Goal: Task Accomplishment & Management: Manage account settings

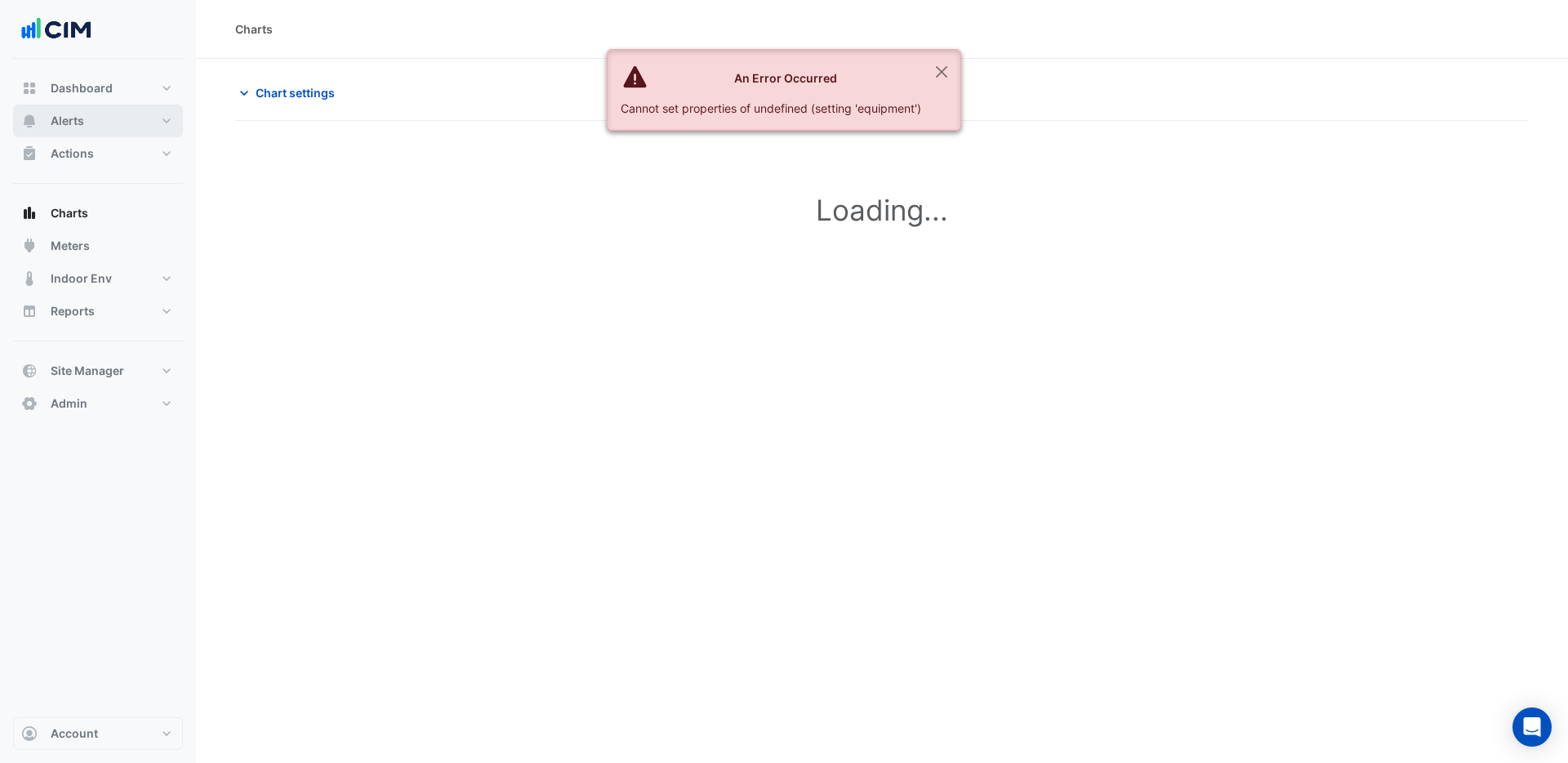
click at [86, 126] on button "Alerts" at bounding box center [98, 121] width 170 height 33
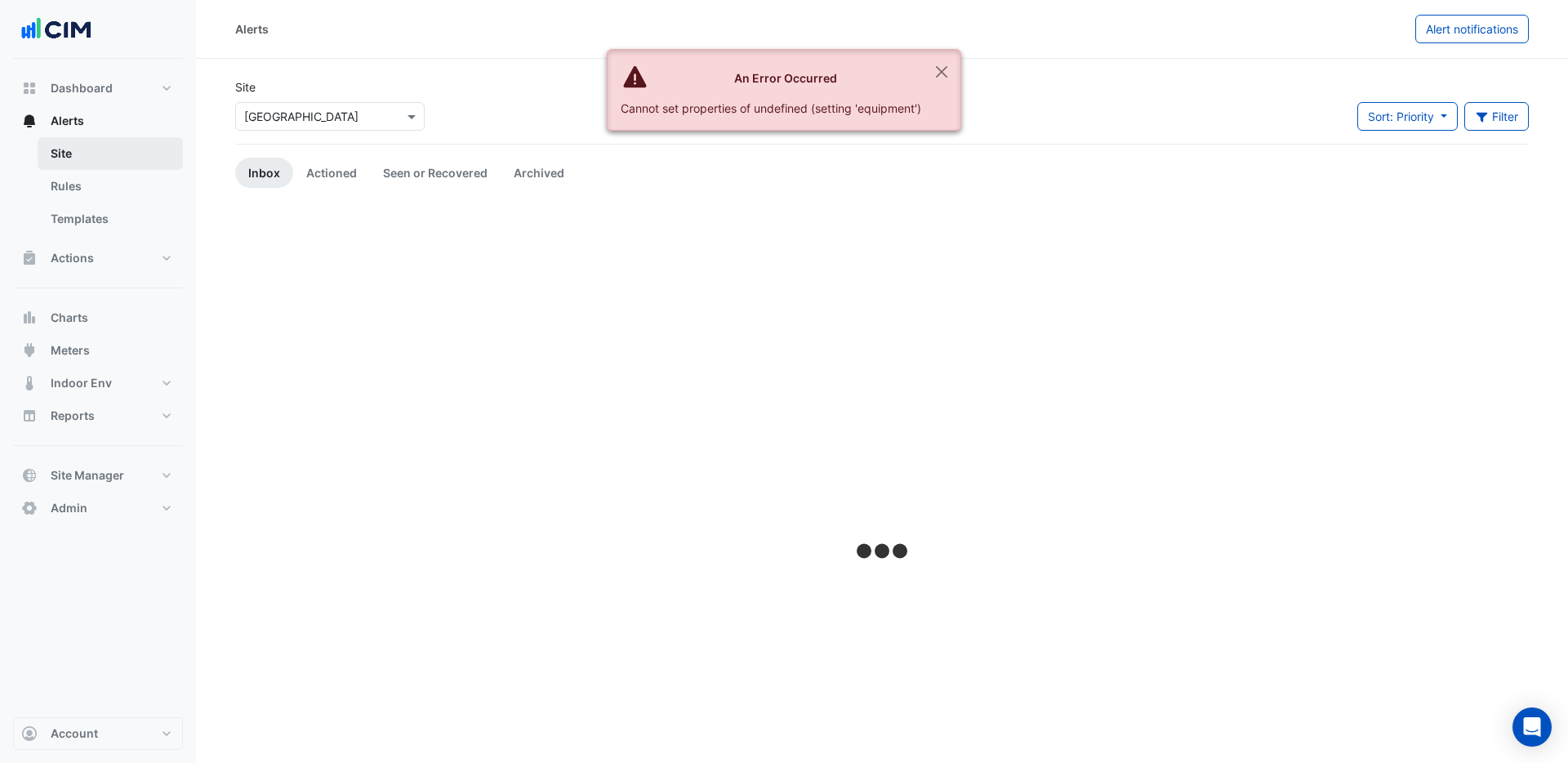
click at [62, 152] on link "Site" at bounding box center [110, 153] width 145 height 33
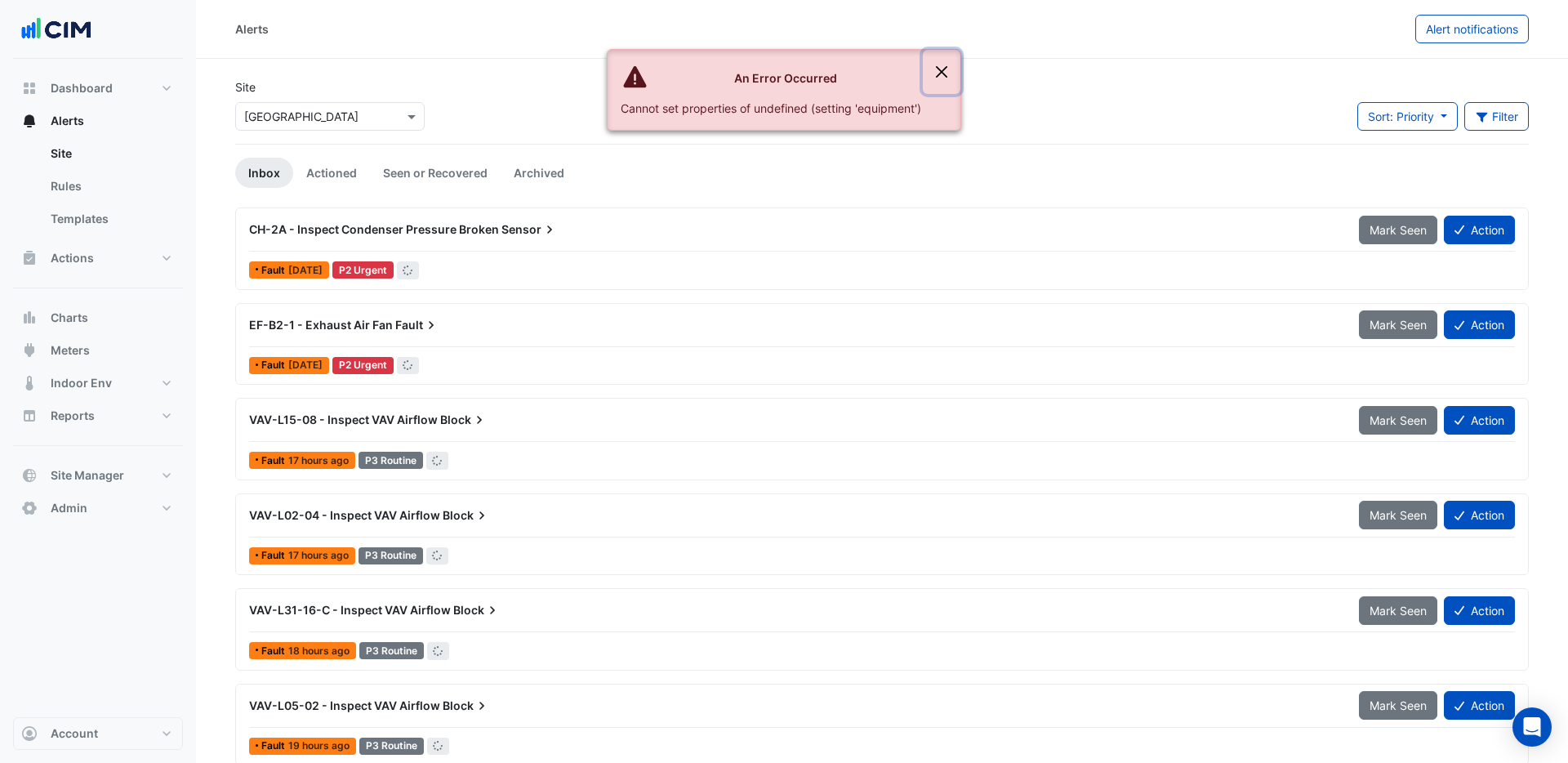
click at [944, 68] on button "Close" at bounding box center [942, 72] width 37 height 44
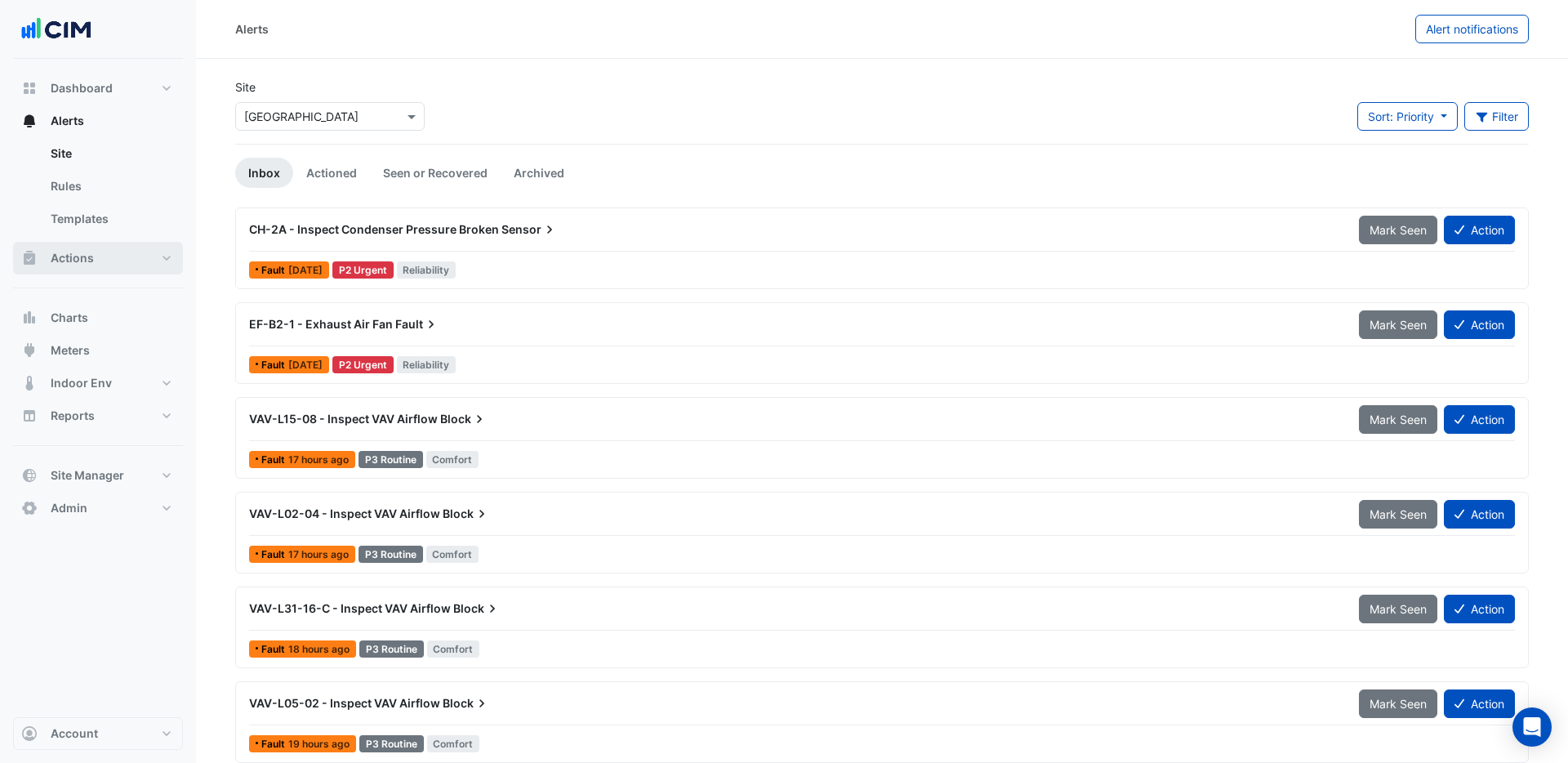
click at [66, 257] on span "Actions" at bounding box center [72, 258] width 43 height 16
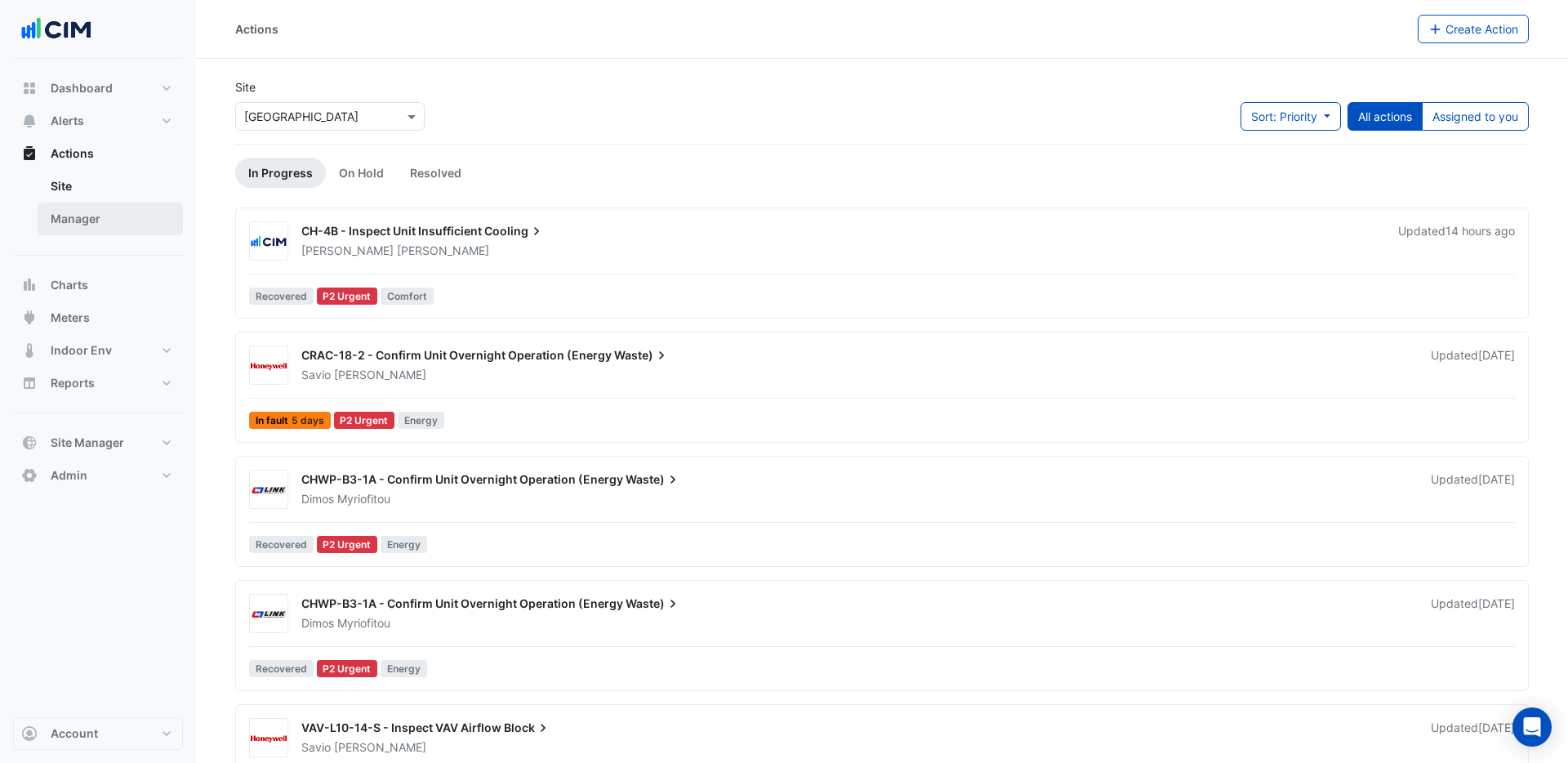
click at [78, 218] on link "Manager" at bounding box center [110, 219] width 145 height 33
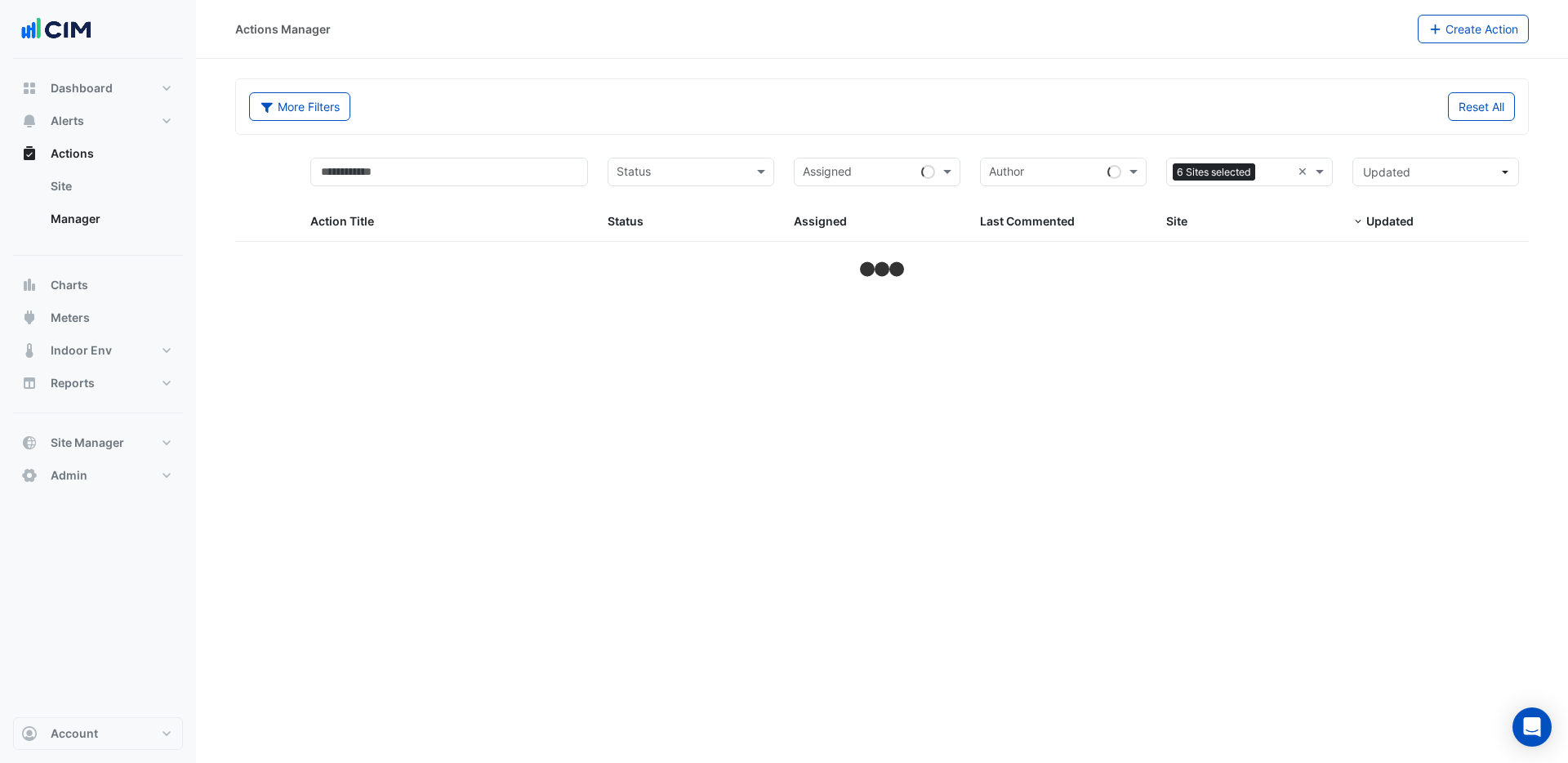
click at [1277, 174] on input "text" at bounding box center [1276, 173] width 29 height 19
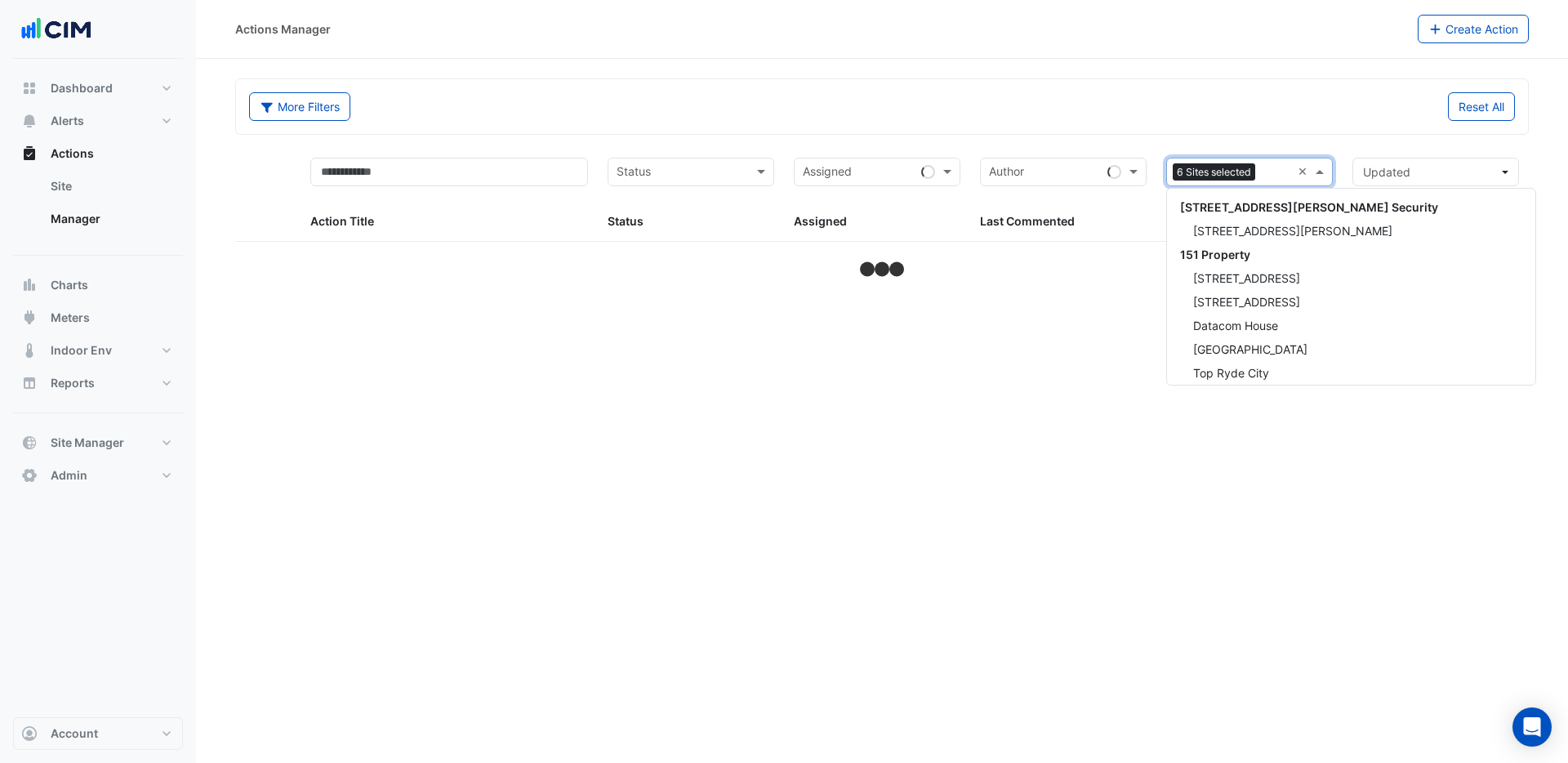
scroll to position [29980, 0]
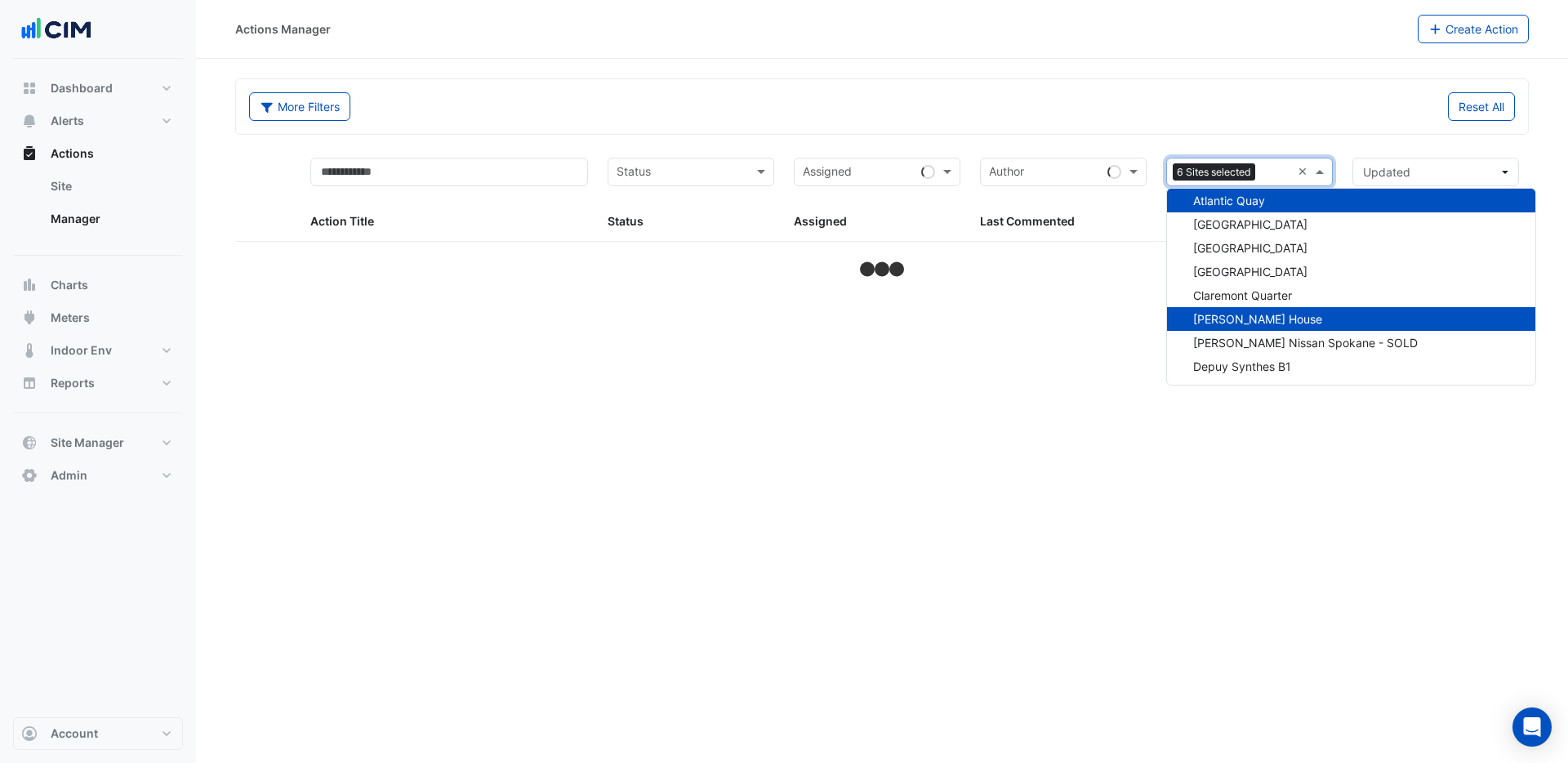
select select "***"
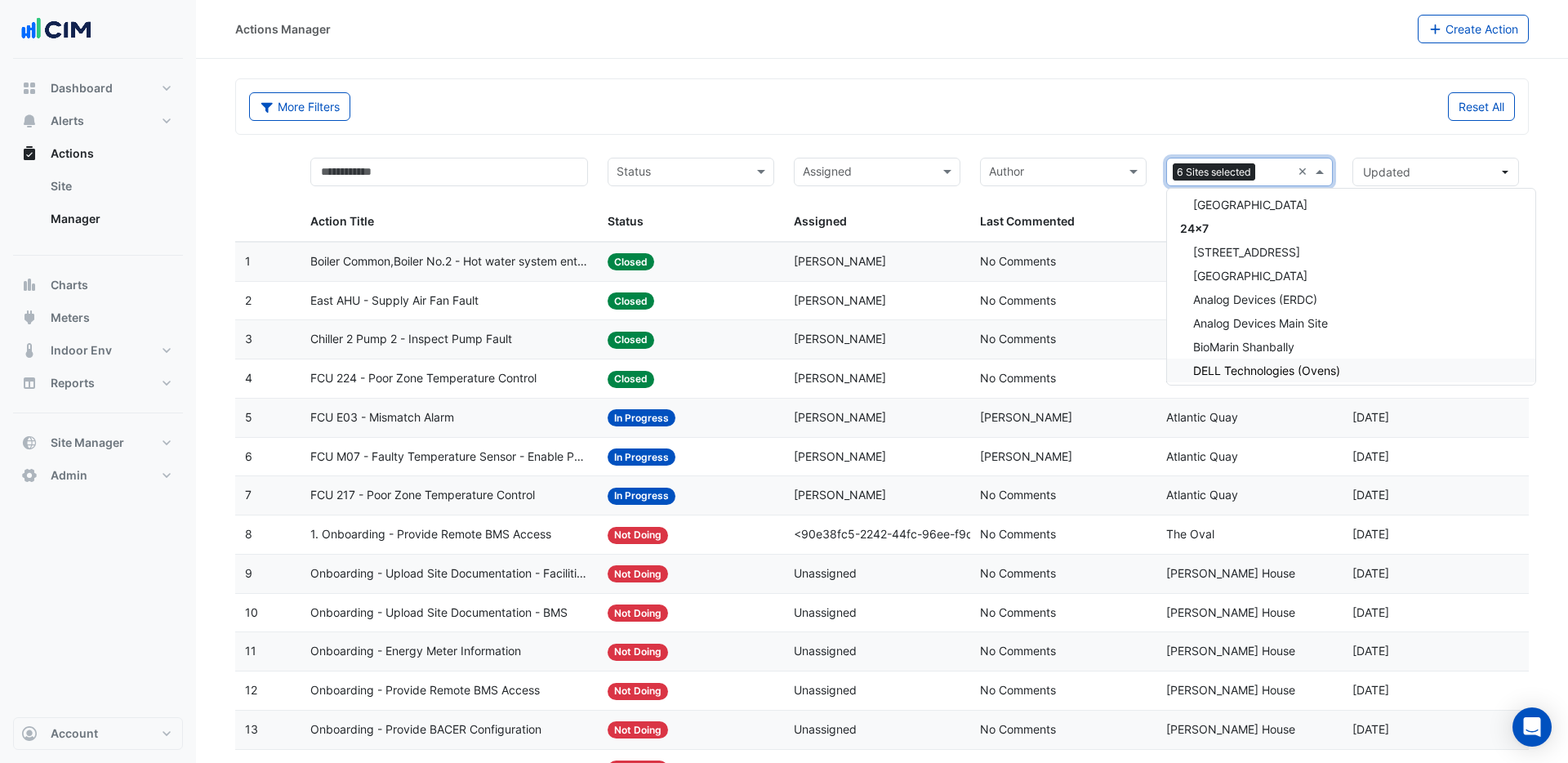
scroll to position [217, 0]
click at [1226, 291] on span "[GEOGRAPHIC_DATA]" at bounding box center [1250, 298] width 114 height 14
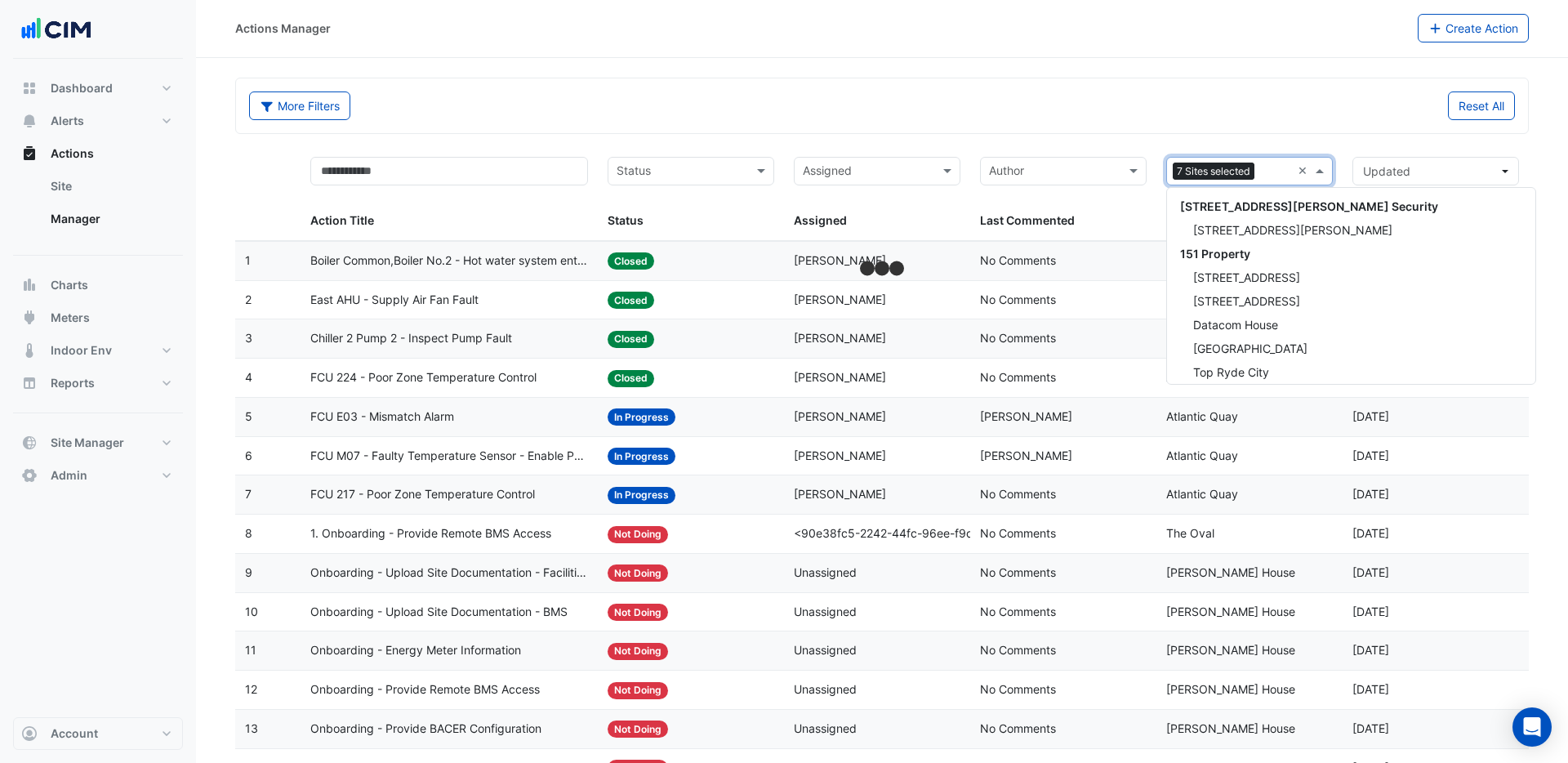
drag, startPoint x: 1271, startPoint y: 172, endPoint x: 1265, endPoint y: 194, distance: 22.8
click at [1271, 172] on input "text" at bounding box center [1277, 172] width 30 height 19
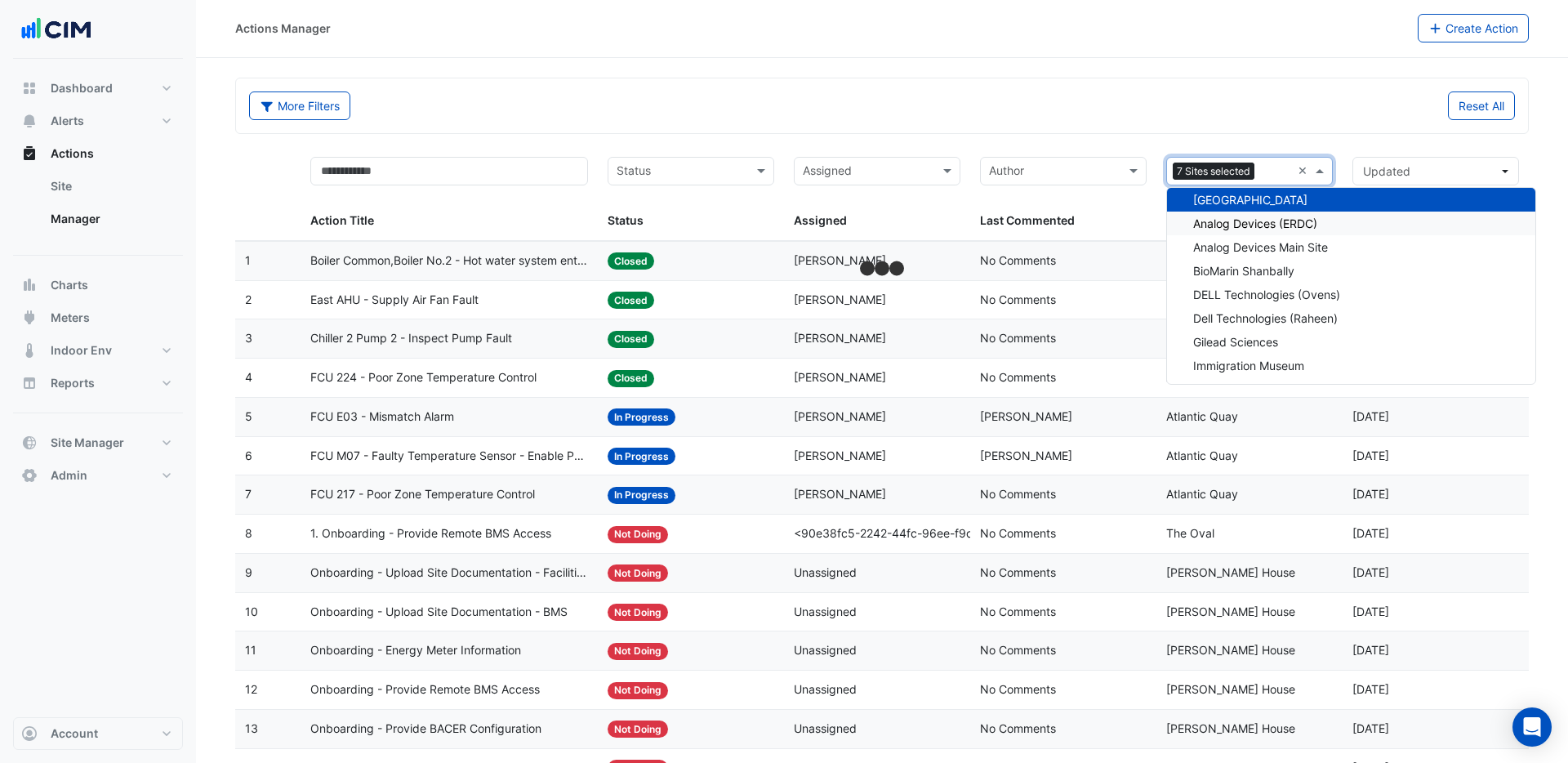
drag, startPoint x: 1238, startPoint y: 225, endPoint x: 1252, endPoint y: 206, distance: 23.6
click at [1238, 222] on span "Analog Devices (ERDC)" at bounding box center [1255, 223] width 124 height 14
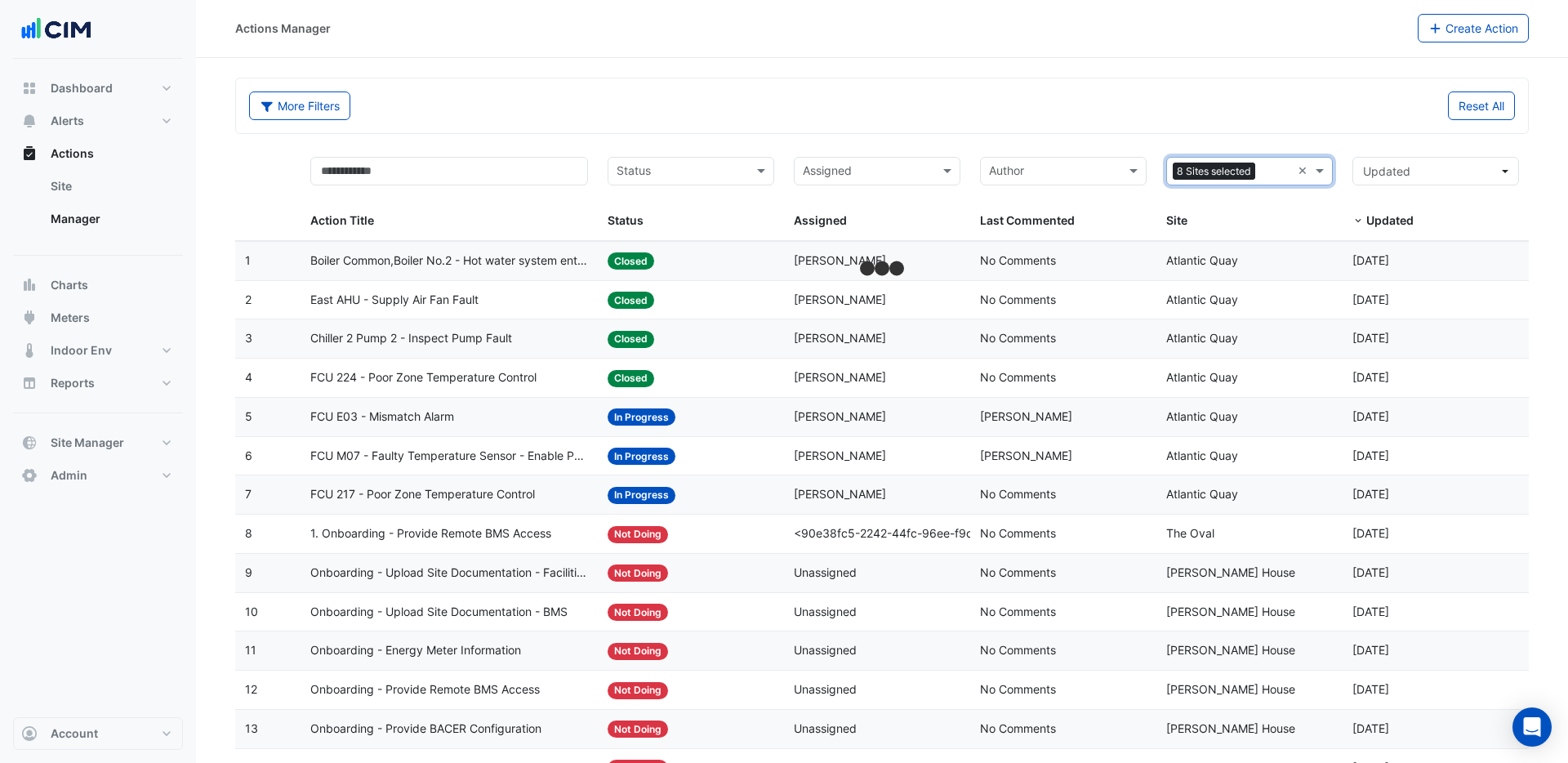
click at [1274, 175] on input "text" at bounding box center [1276, 172] width 29 height 19
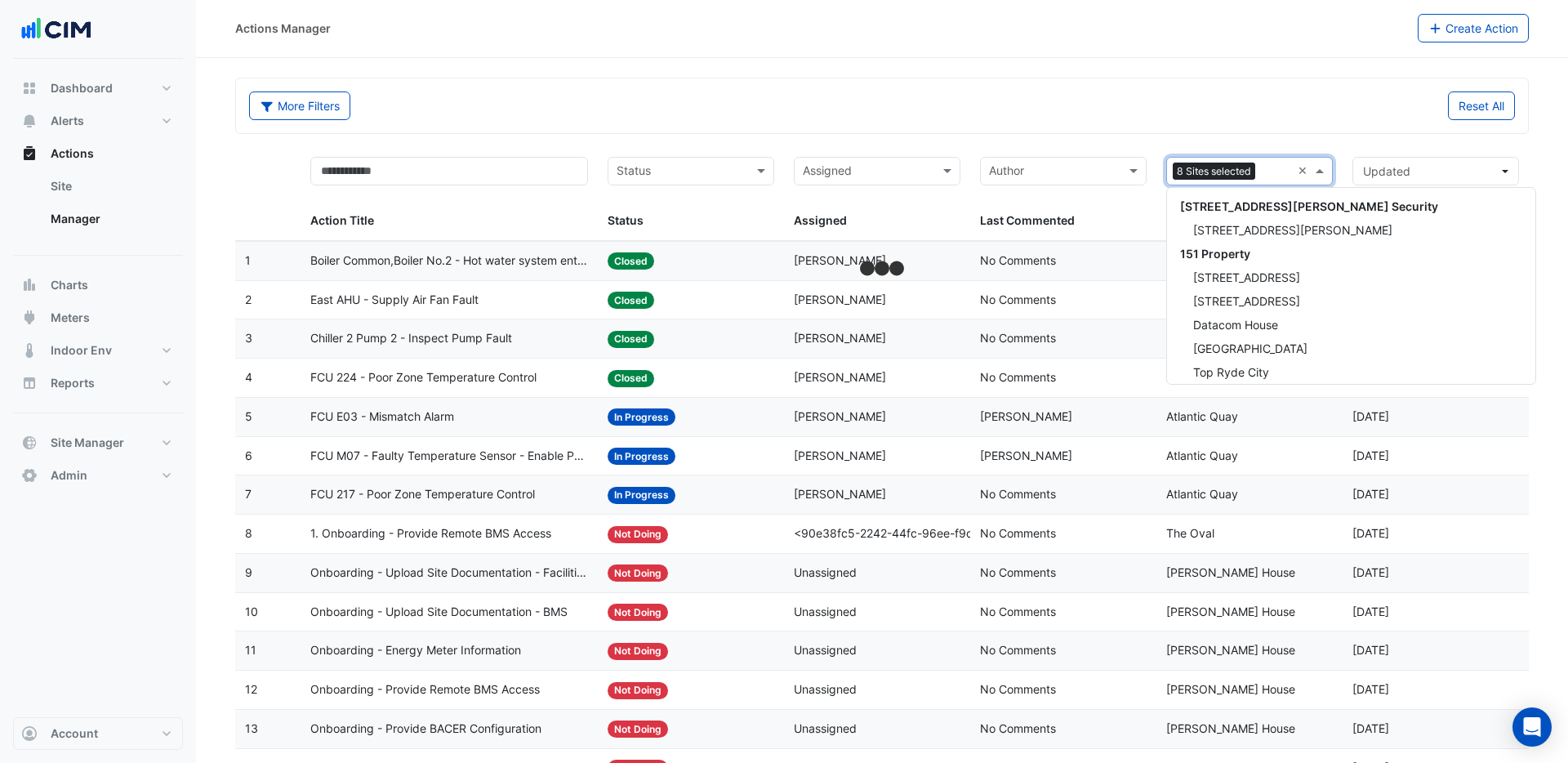
scroll to position [339, 0]
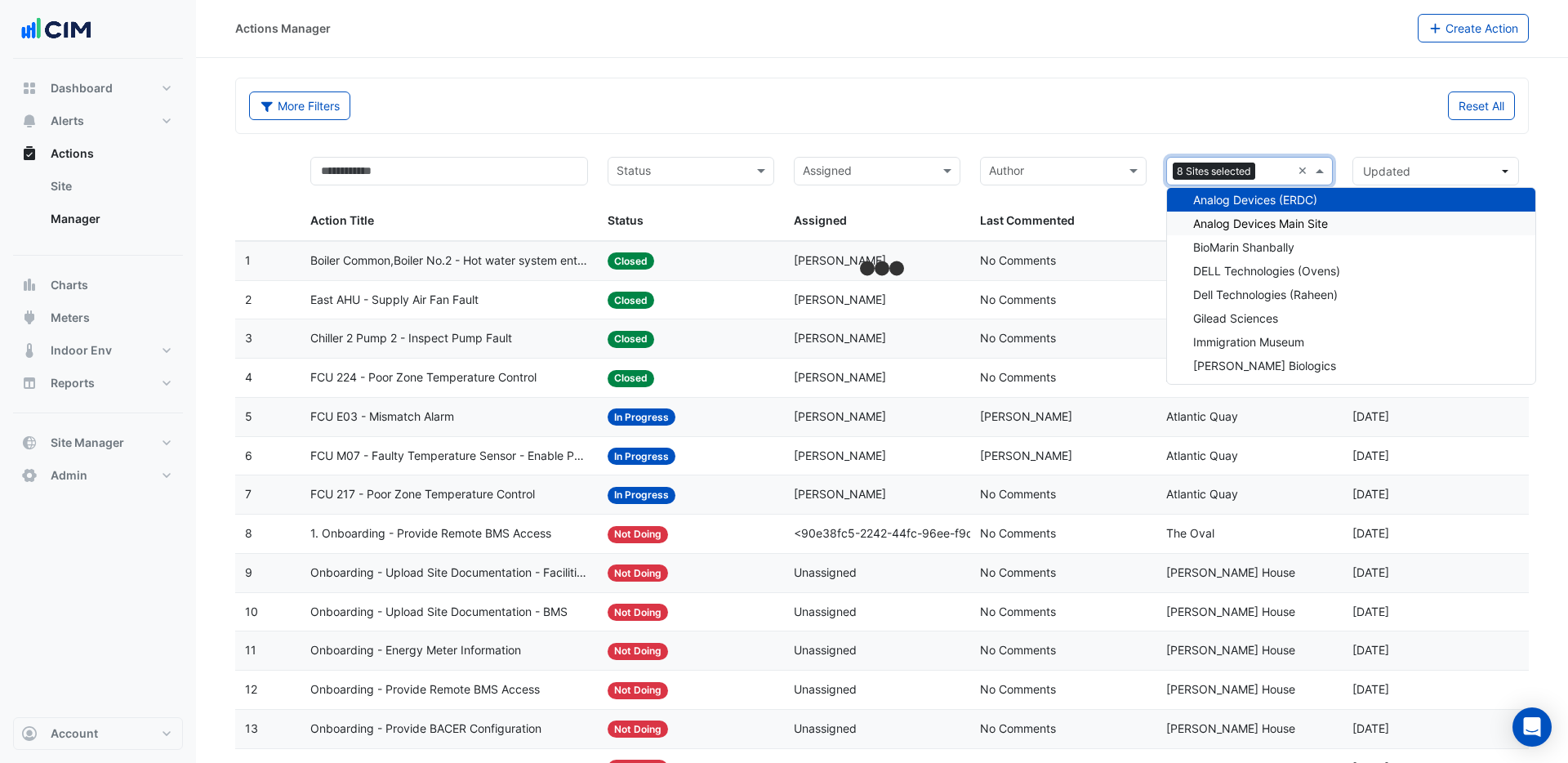
click at [1263, 227] on span "Analog Devices Main Site" at bounding box center [1261, 223] width 135 height 14
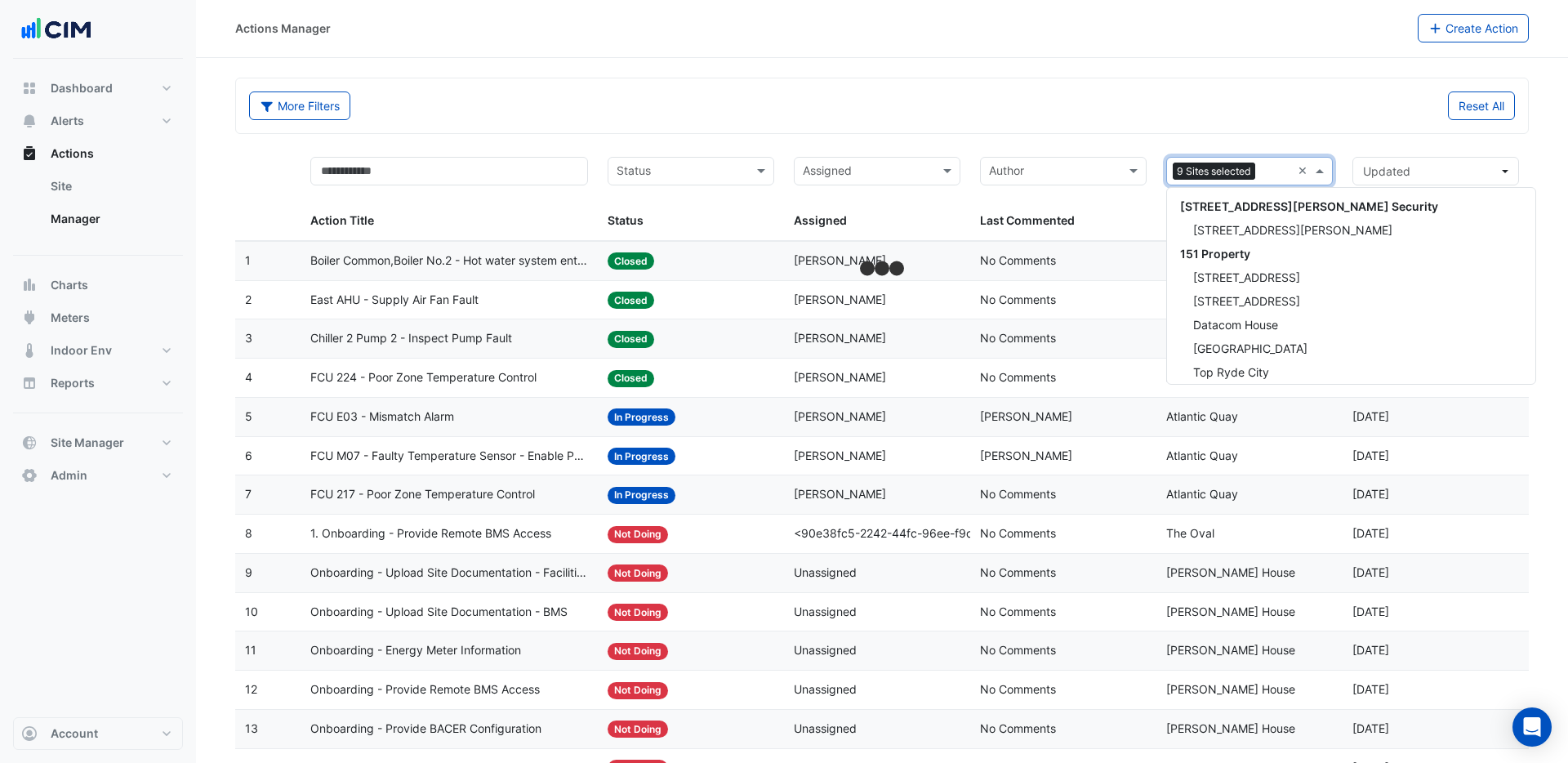
click at [1272, 173] on input "text" at bounding box center [1276, 172] width 29 height 19
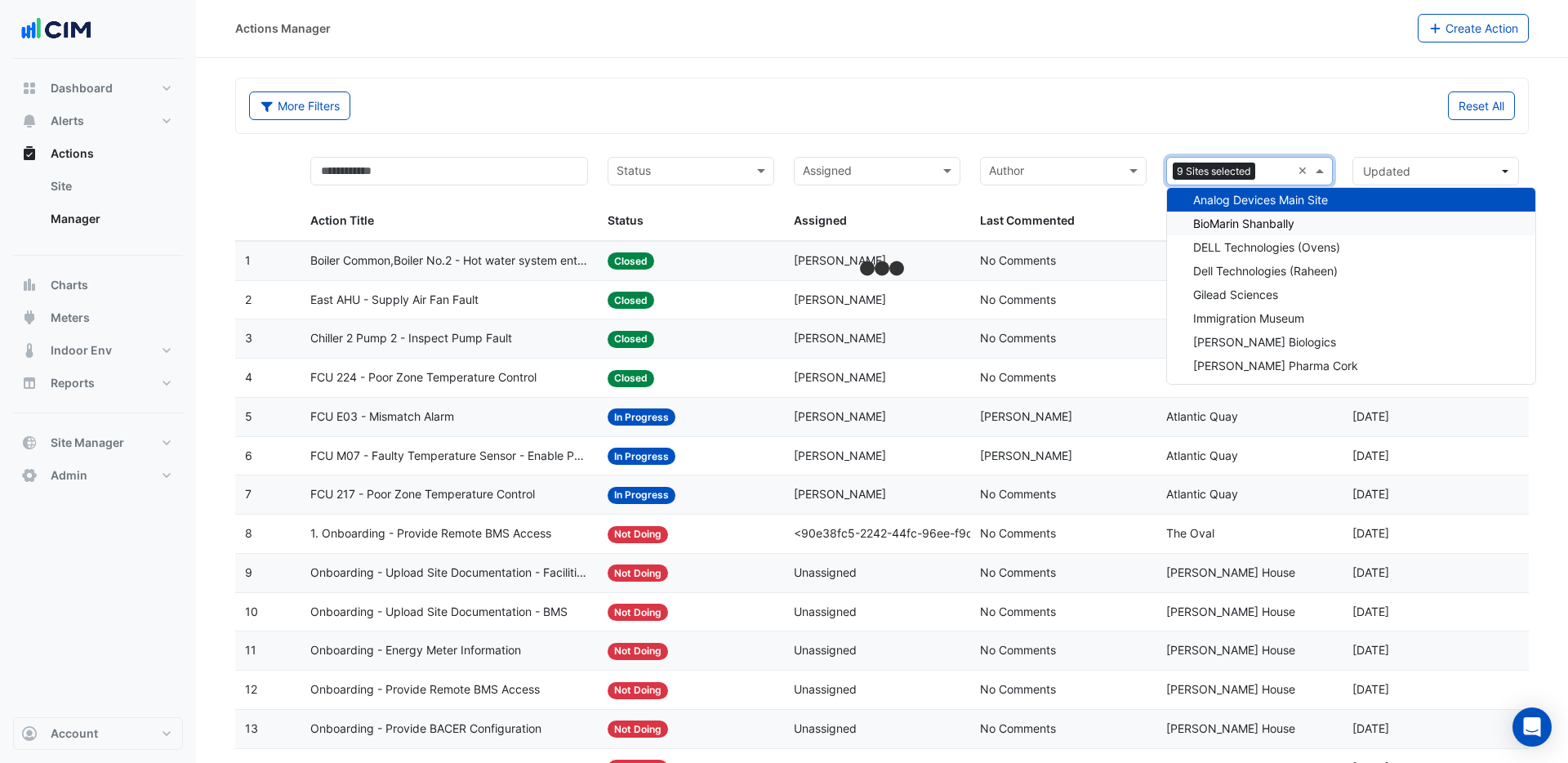
drag, startPoint x: 1248, startPoint y: 224, endPoint x: 1271, endPoint y: 194, distance: 37.8
click at [1250, 222] on span "BioMarin Shanbally" at bounding box center [1244, 223] width 101 height 14
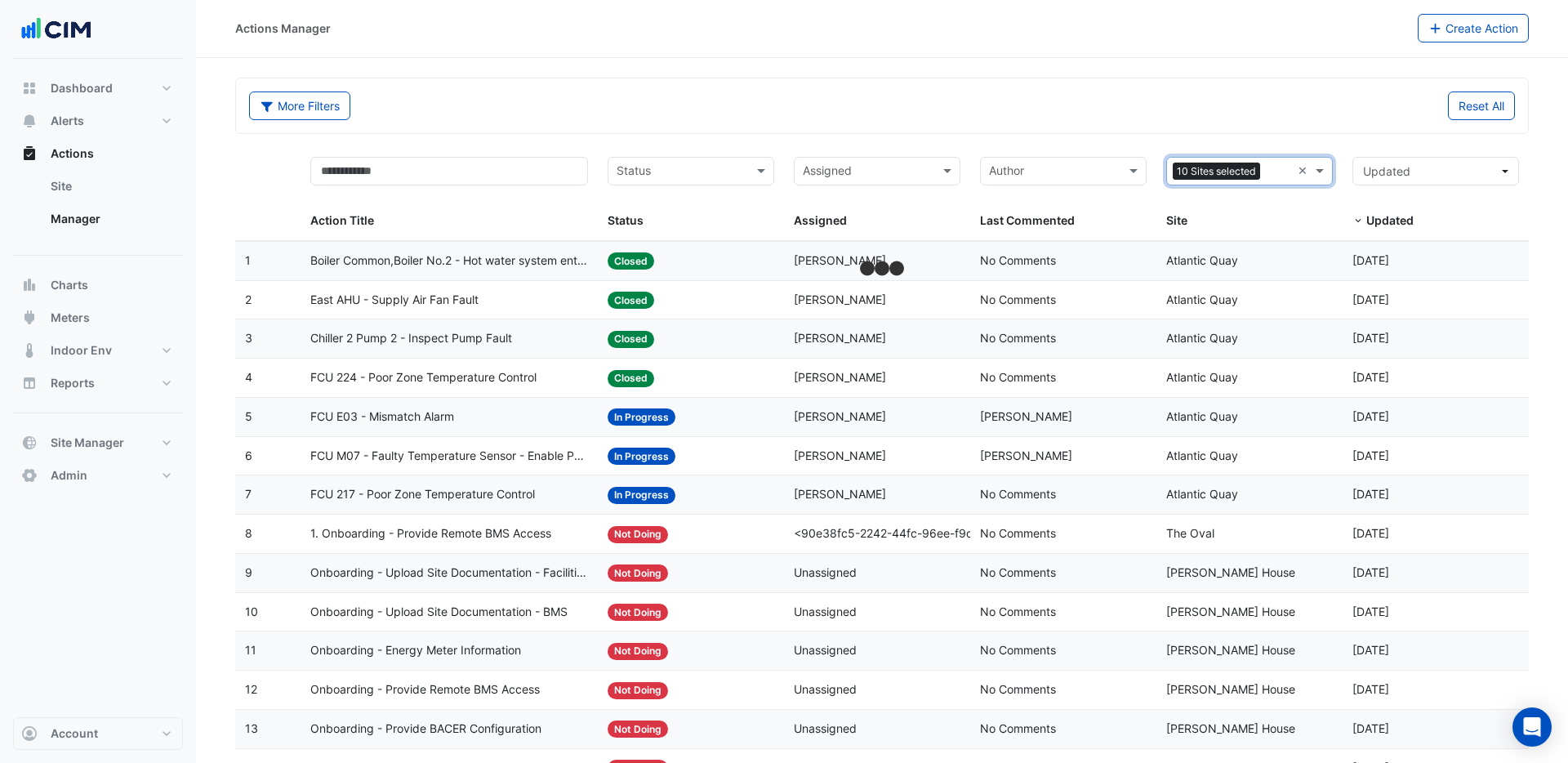
click at [1270, 173] on input "text" at bounding box center [1279, 172] width 25 height 19
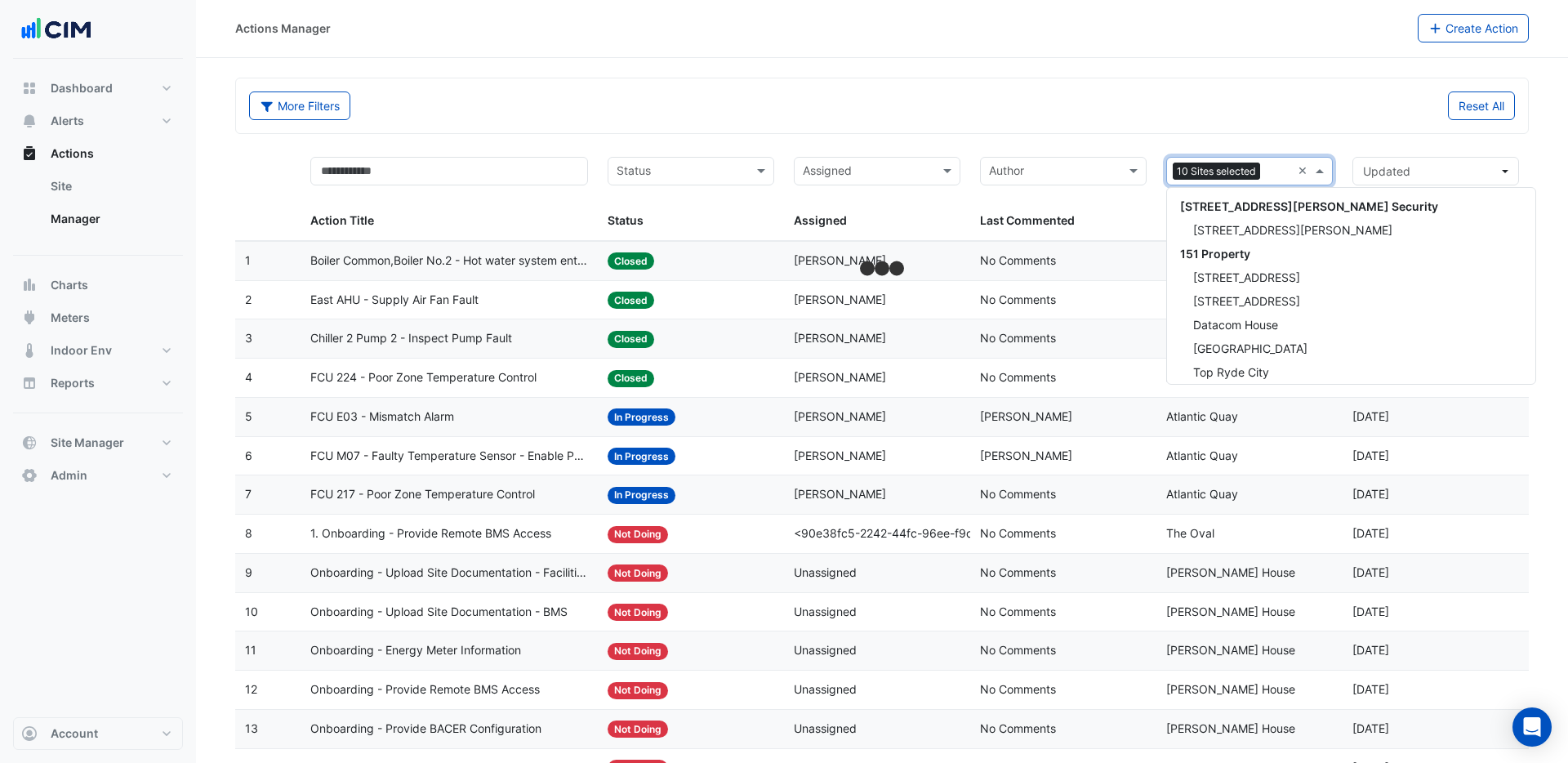
scroll to position [385, 0]
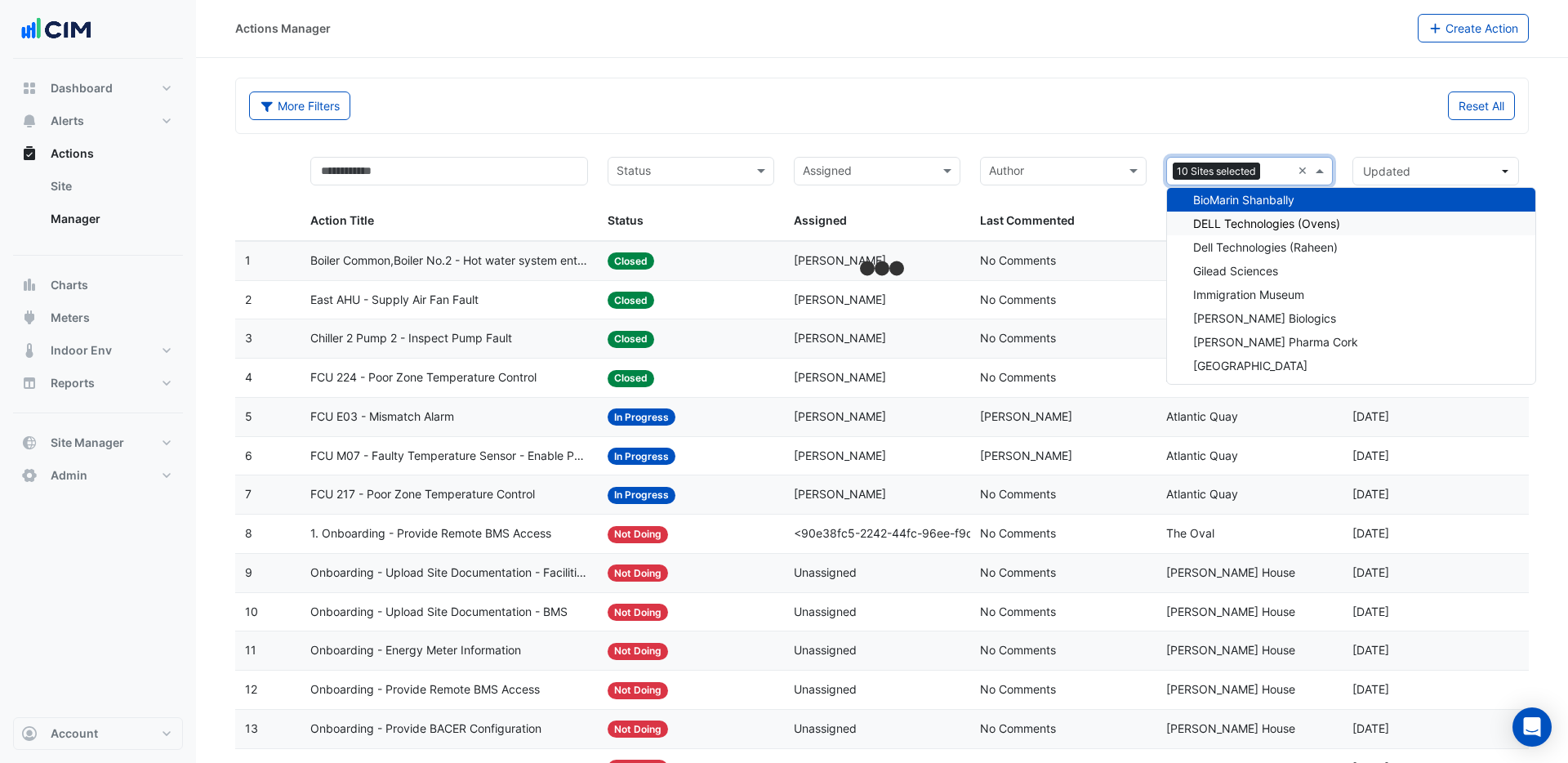
drag, startPoint x: 1249, startPoint y: 227, endPoint x: 1261, endPoint y: 205, distance: 25.1
click at [1249, 226] on span "DELL Technologies (Ovens)" at bounding box center [1267, 223] width 147 height 14
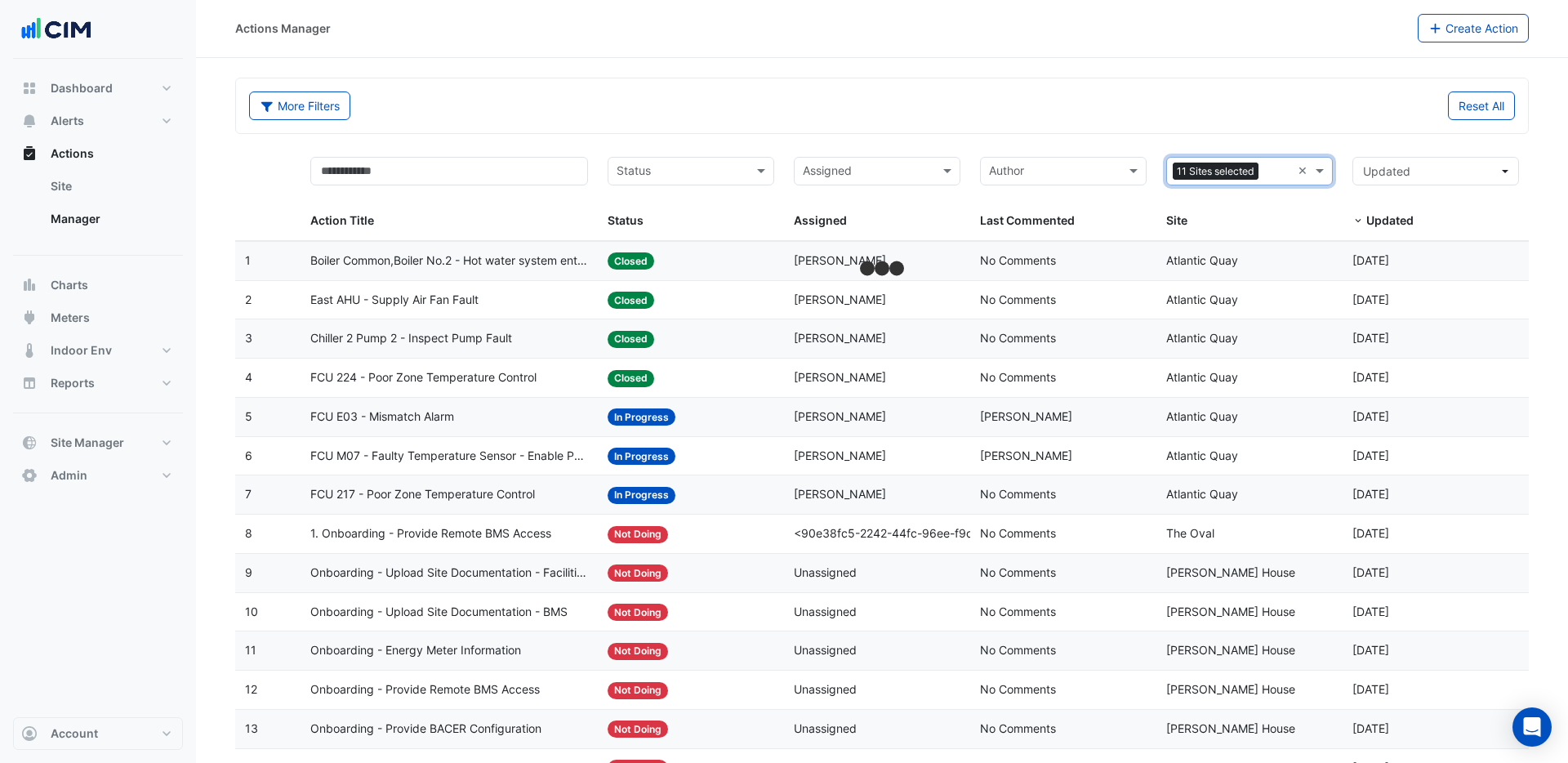
click at [1272, 173] on input "text" at bounding box center [1278, 172] width 27 height 19
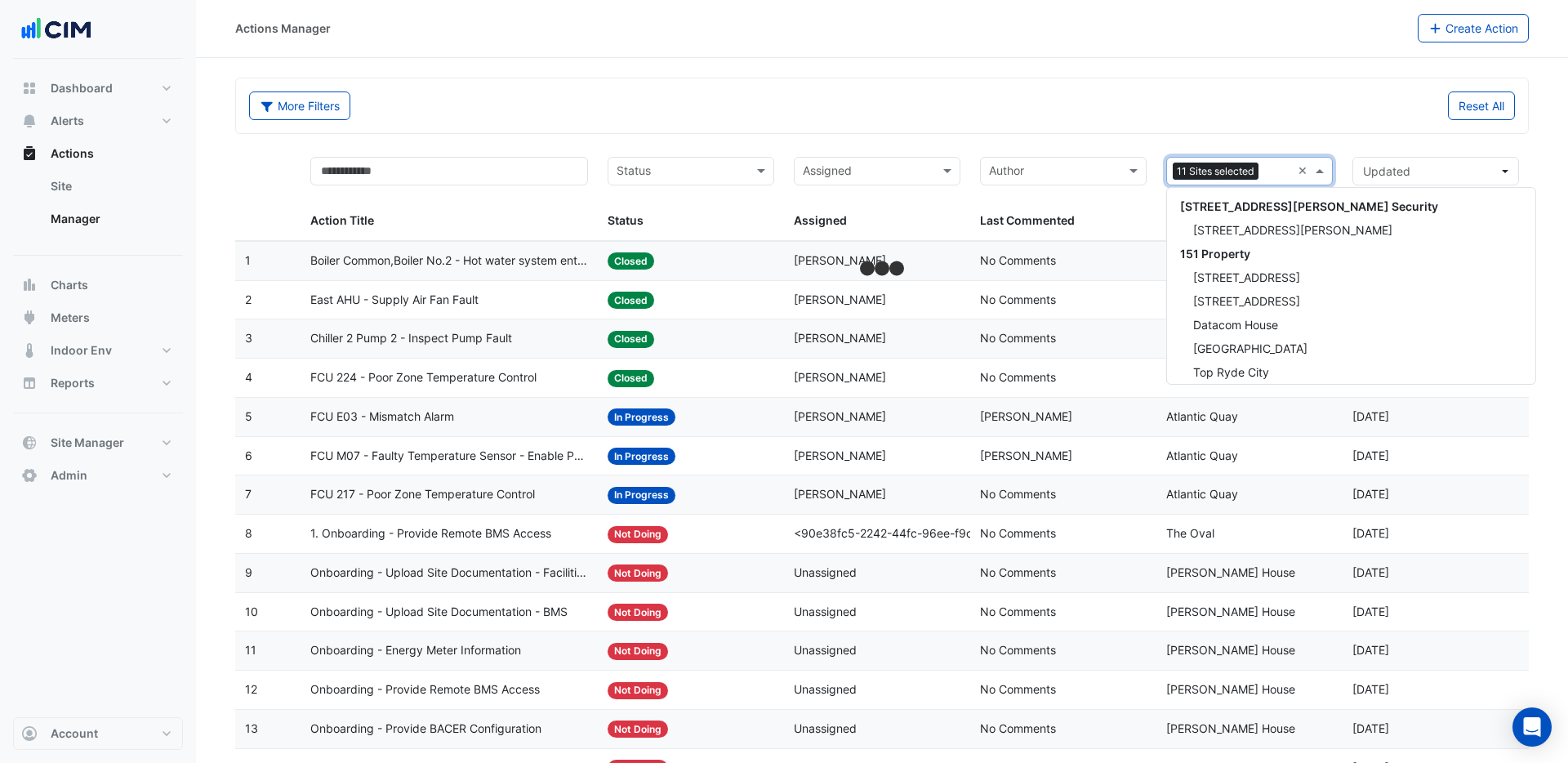
scroll to position [409, 0]
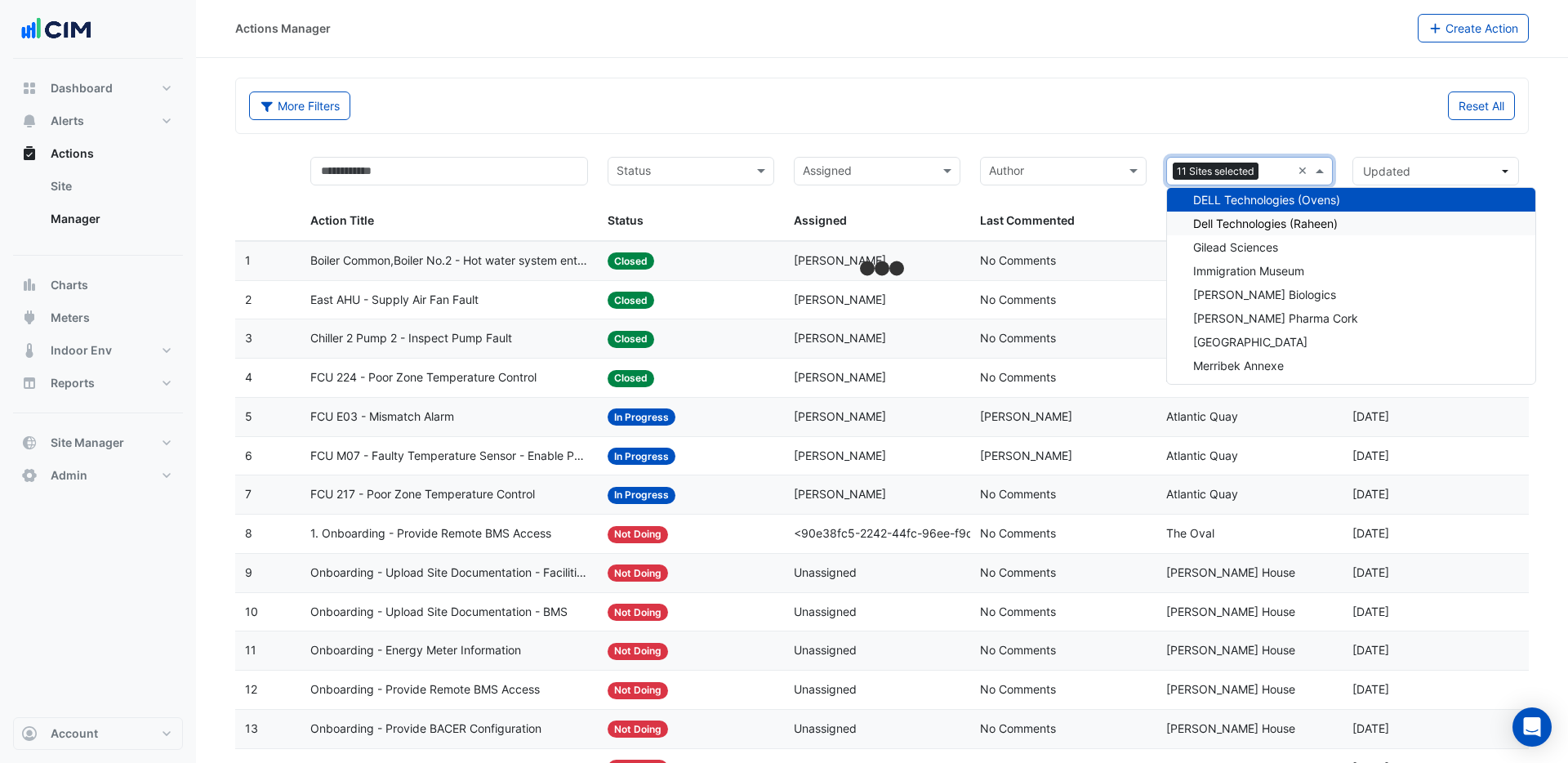
click at [1254, 222] on span "Dell Technologies (Raheen)" at bounding box center [1265, 223] width 144 height 14
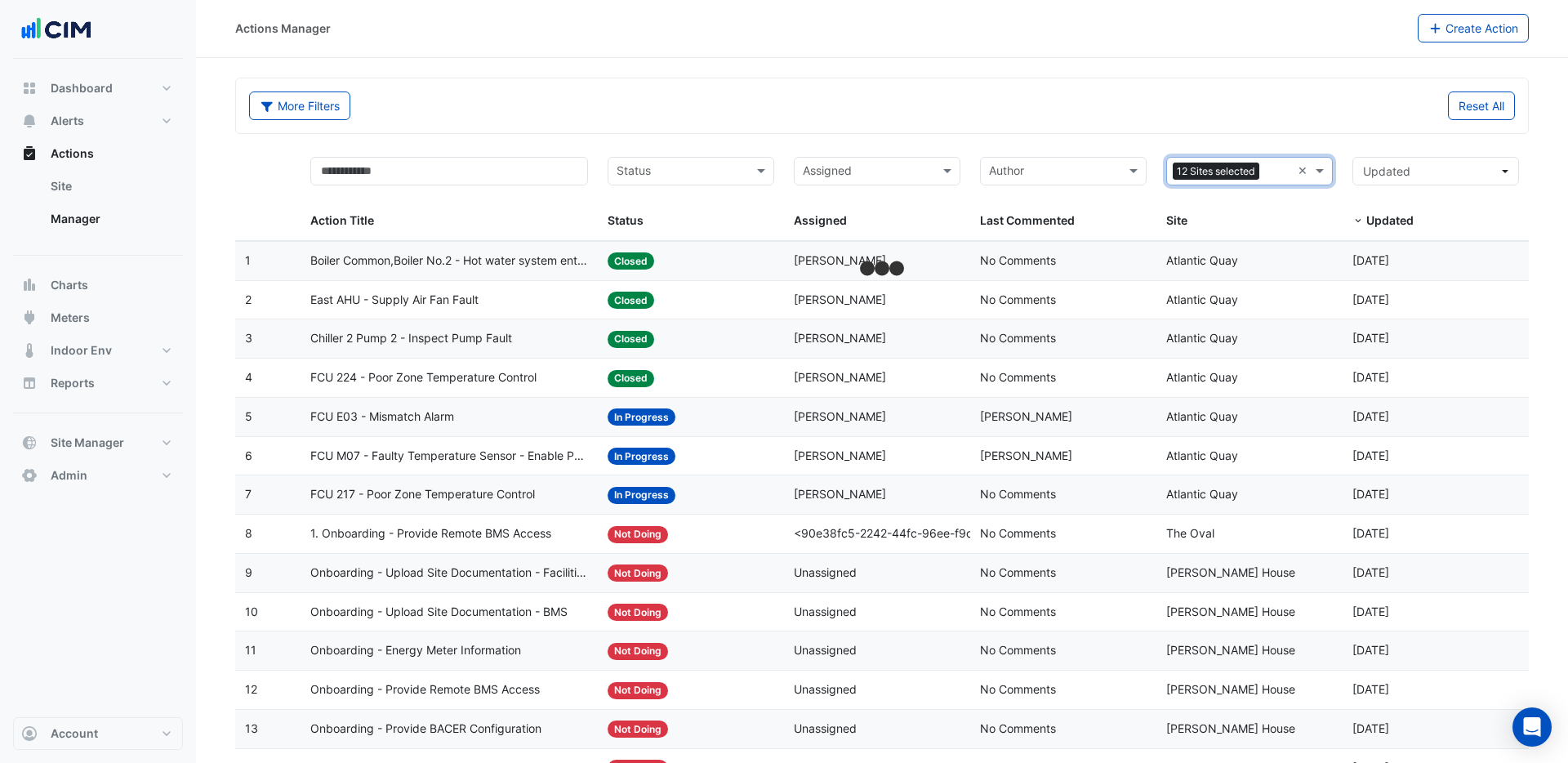
click at [1284, 169] on input "text" at bounding box center [1278, 172] width 26 height 19
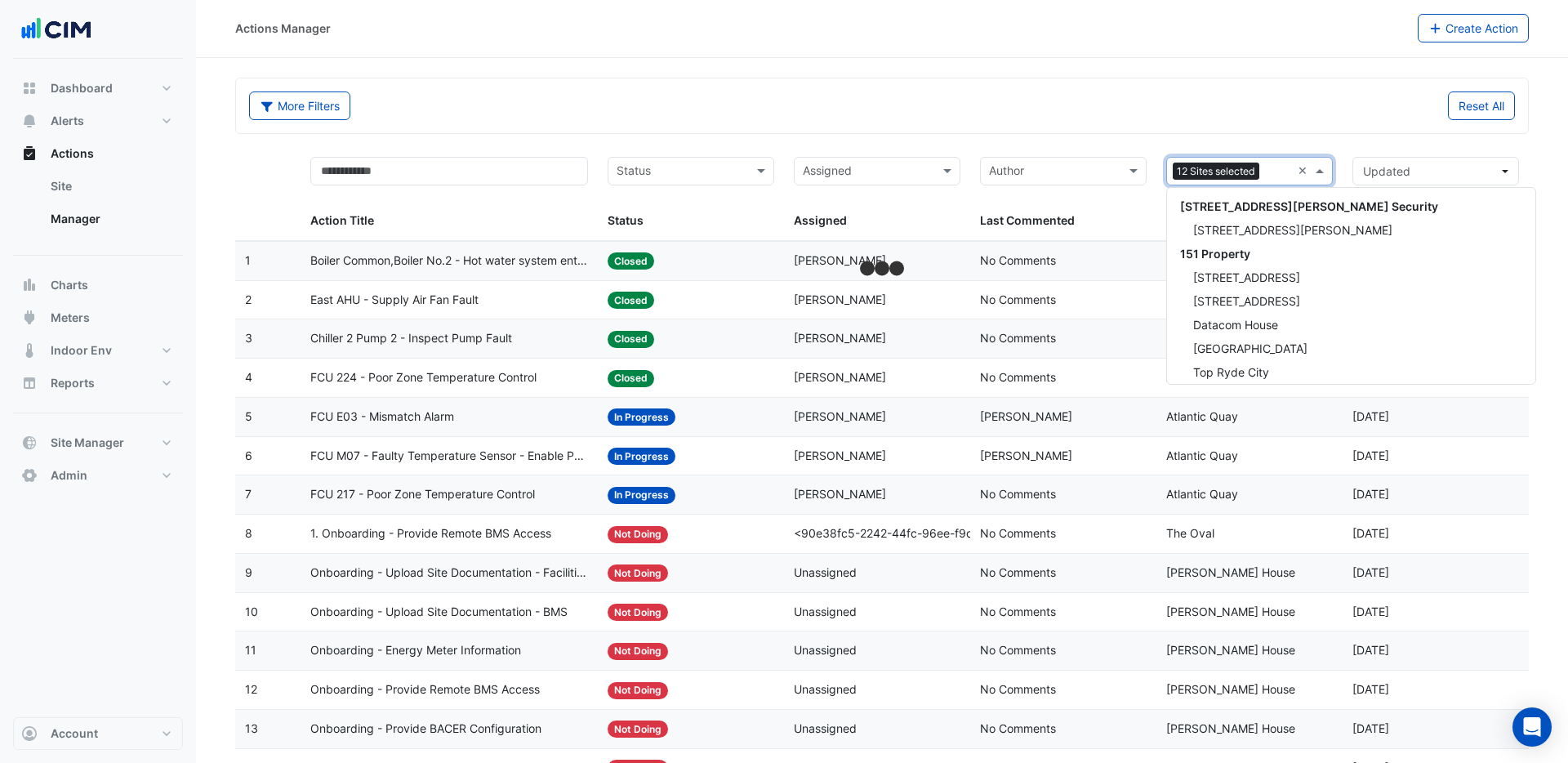
scroll to position [433, 0]
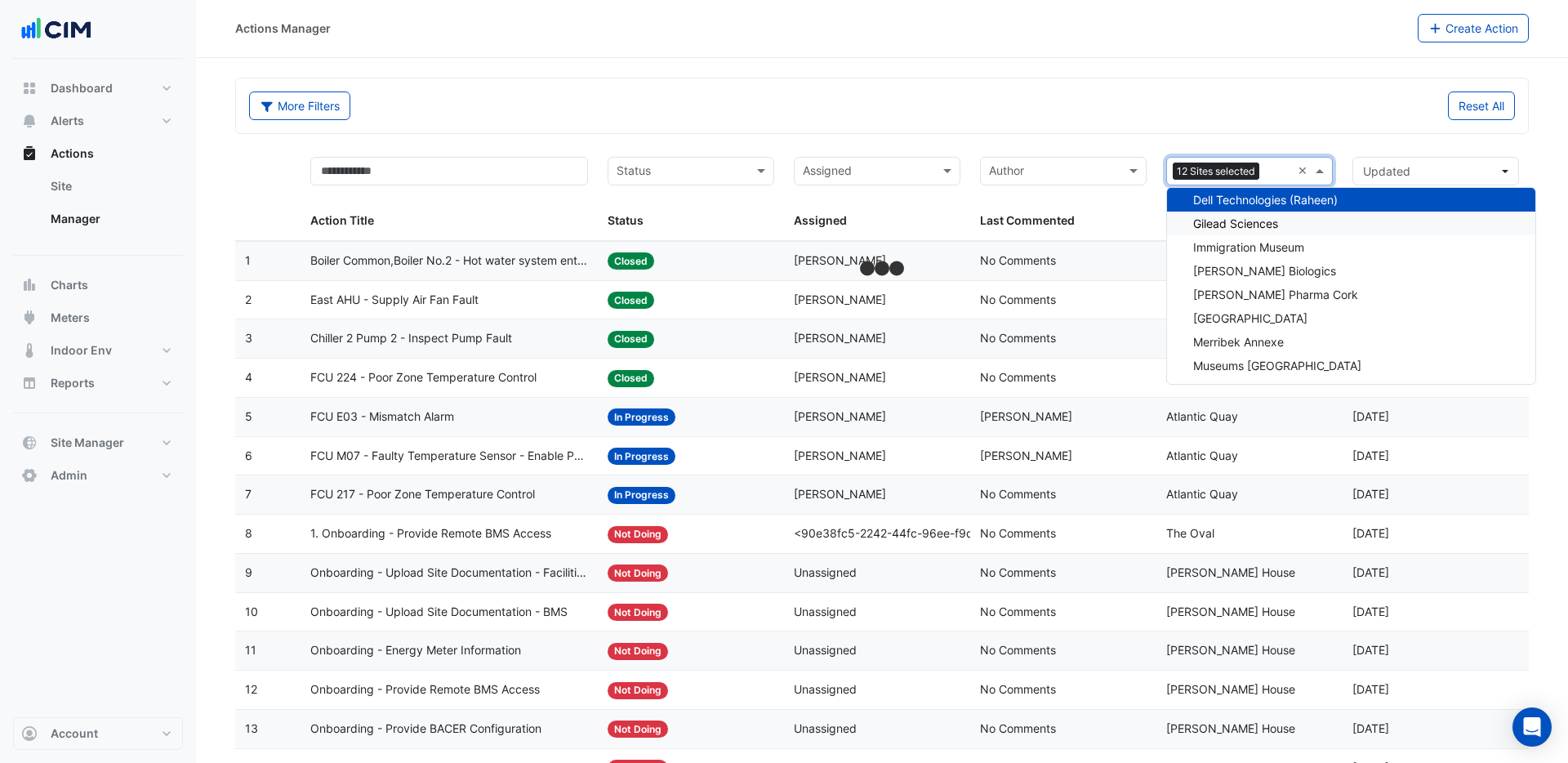
drag, startPoint x: 1261, startPoint y: 222, endPoint x: 1277, endPoint y: 199, distance: 28.0
click at [1261, 222] on span "Gilead Sciences" at bounding box center [1236, 223] width 85 height 14
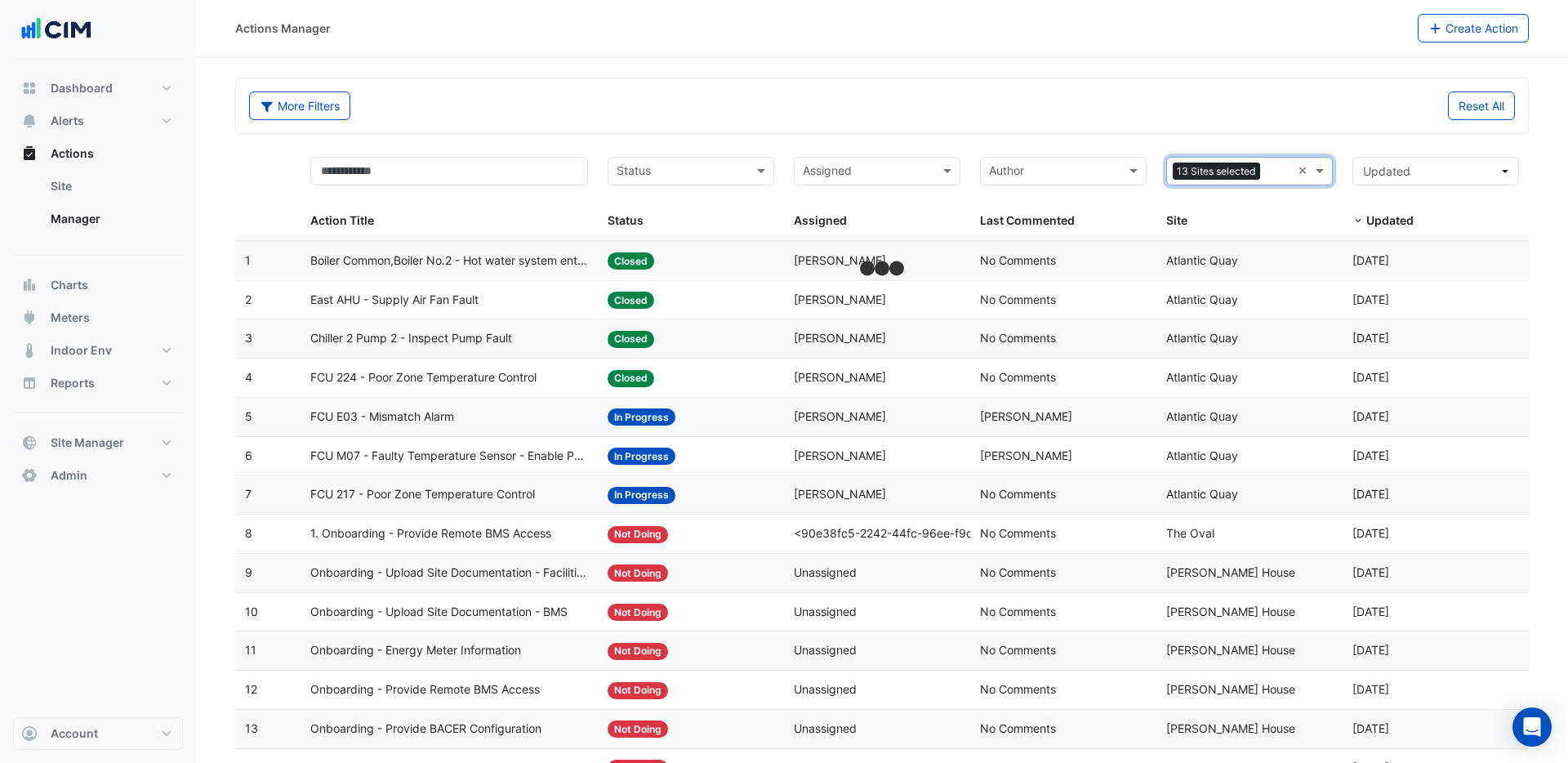
click at [1274, 172] on input "text" at bounding box center [1279, 172] width 25 height 19
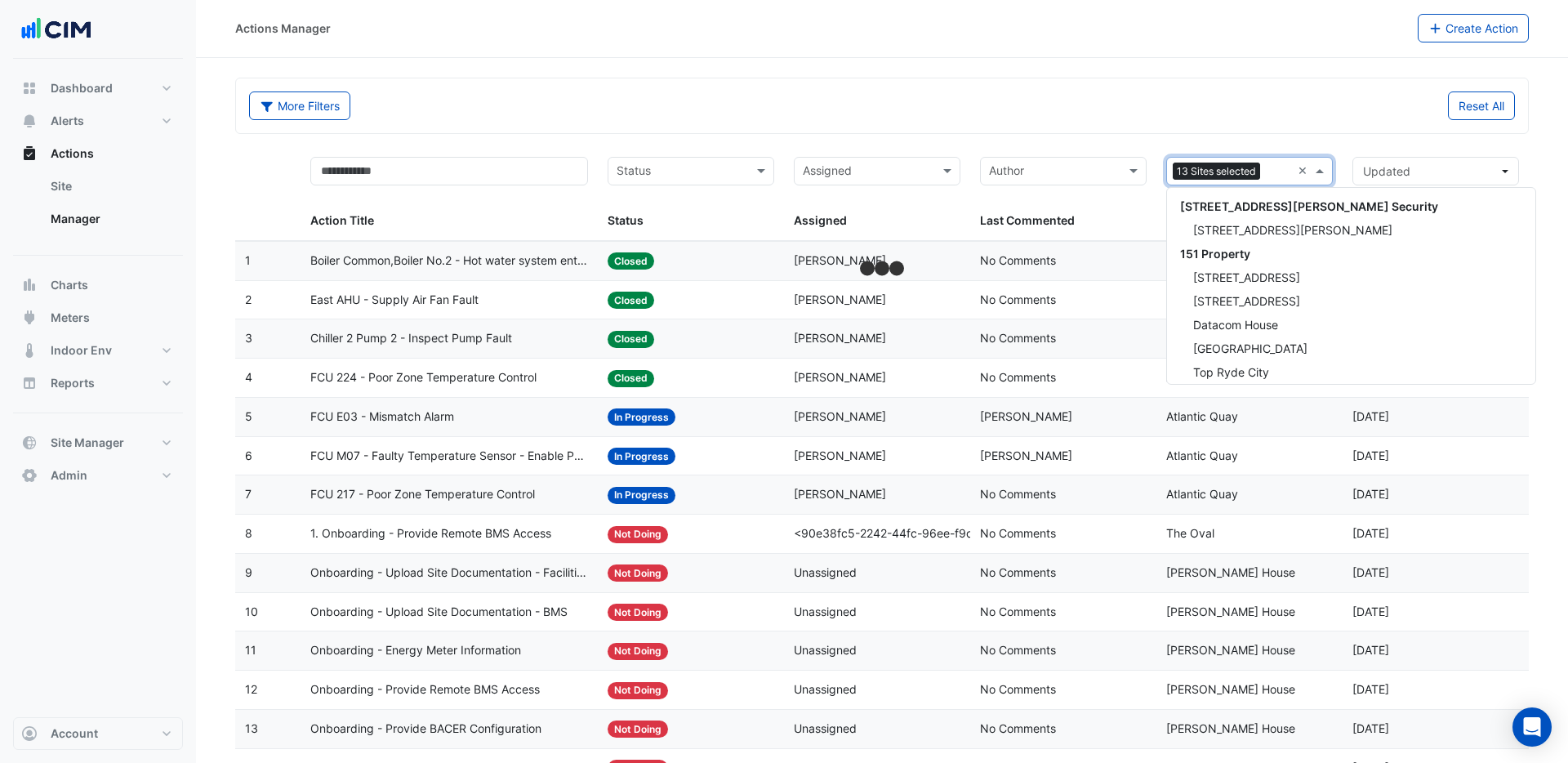
scroll to position [456, 0]
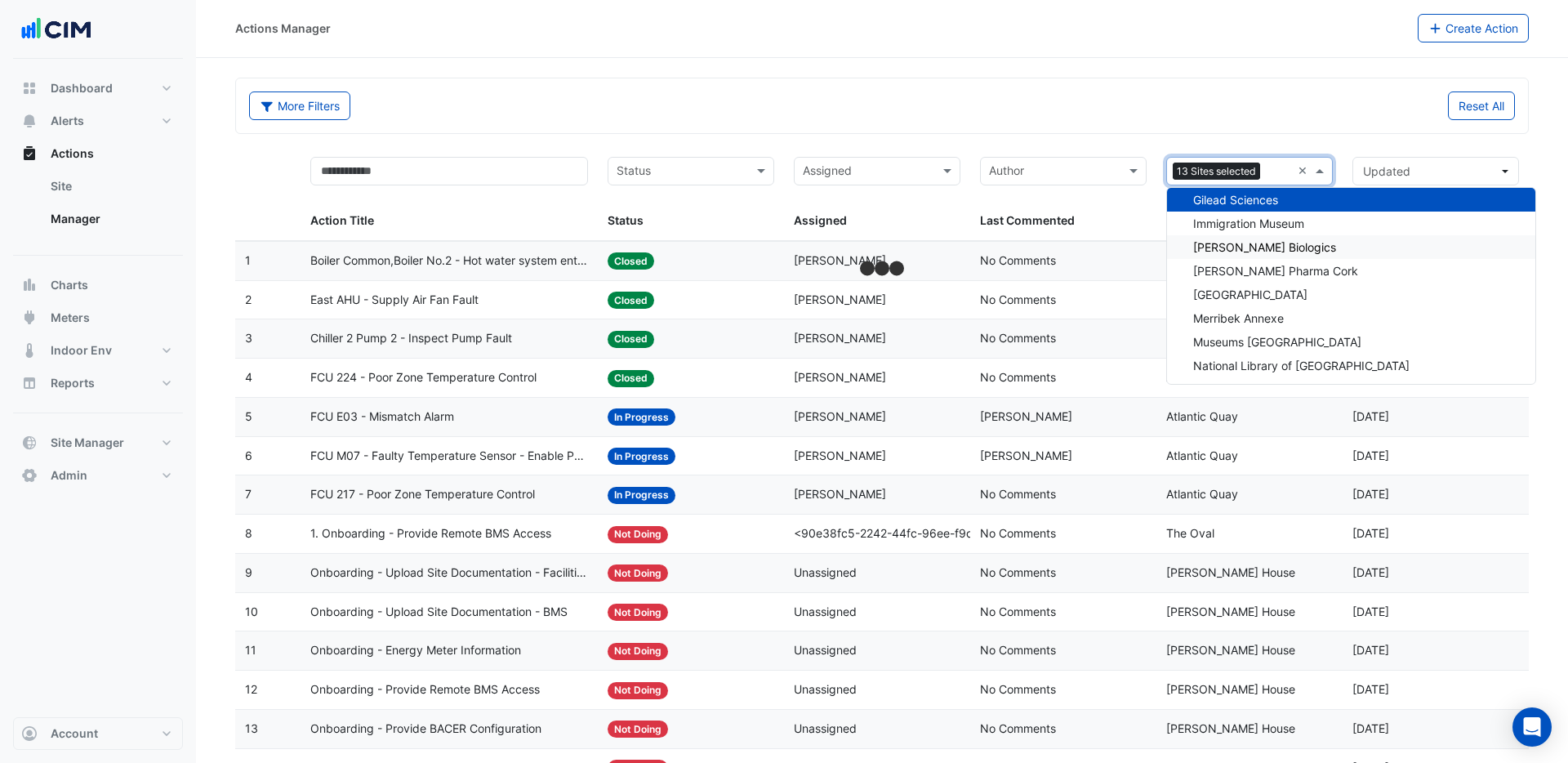
click at [1252, 246] on span "[PERSON_NAME] Biologics" at bounding box center [1264, 247] width 143 height 14
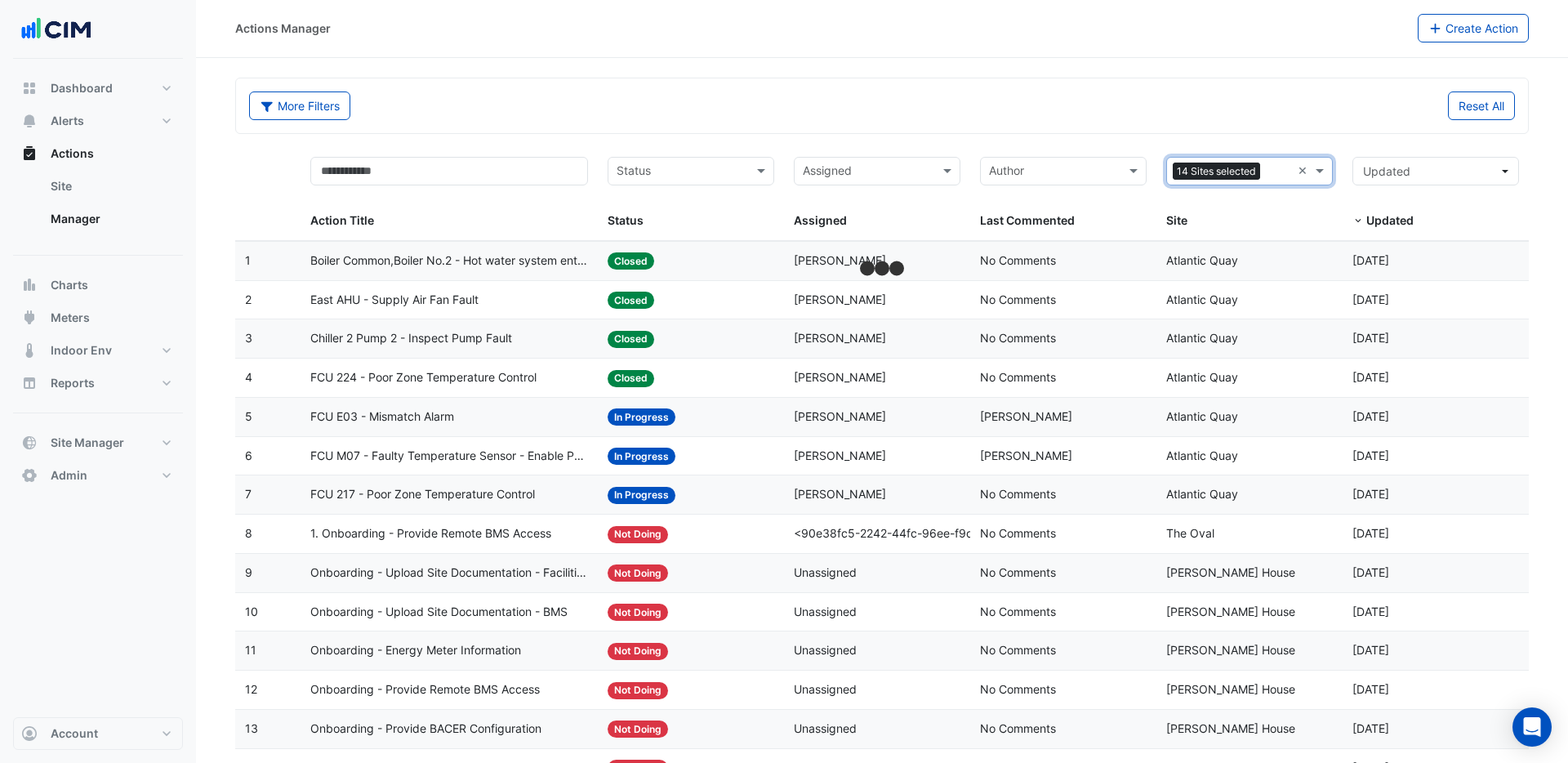
click at [1269, 173] on input "text" at bounding box center [1279, 172] width 25 height 19
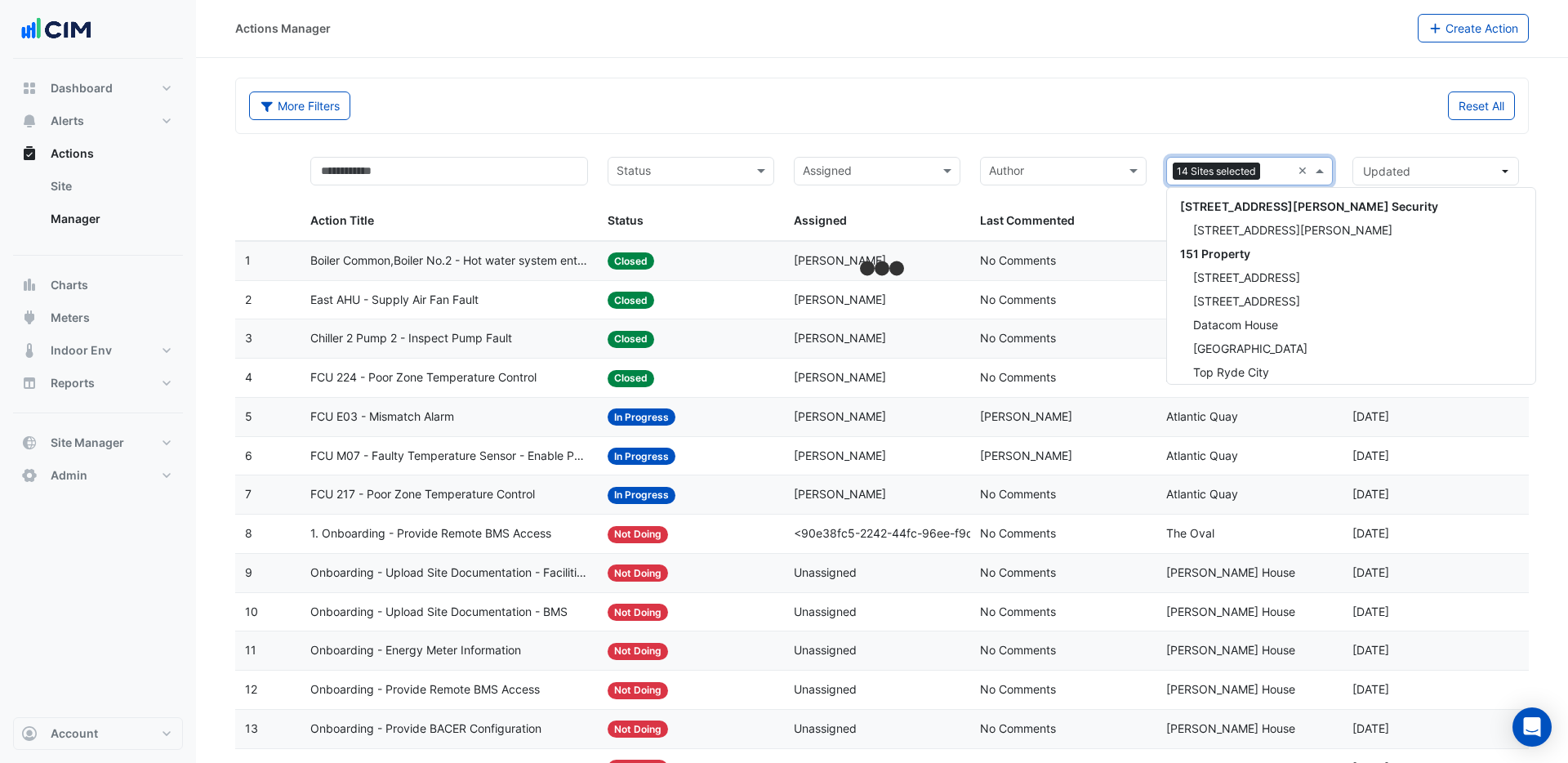
scroll to position [504, 0]
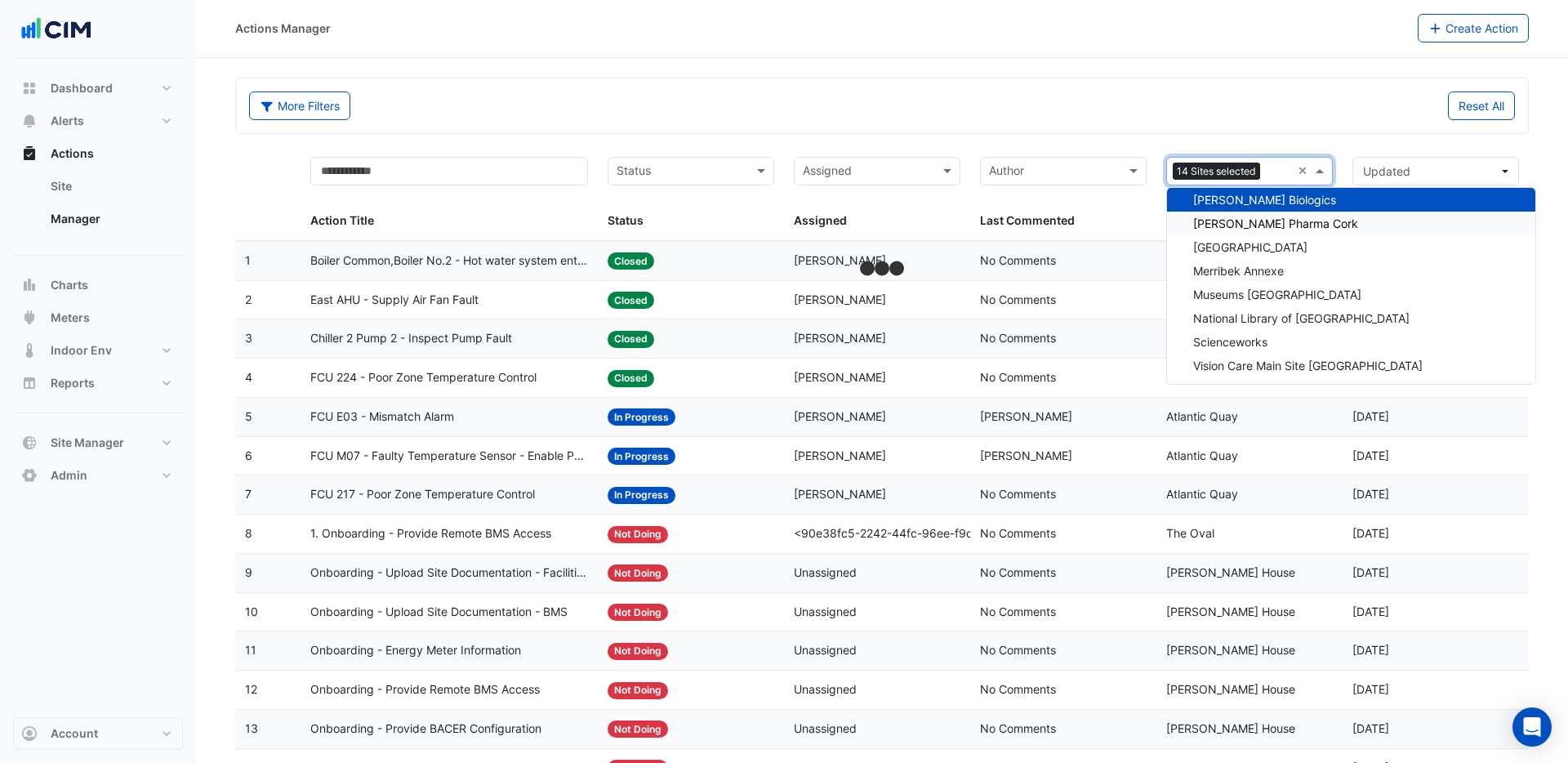
click at [1266, 222] on span "[PERSON_NAME] Pharma Cork" at bounding box center [1276, 223] width 165 height 14
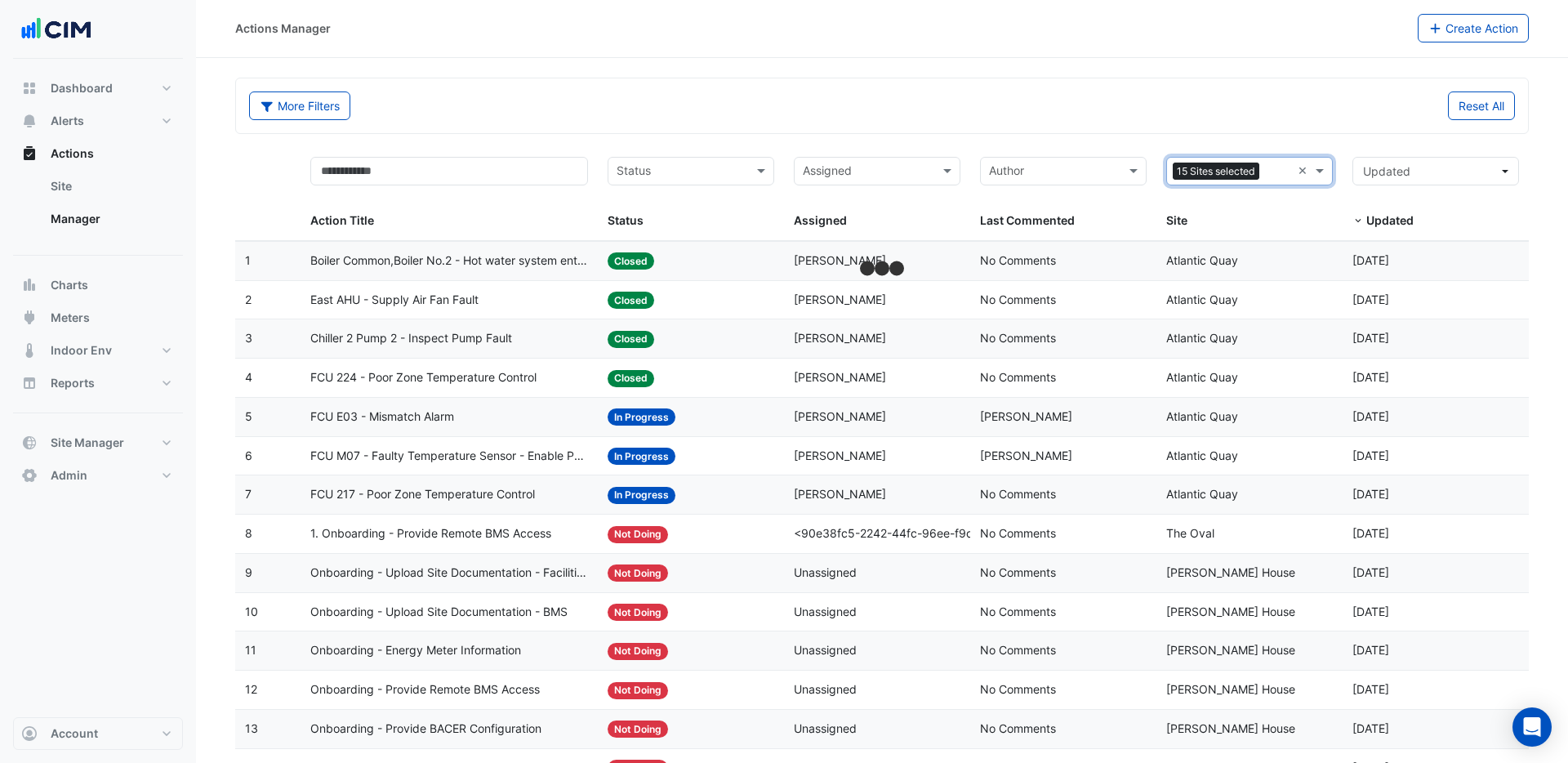
click at [1275, 171] on input "text" at bounding box center [1278, 172] width 26 height 19
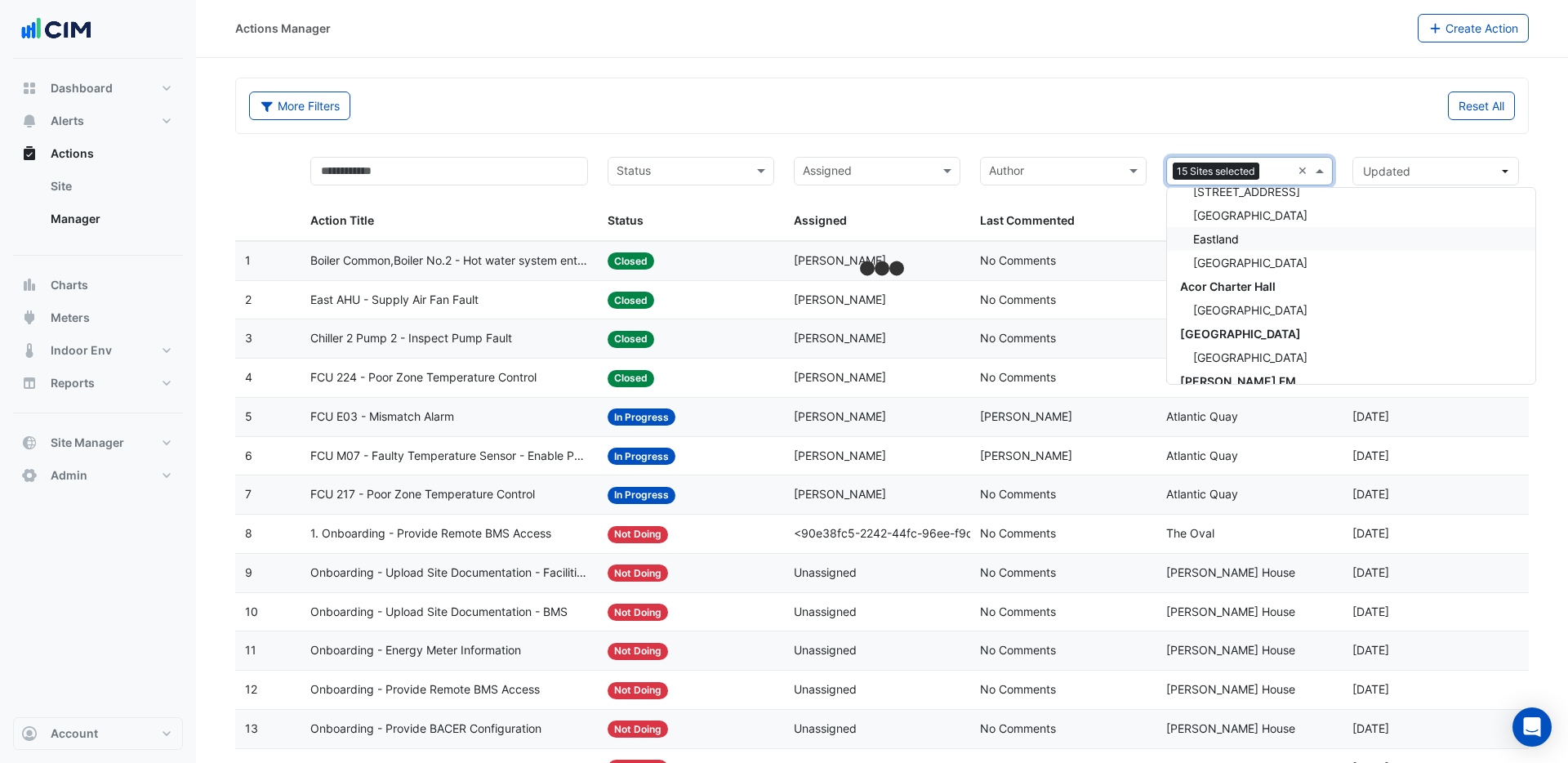
scroll to position [930, 0]
click at [1240, 273] on span "[GEOGRAPHIC_DATA]" at bounding box center [1250, 272] width 114 height 14
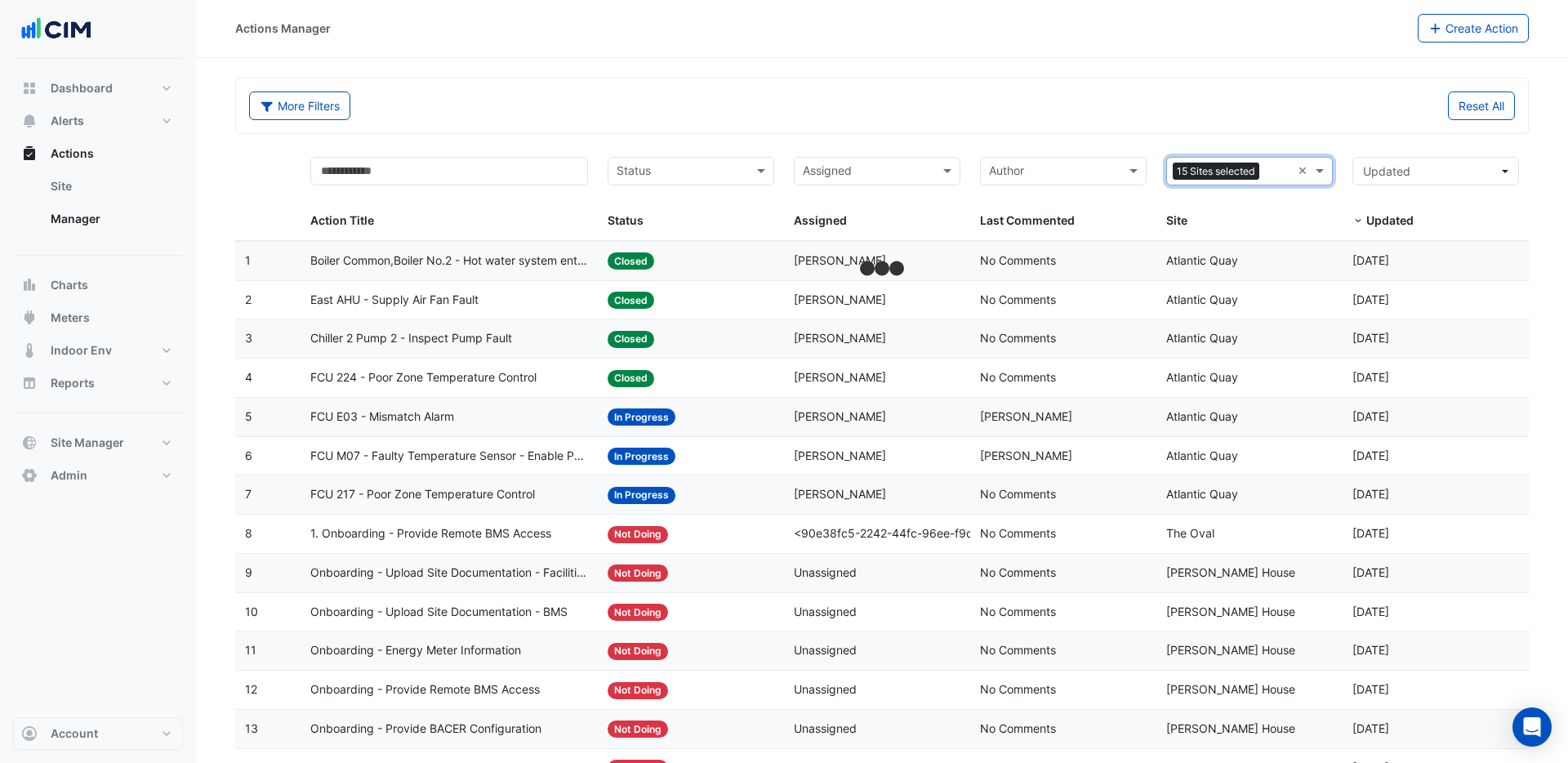
click at [1269, 174] on input "text" at bounding box center [1278, 172] width 26 height 19
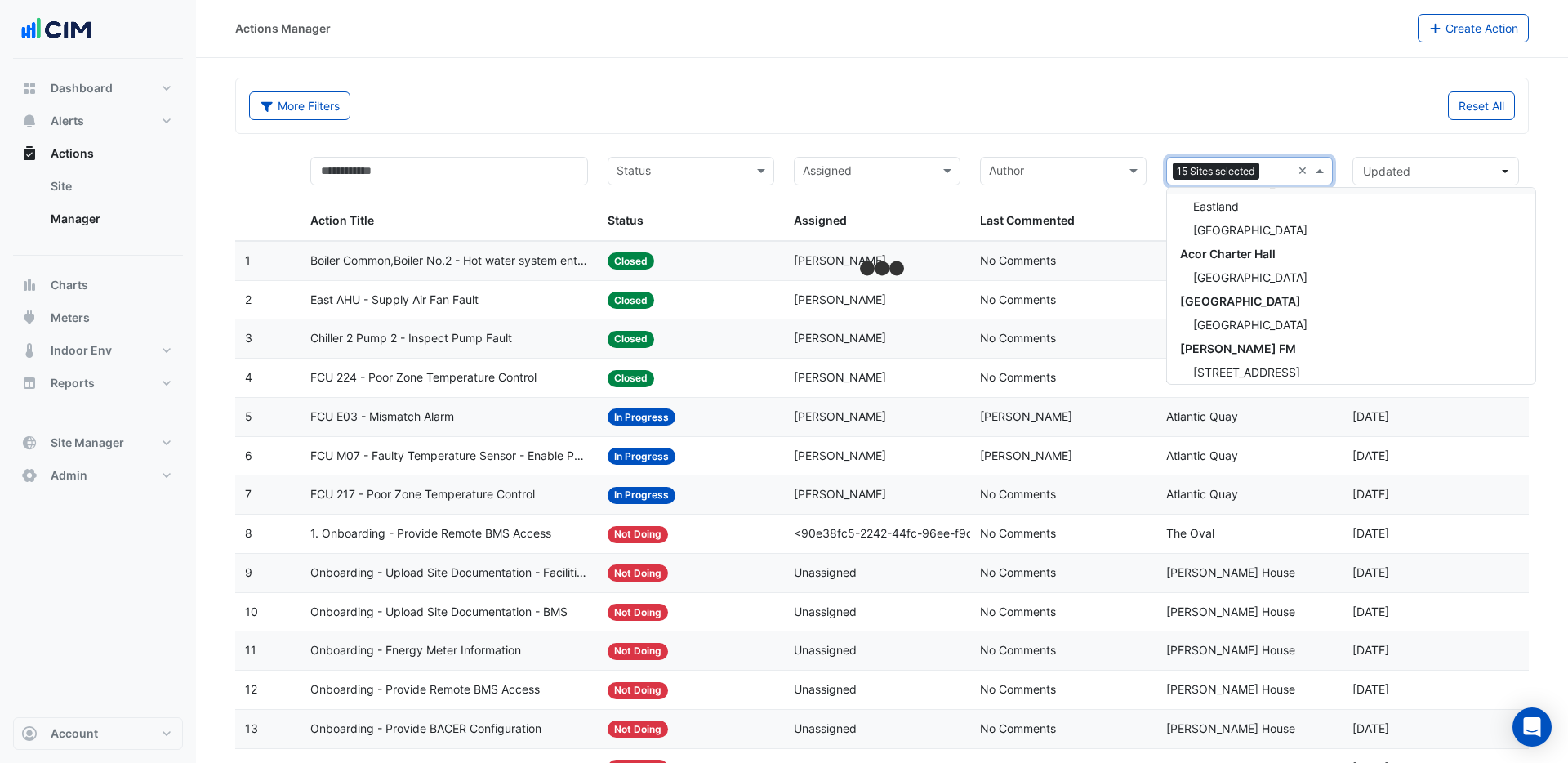
scroll to position [960, 0]
click at [1229, 222] on span "[GEOGRAPHIC_DATA]" at bounding box center [1240, 218] width 120 height 14
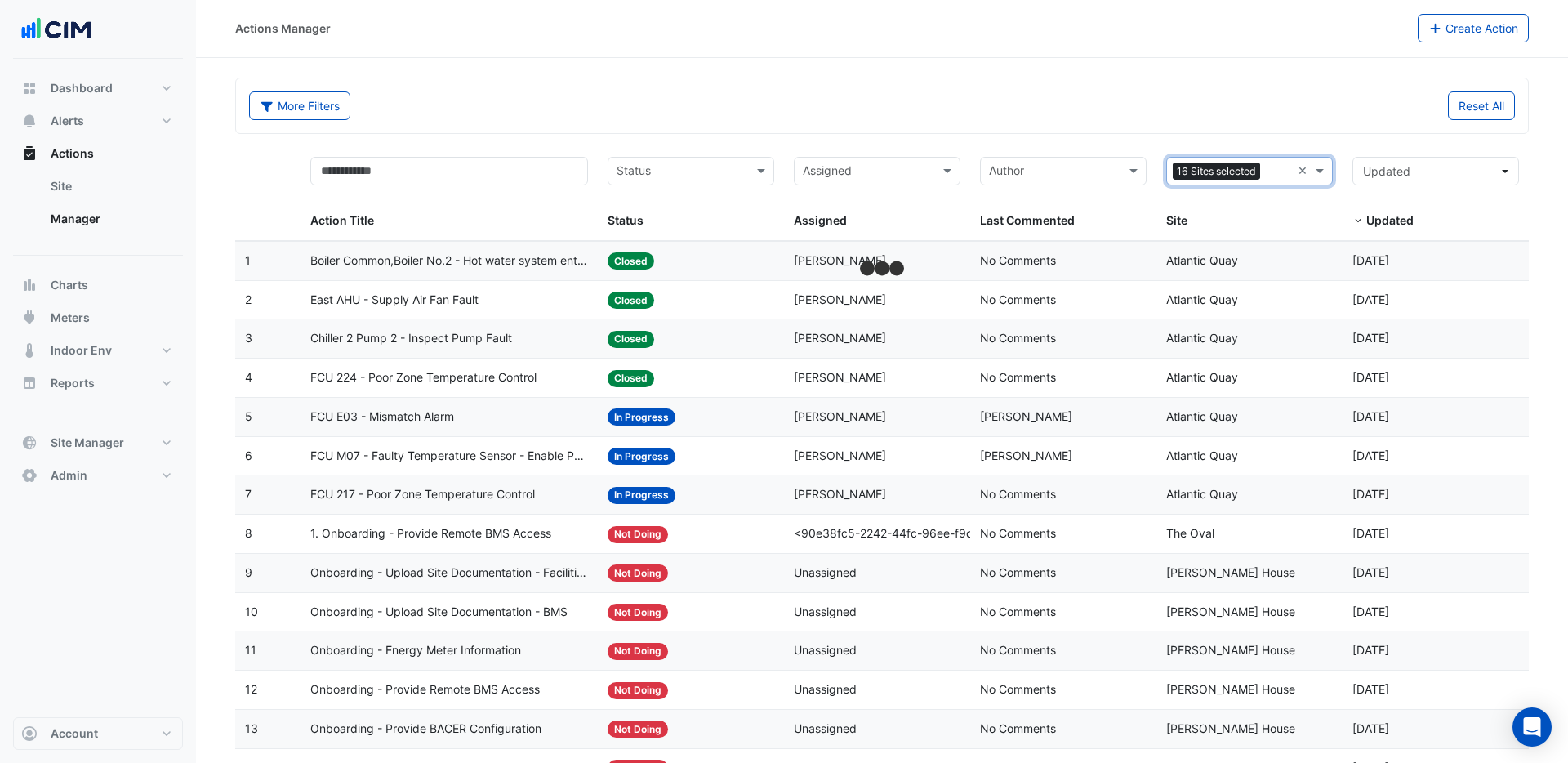
click at [1270, 171] on input "text" at bounding box center [1279, 172] width 25 height 19
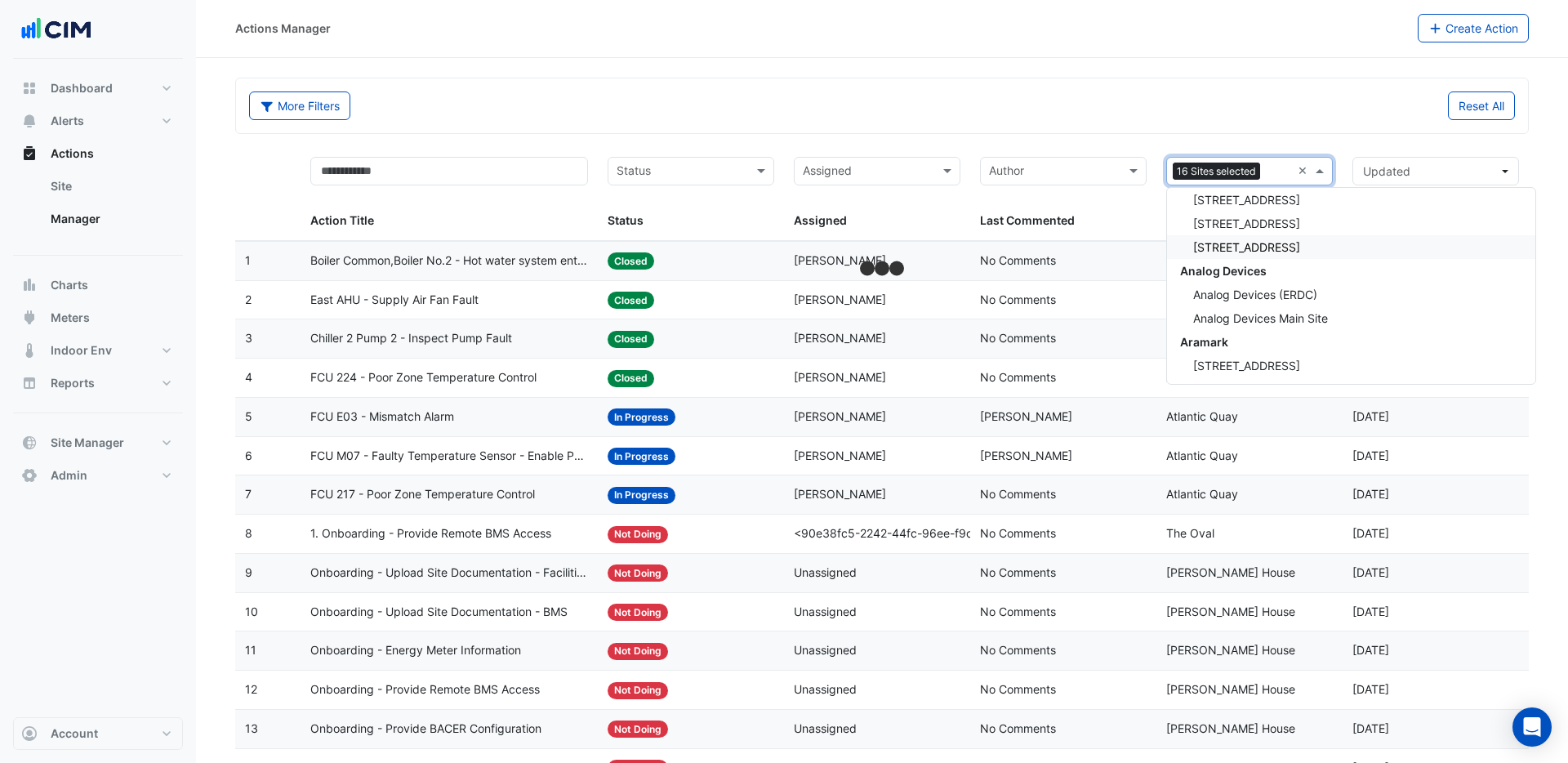
scroll to position [1051, 0]
click at [1225, 267] on span "Analog Devices" at bounding box center [1223, 269] width 87 height 14
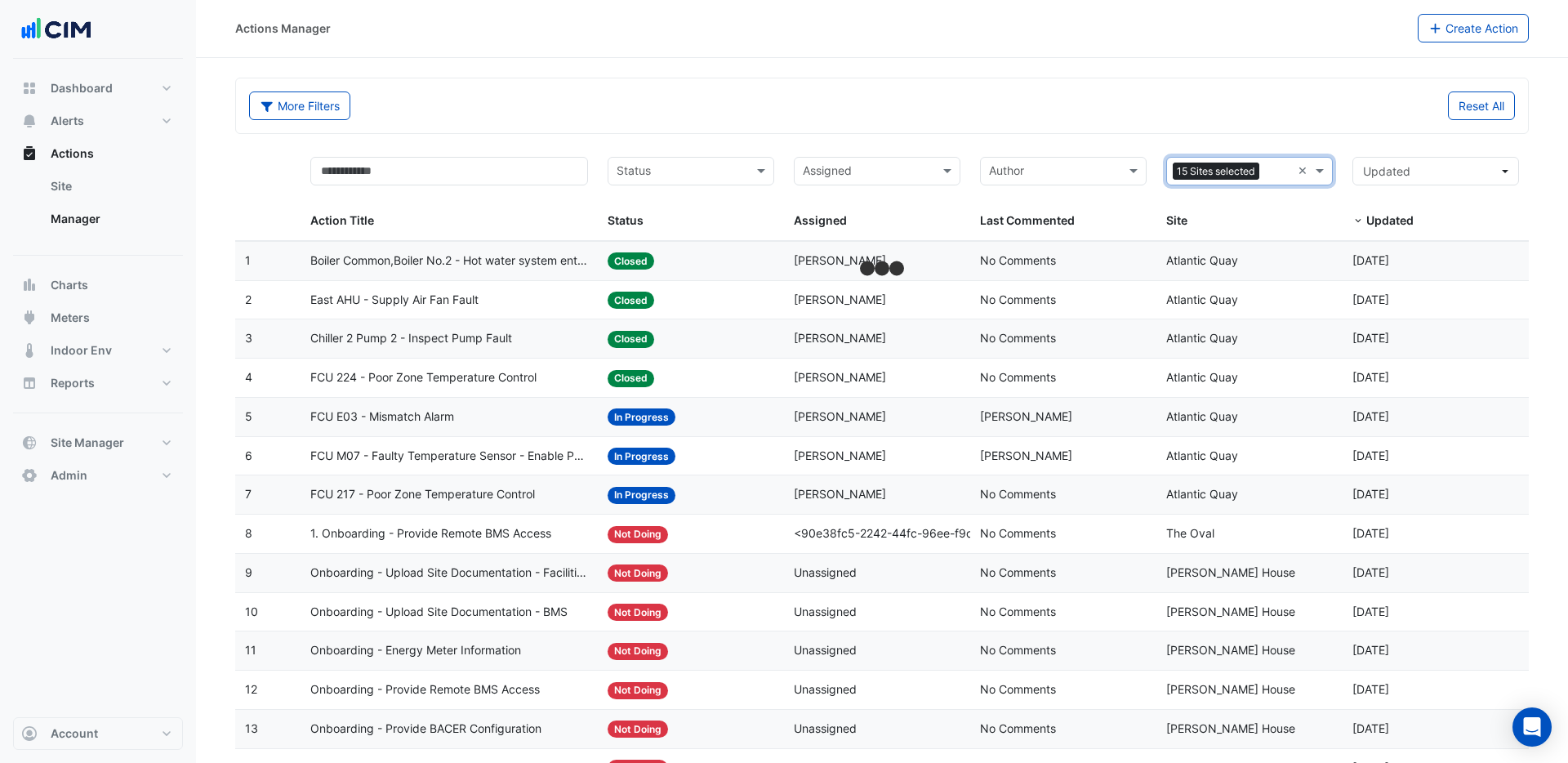
click at [1269, 177] on input "text" at bounding box center [1278, 172] width 26 height 19
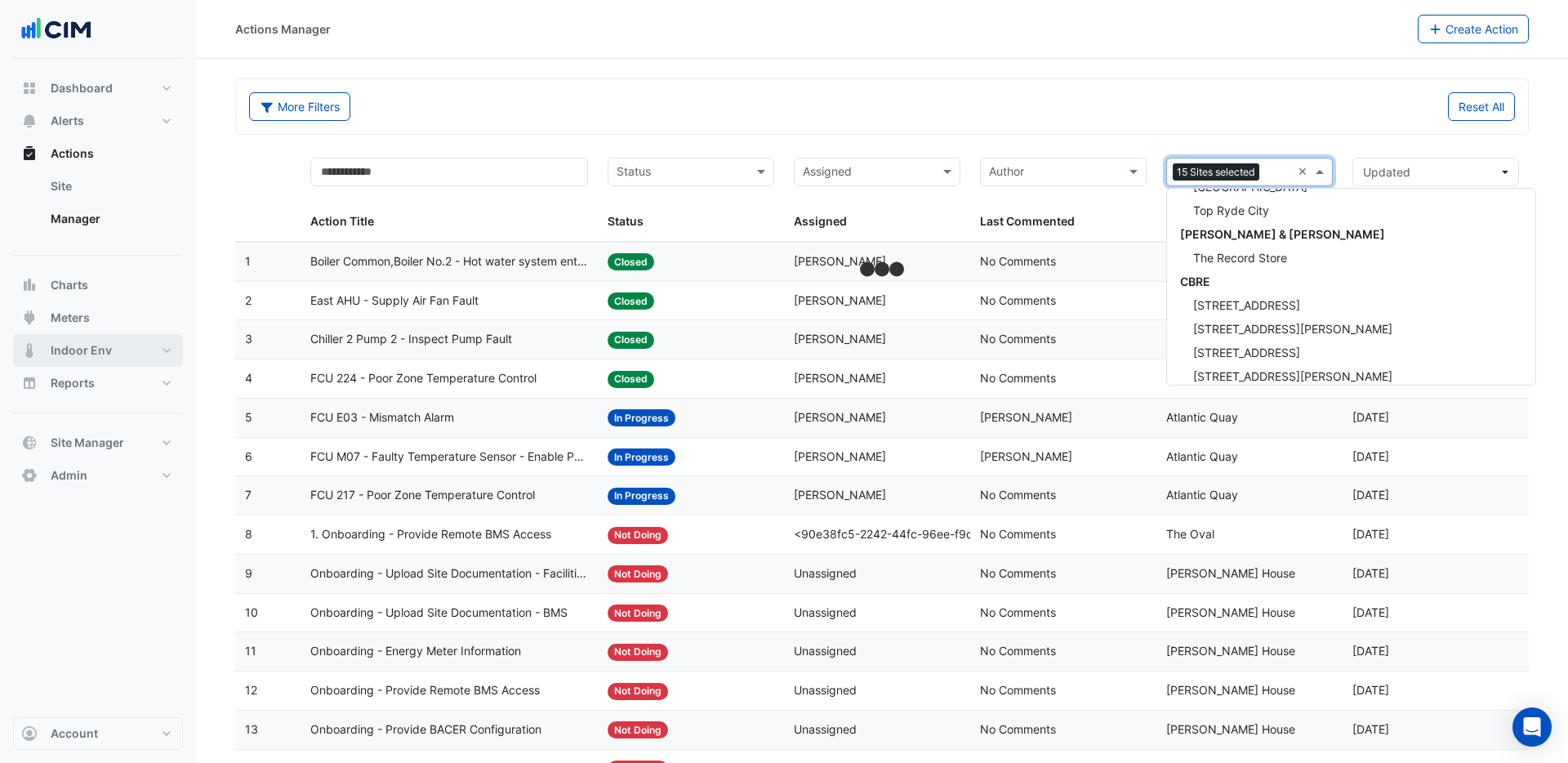
scroll to position [2686, 0]
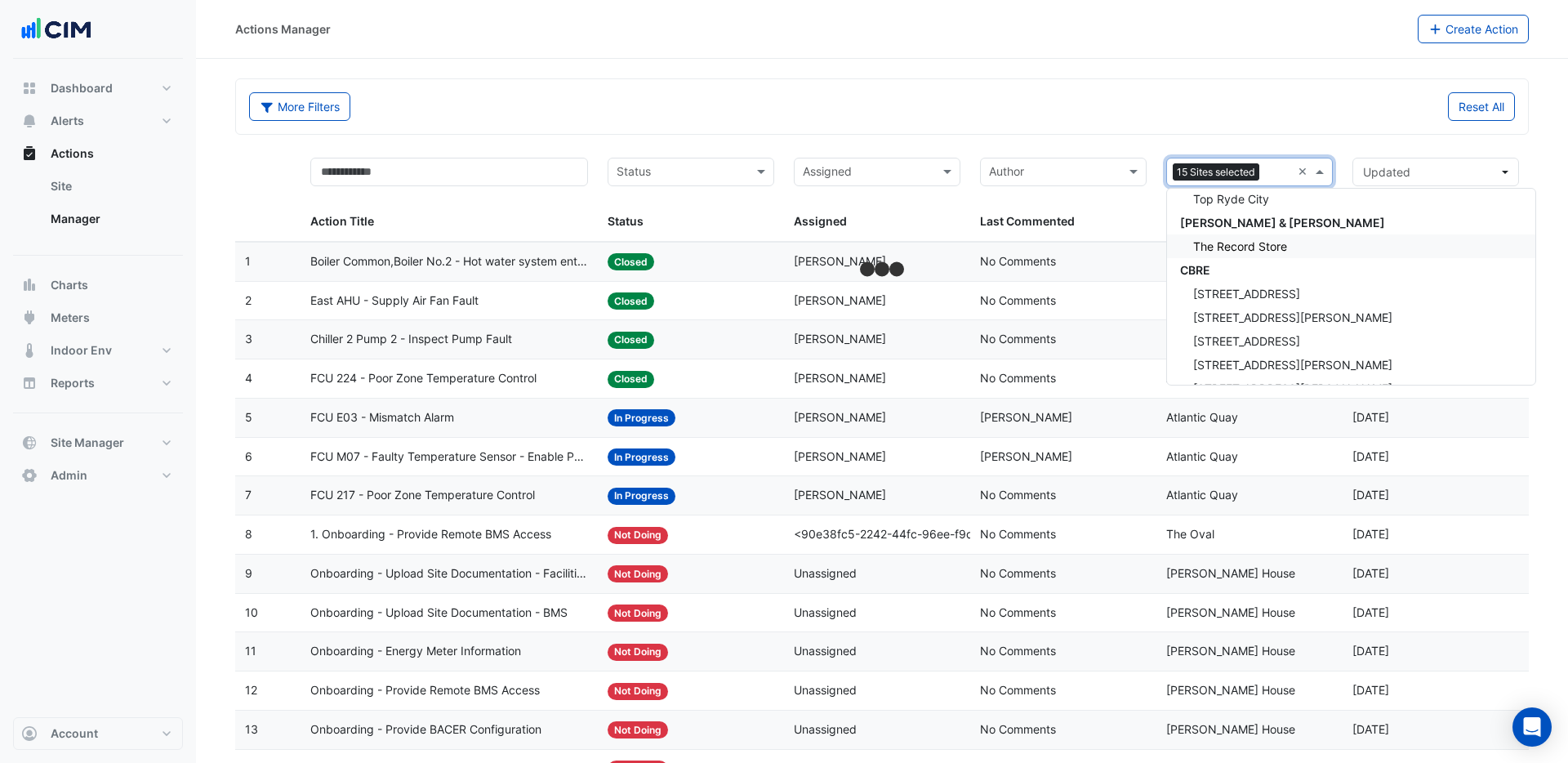
click at [1252, 245] on span "The Record Store" at bounding box center [1240, 246] width 94 height 14
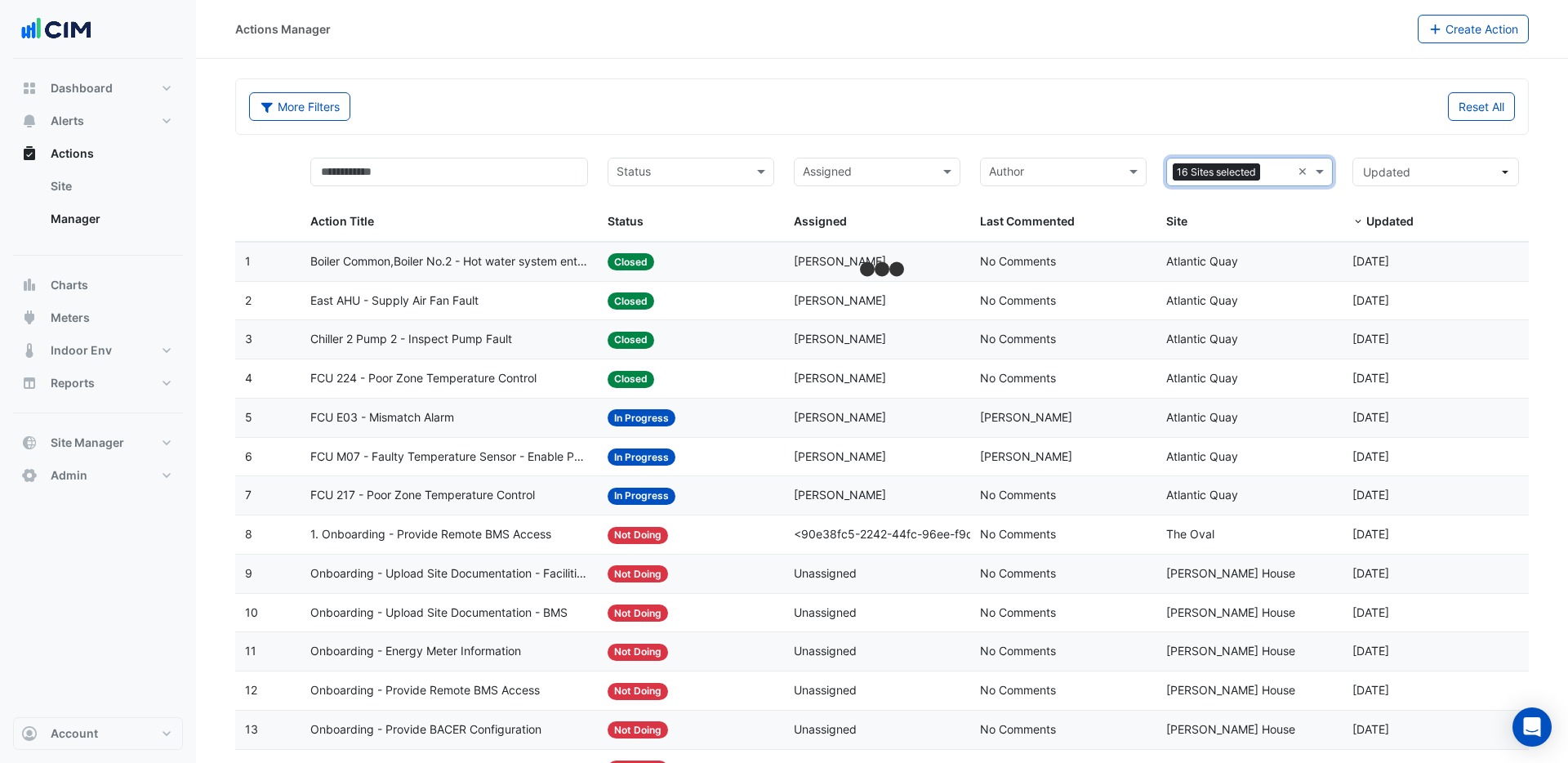
click at [1294, 171] on div "16 Sites selected ×" at bounding box center [1250, 172] width 167 height 28
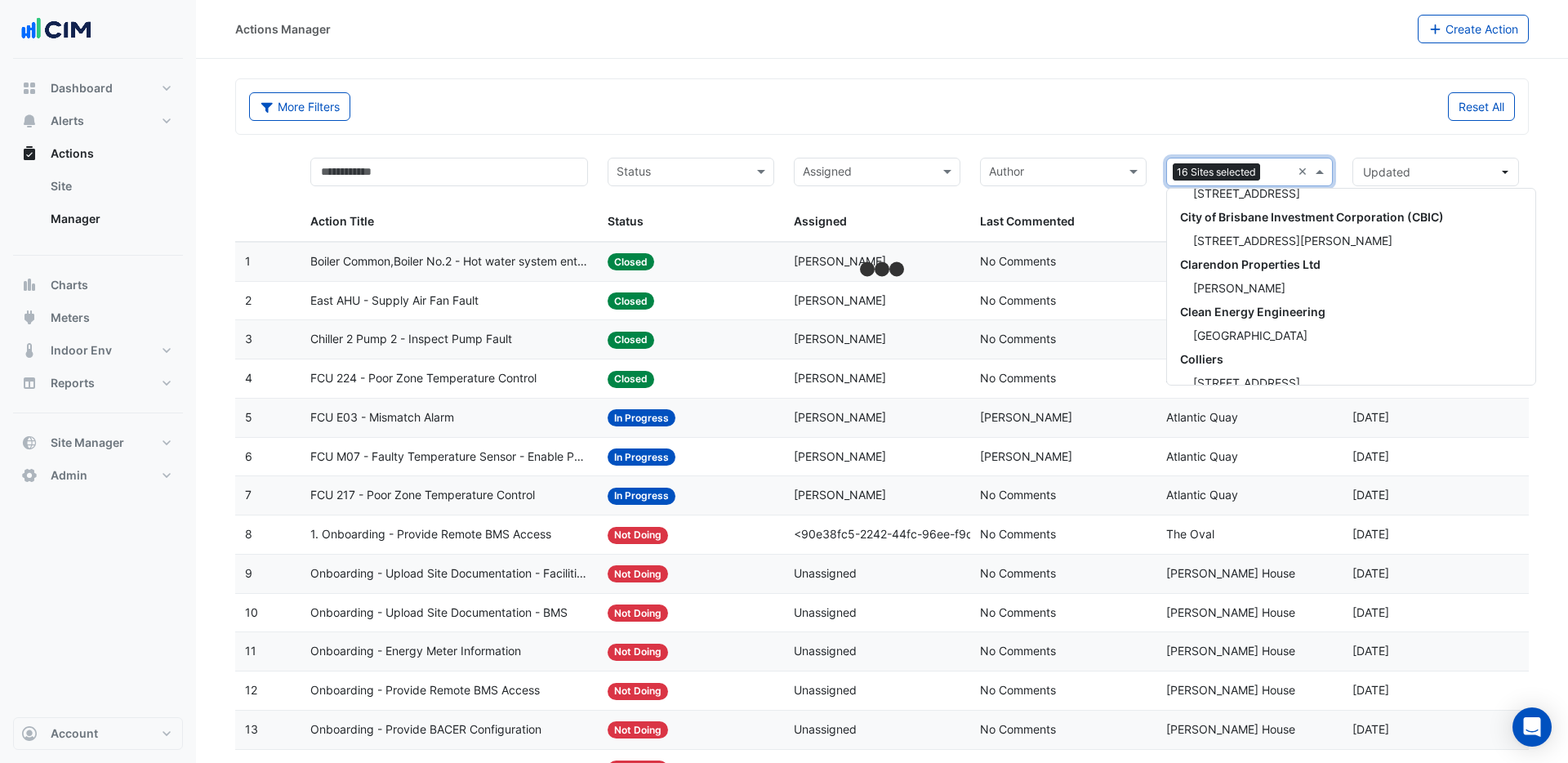
scroll to position [10086, 0]
click at [1246, 289] on span "[PERSON_NAME]" at bounding box center [1239, 286] width 92 height 14
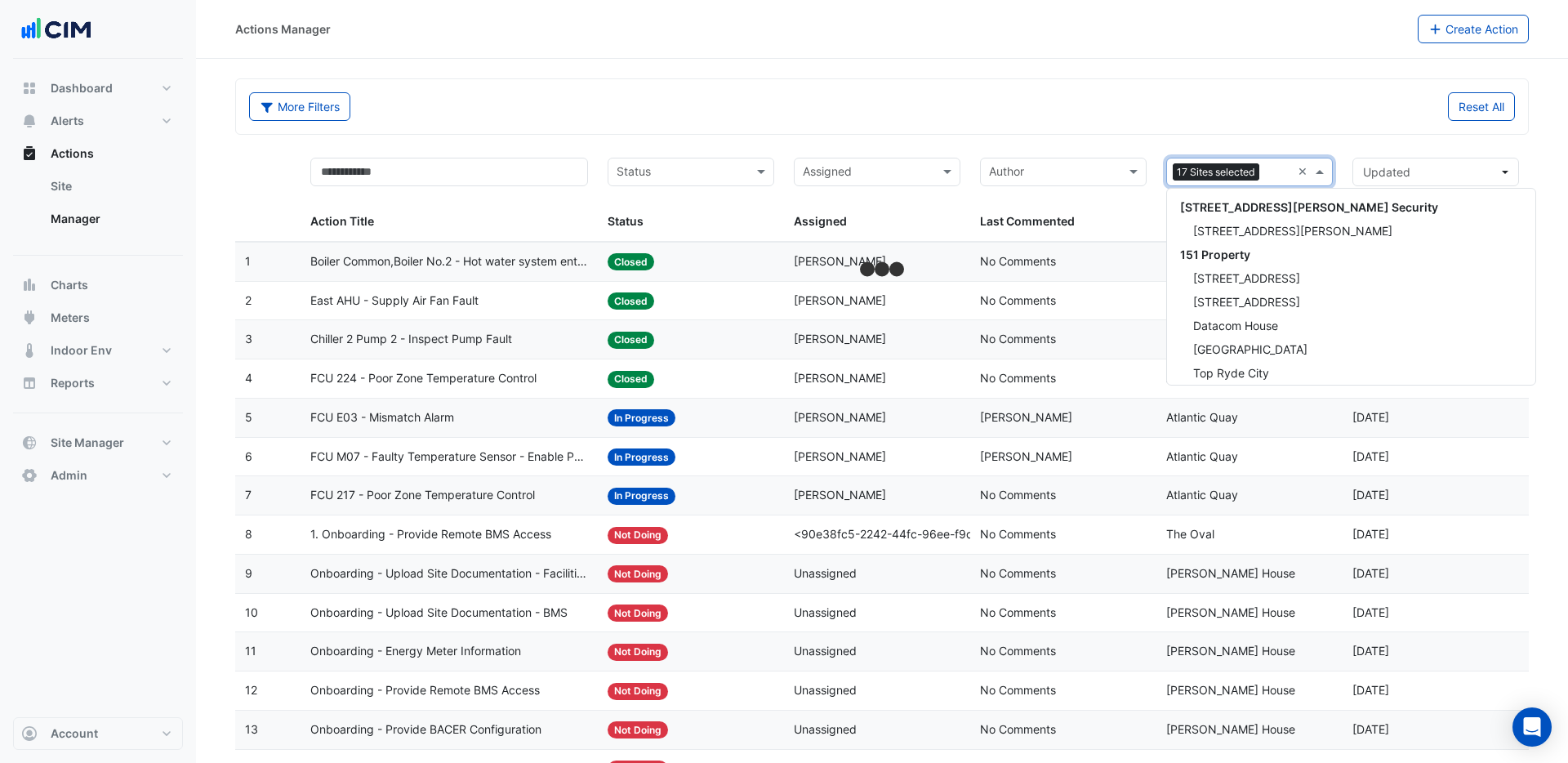
click at [1274, 176] on input "text" at bounding box center [1278, 173] width 26 height 19
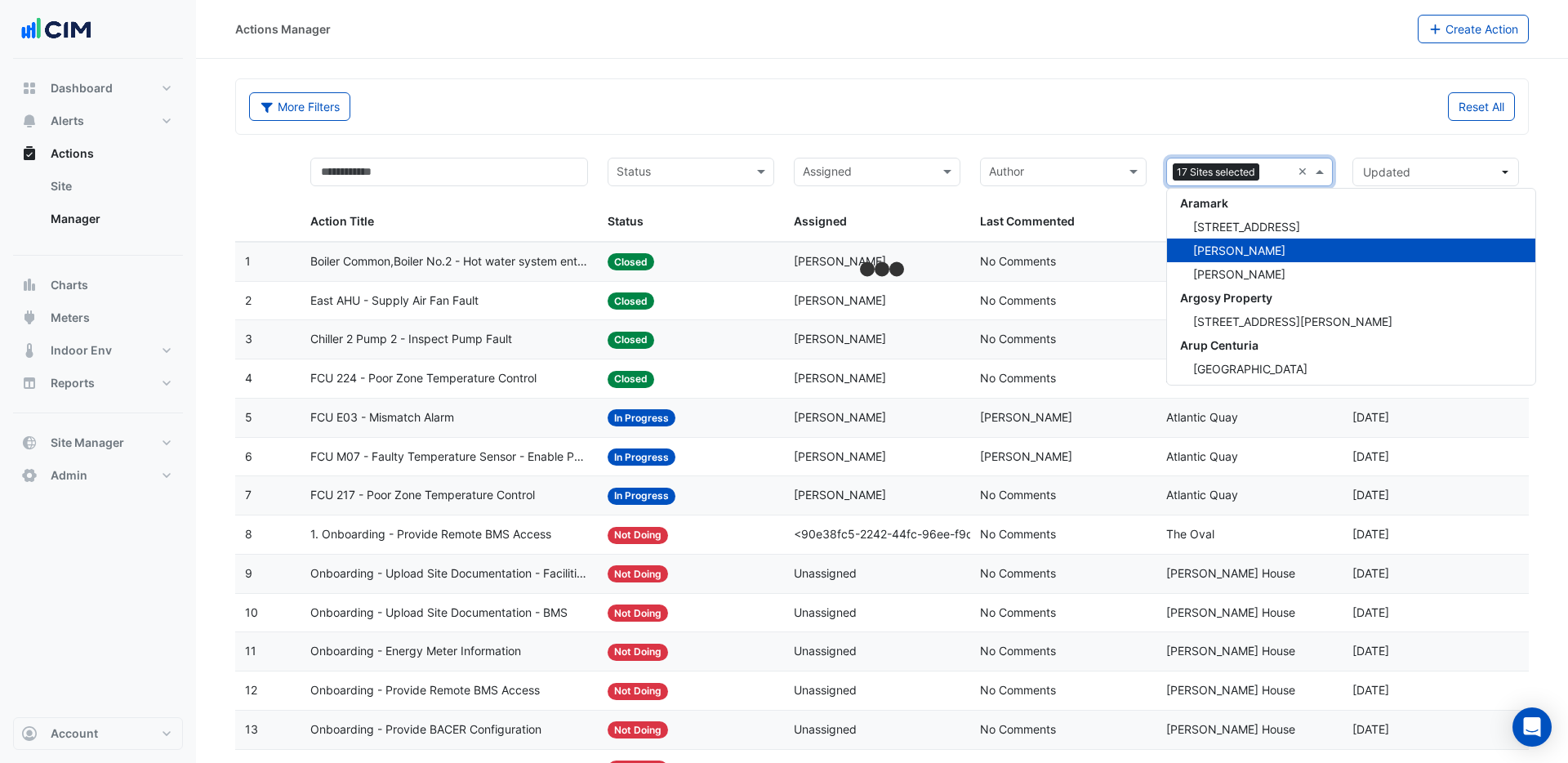
scroll to position [1197, 0]
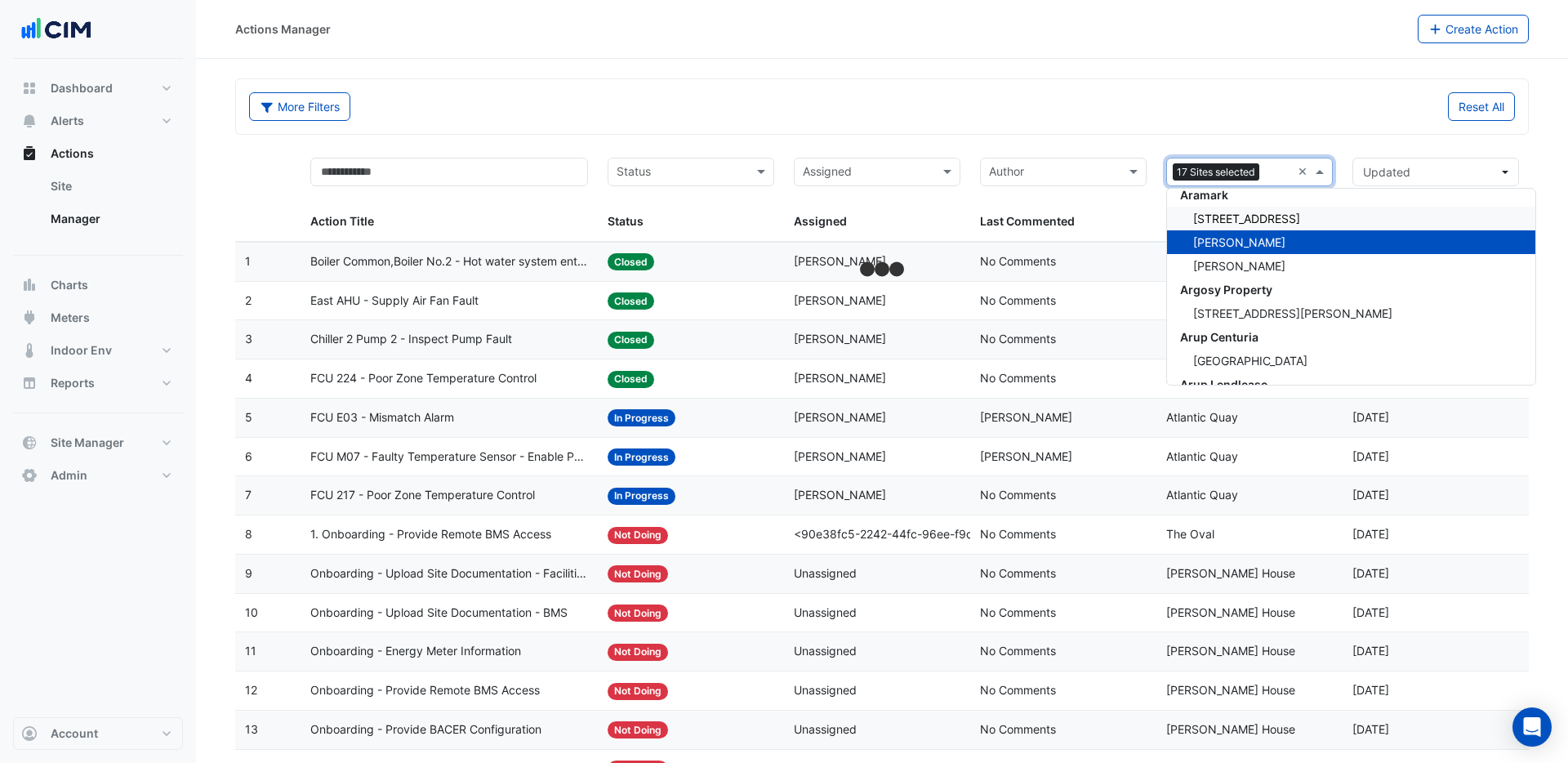
click at [1244, 217] on span "[STREET_ADDRESS]" at bounding box center [1246, 219] width 107 height 14
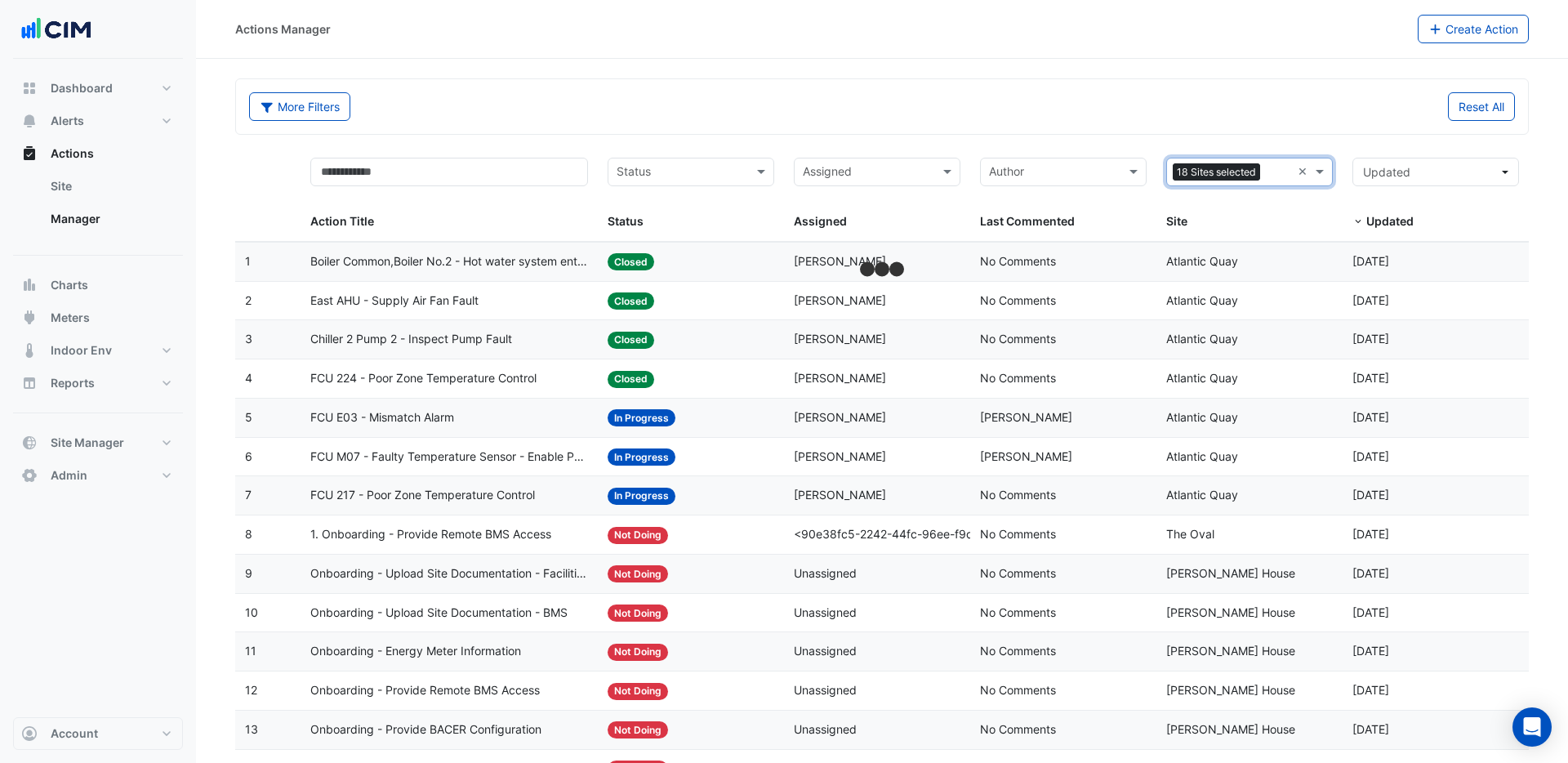
click at [1277, 175] on input "text" at bounding box center [1279, 173] width 25 height 19
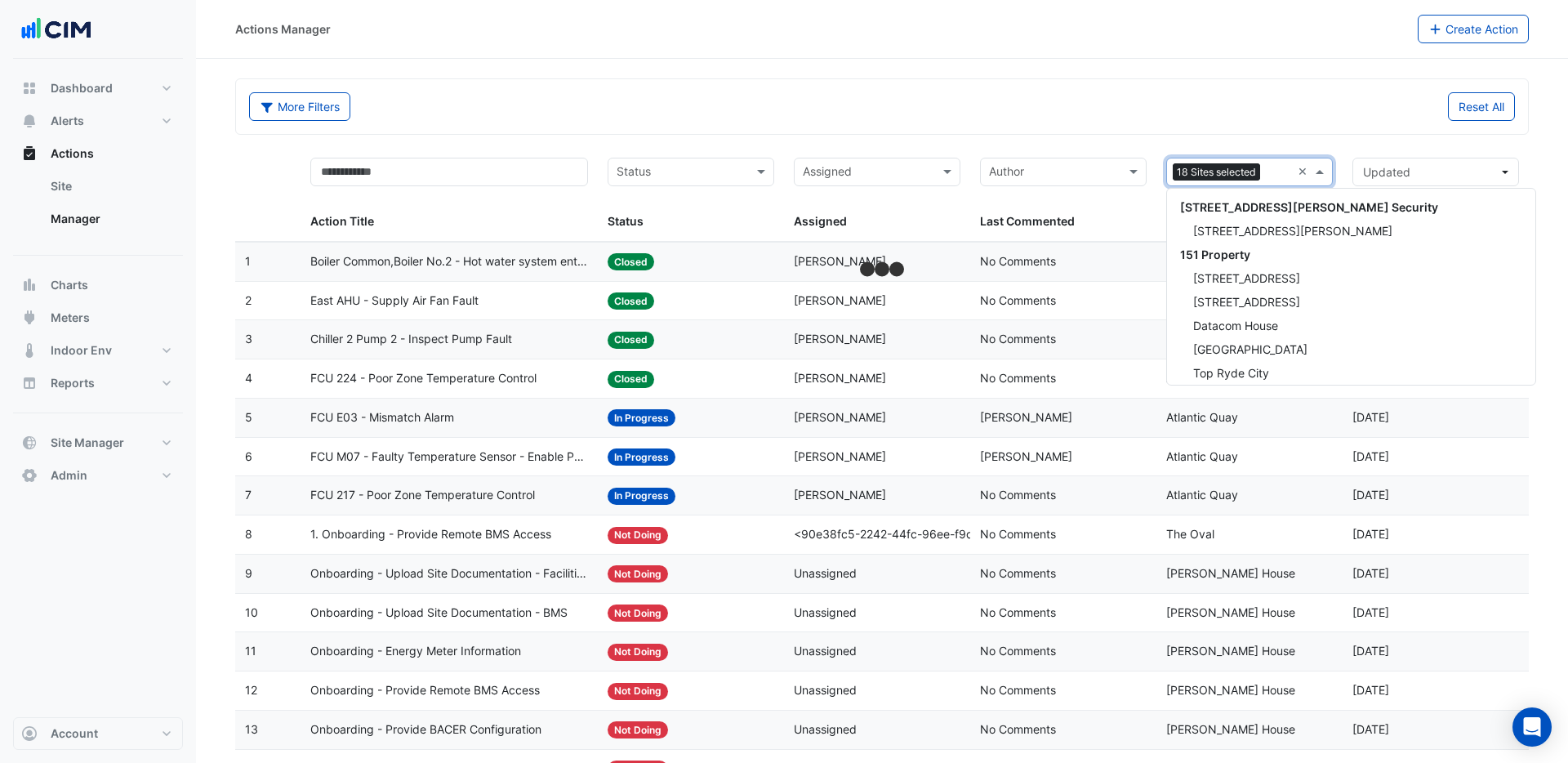
scroll to position [1215, 0]
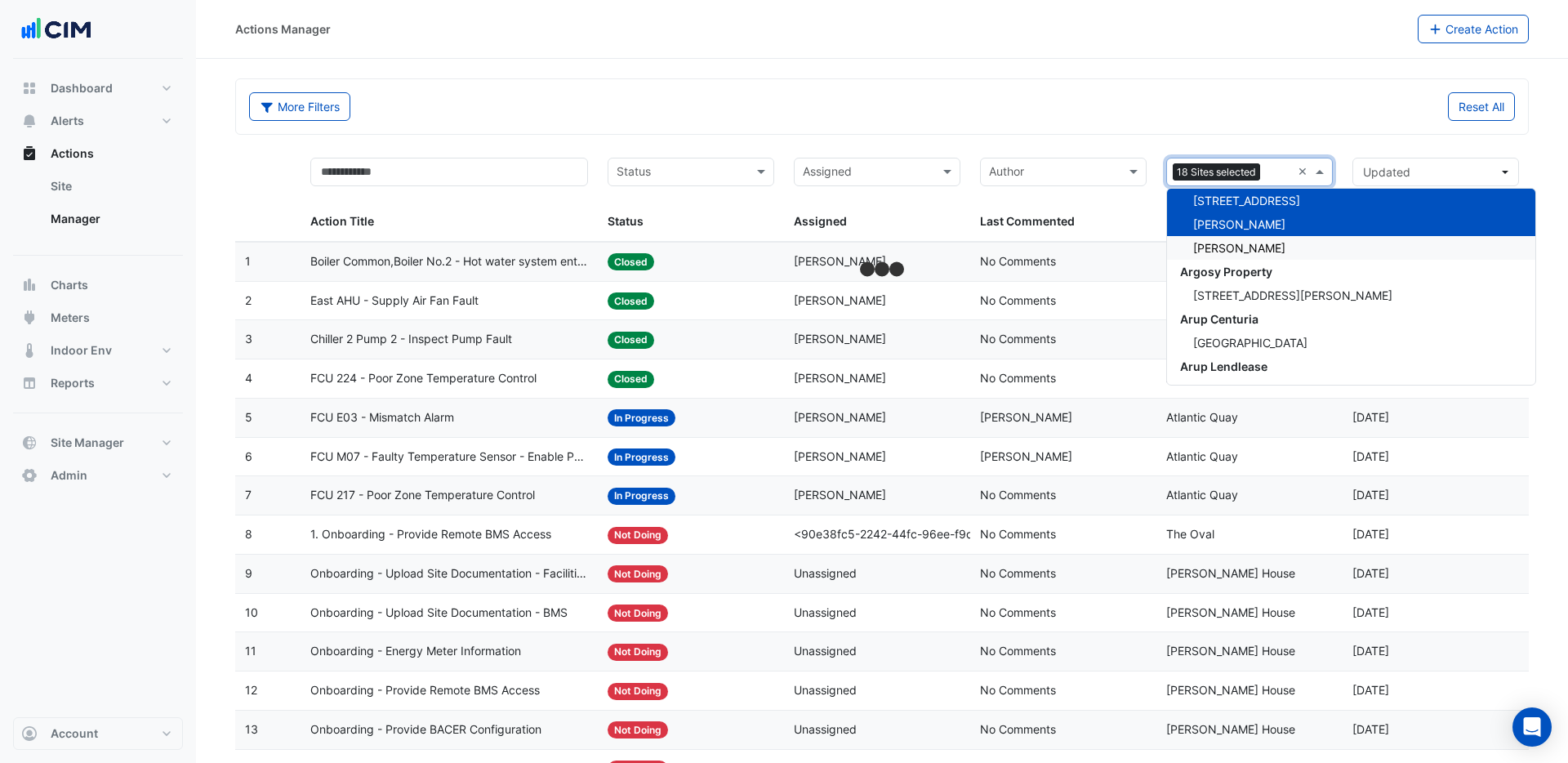
click at [1241, 250] on span "[PERSON_NAME]" at bounding box center [1239, 248] width 92 height 14
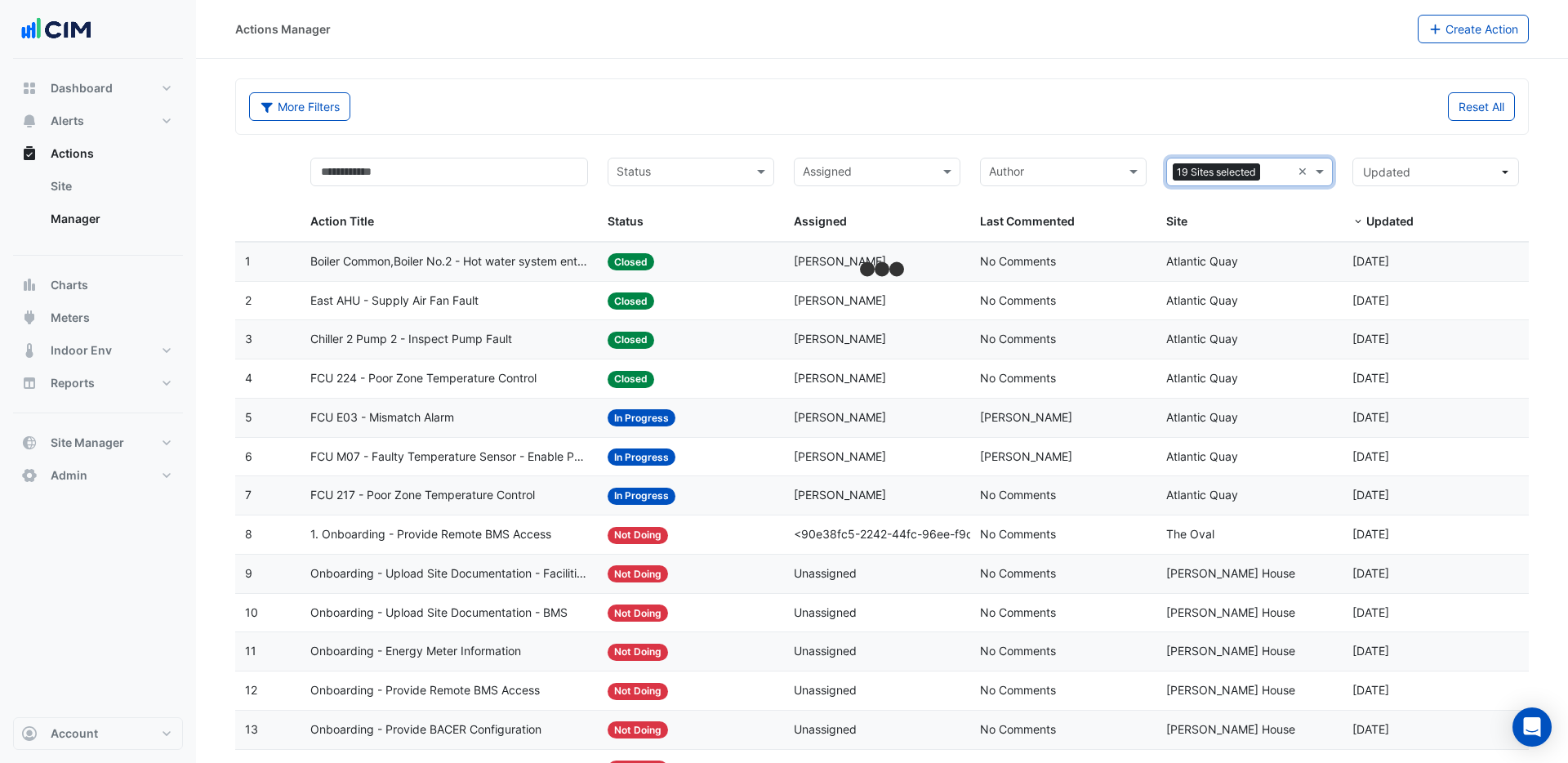
click at [1280, 173] on input "text" at bounding box center [1279, 173] width 25 height 19
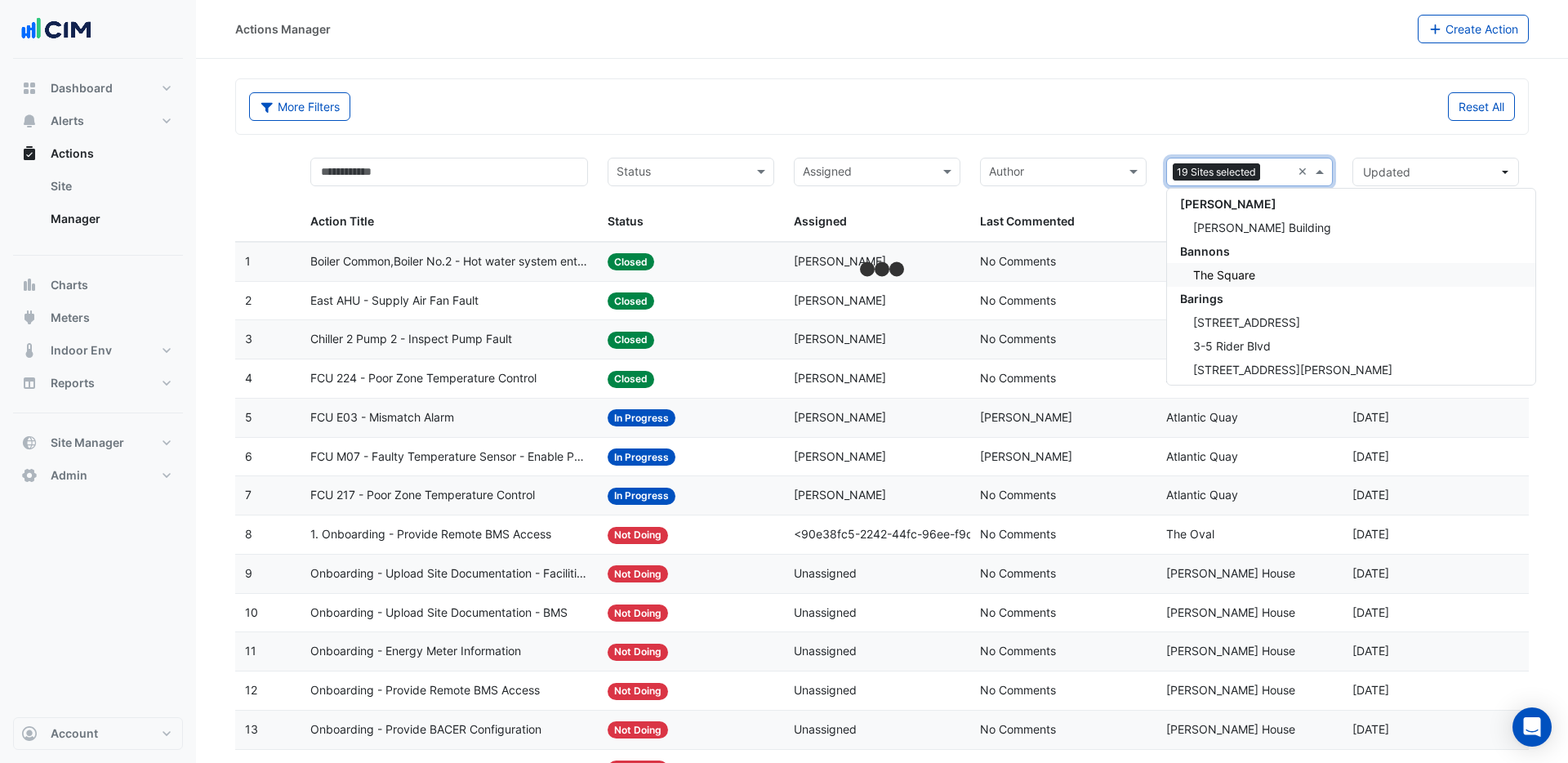
scroll to position [2258, 0]
click at [1226, 269] on span "The Square" at bounding box center [1224, 271] width 62 height 14
click at [1279, 183] on div at bounding box center [1278, 174] width 27 height 22
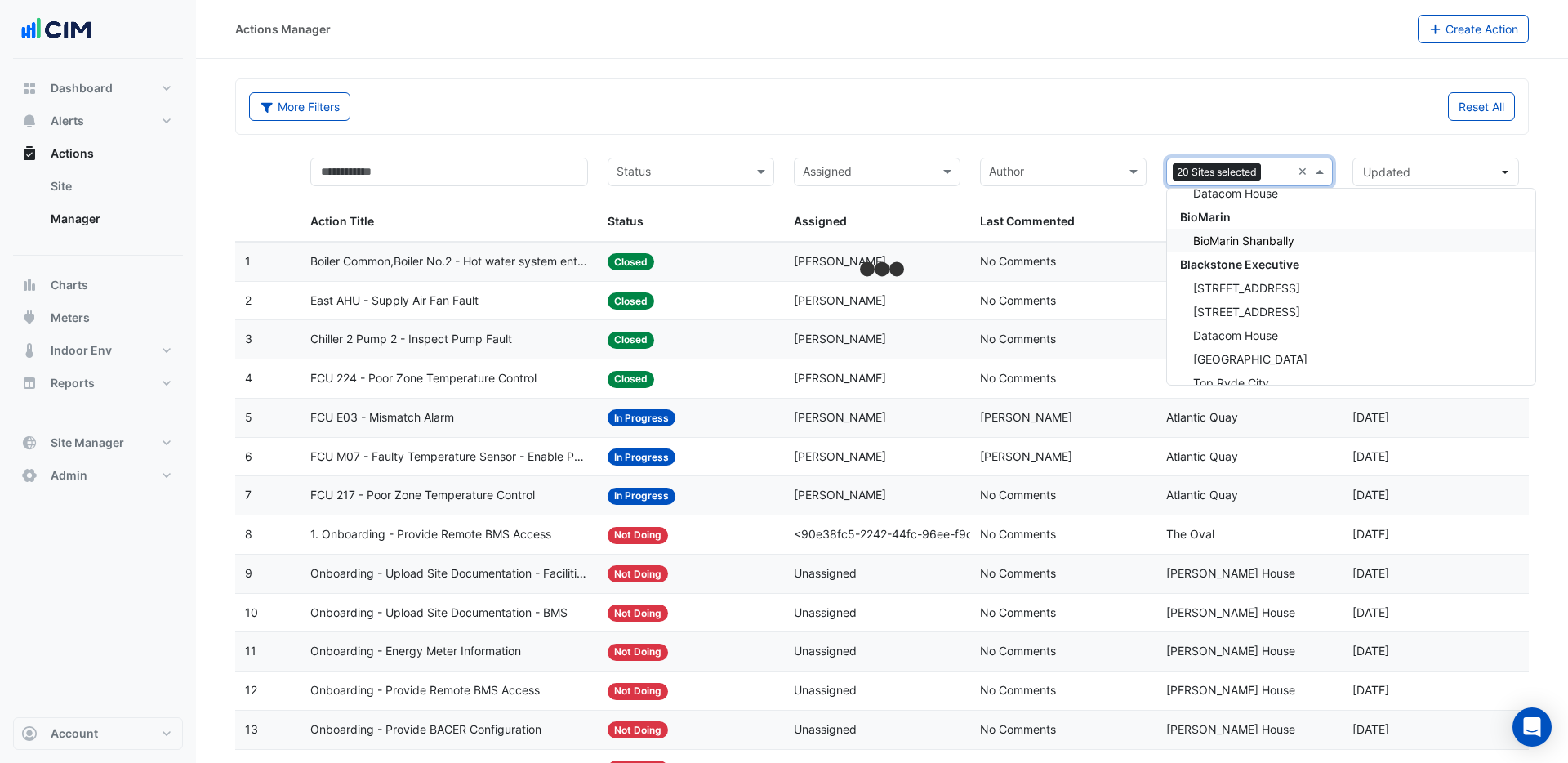
click at [1261, 240] on span "BioMarin Shanbally" at bounding box center [1244, 241] width 101 height 14
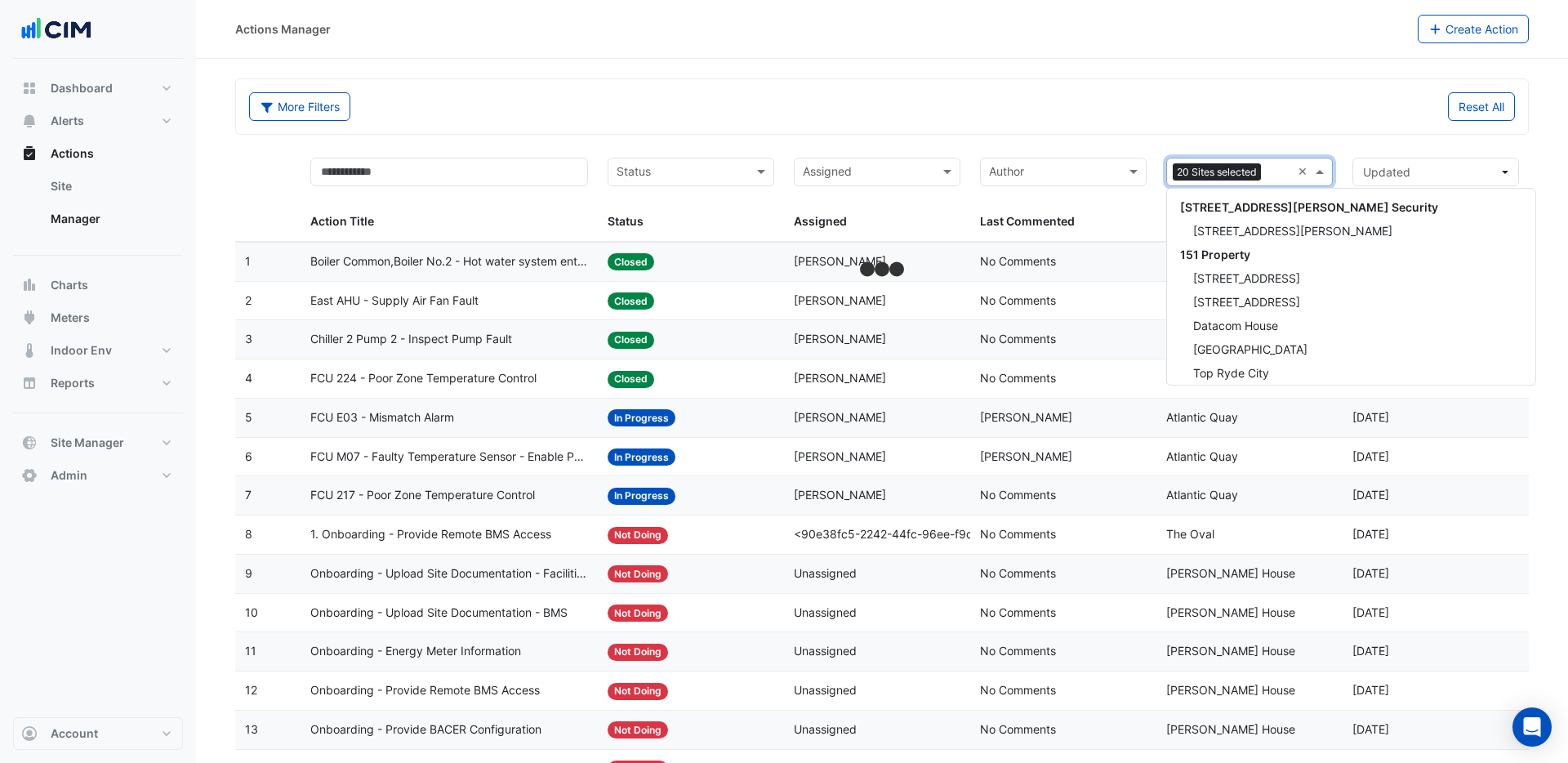
click at [1283, 178] on input "text" at bounding box center [1279, 173] width 24 height 19
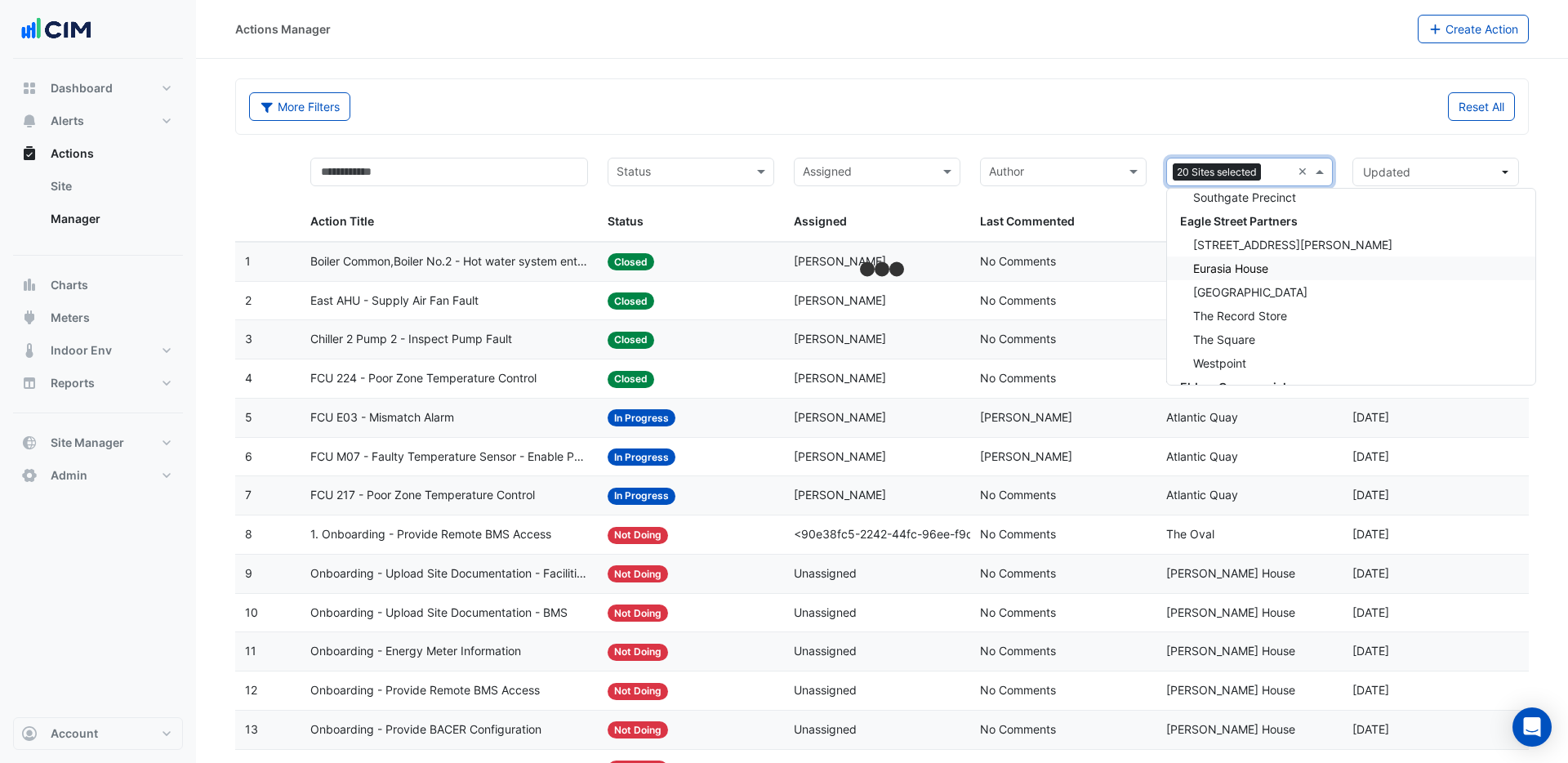
scroll to position [11289, 0]
click at [1232, 245] on span "[STREET_ADDRESS][PERSON_NAME]" at bounding box center [1292, 244] width 199 height 14
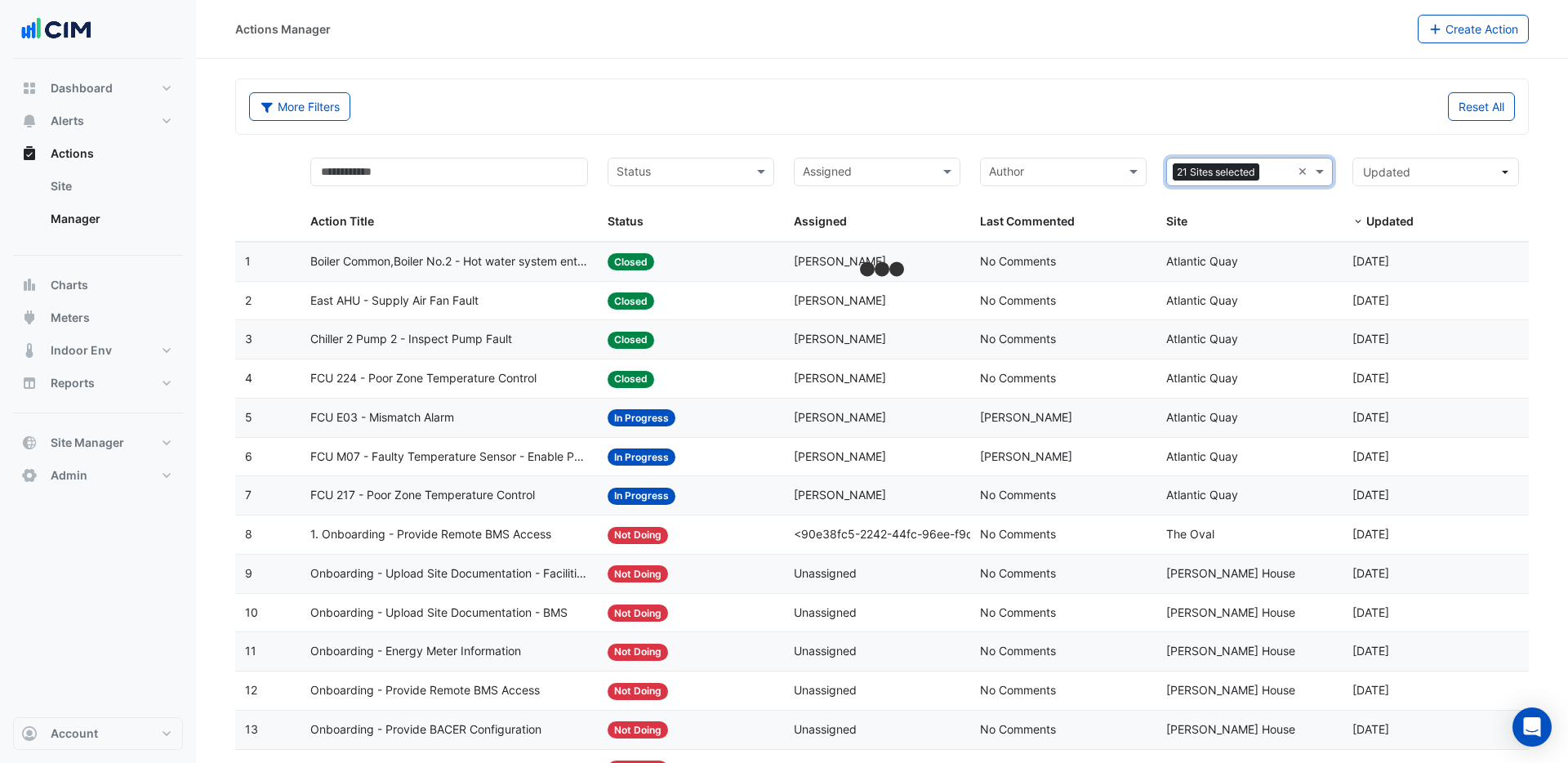
click at [1271, 177] on input "text" at bounding box center [1278, 173] width 26 height 19
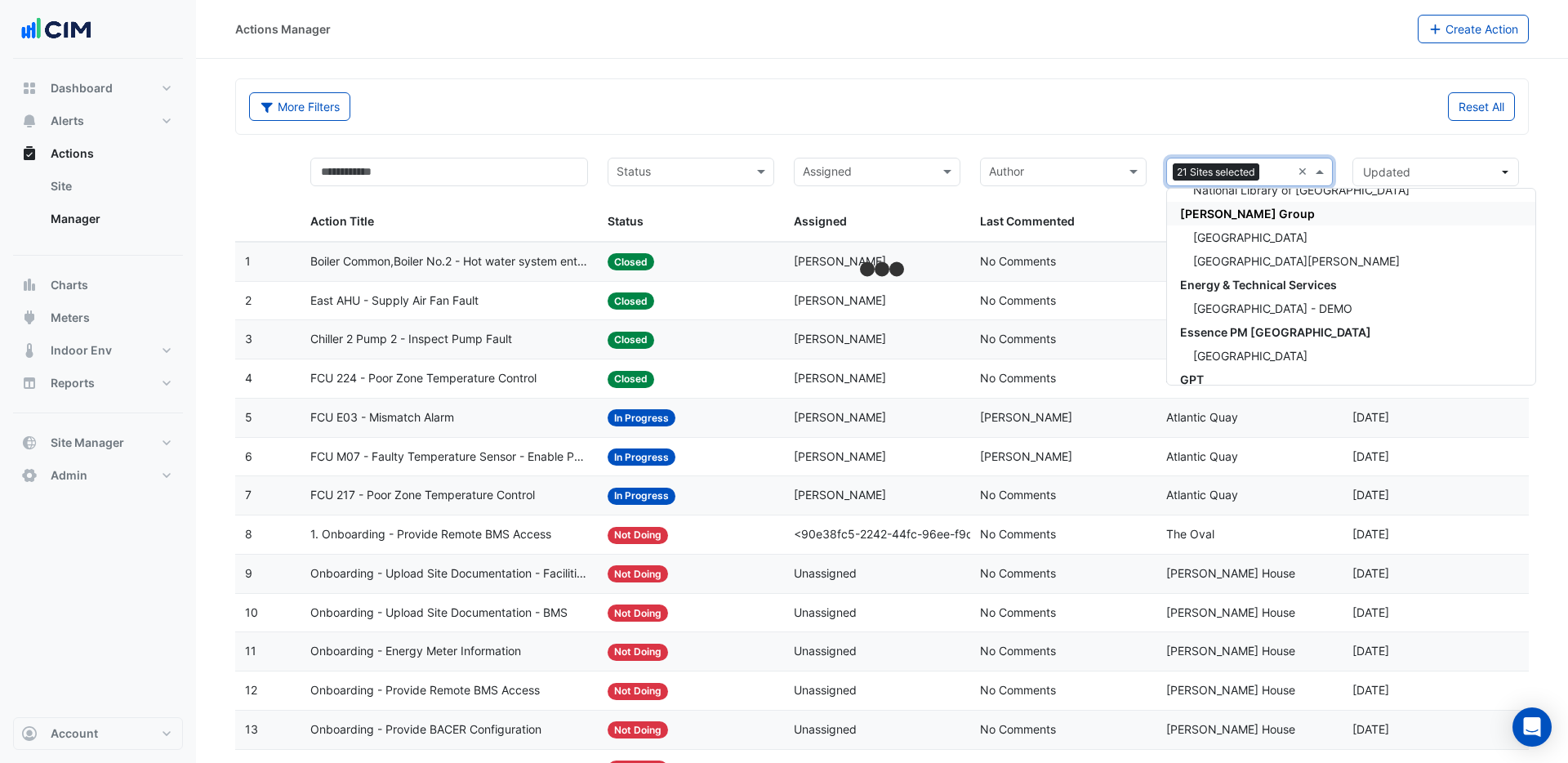
scroll to position [11628, 0]
click at [1225, 236] on span "[GEOGRAPHIC_DATA]" at bounding box center [1250, 237] width 114 height 14
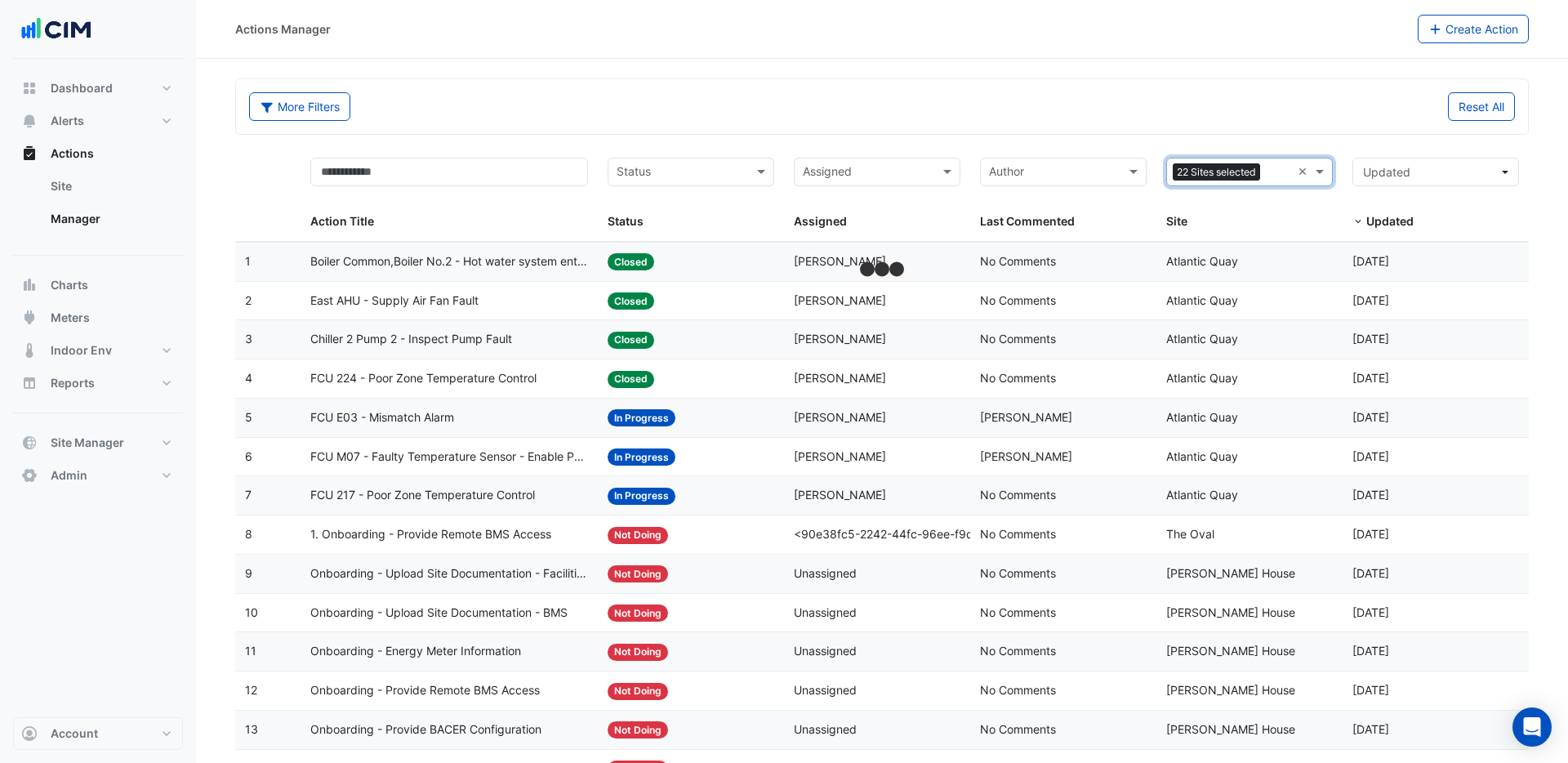
click at [1269, 175] on input "text" at bounding box center [1279, 173] width 25 height 19
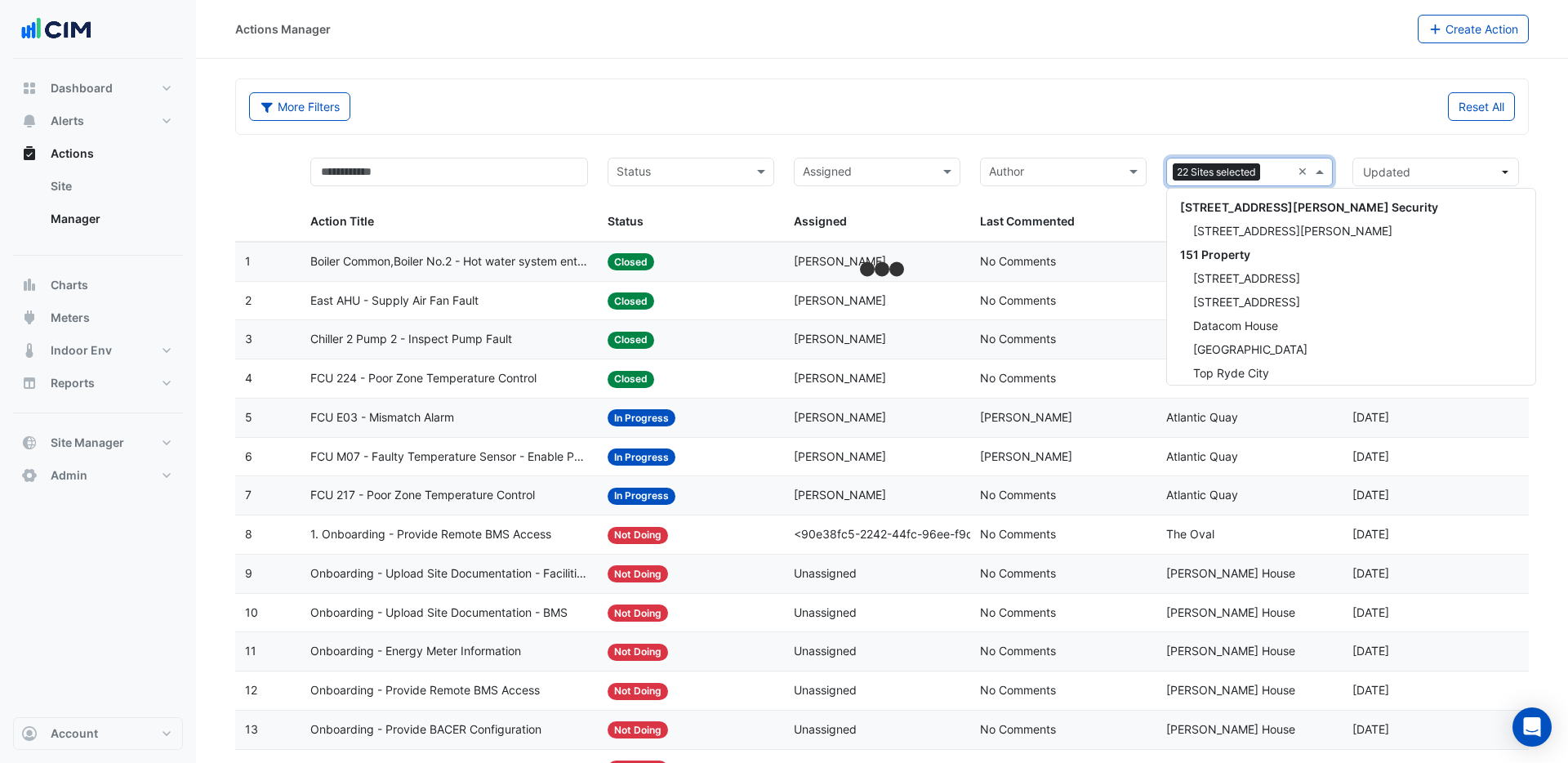
scroll to position [11665, 0]
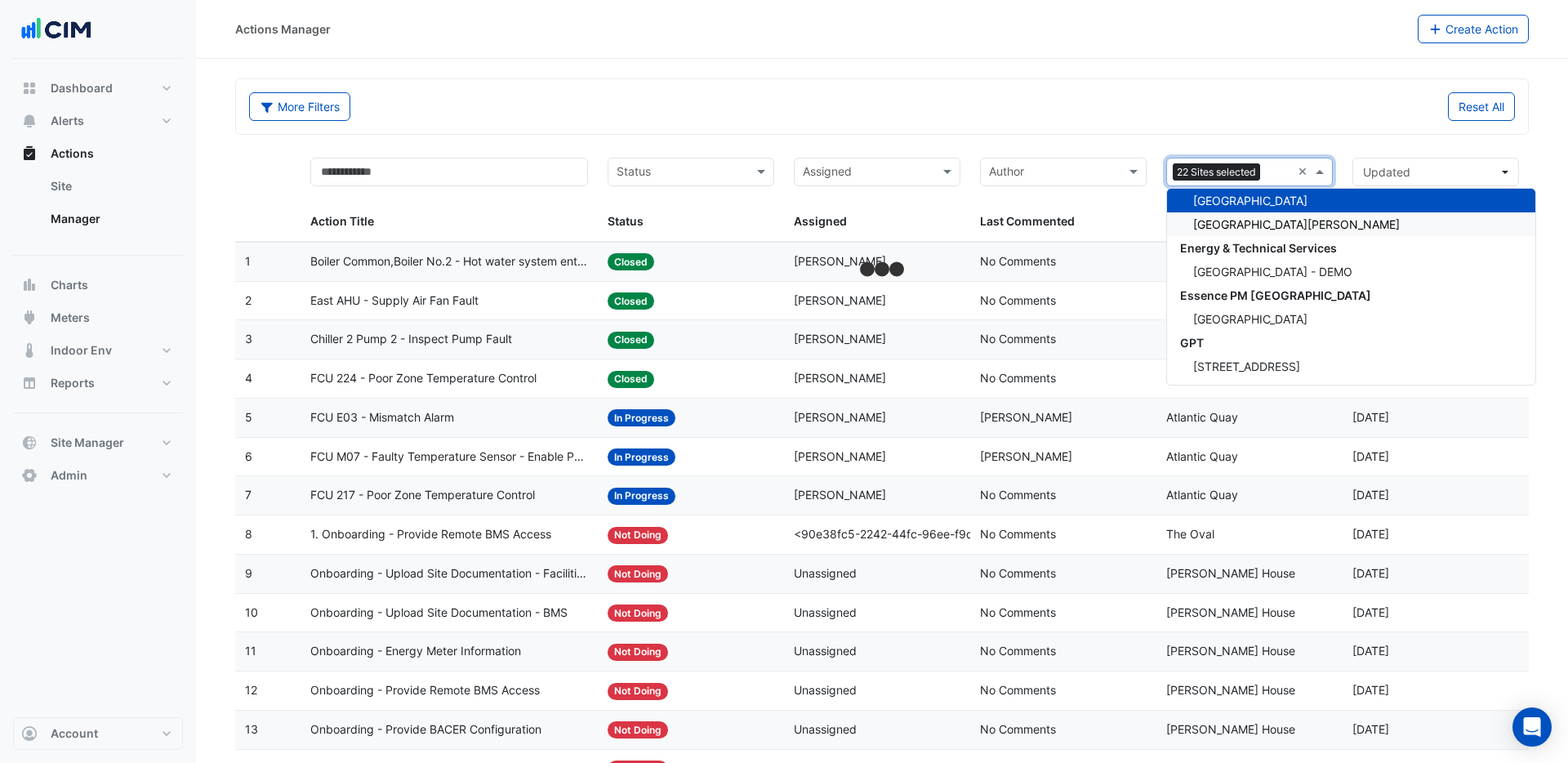
click at [1247, 233] on div "[GEOGRAPHIC_DATA][PERSON_NAME]" at bounding box center [1352, 224] width 369 height 24
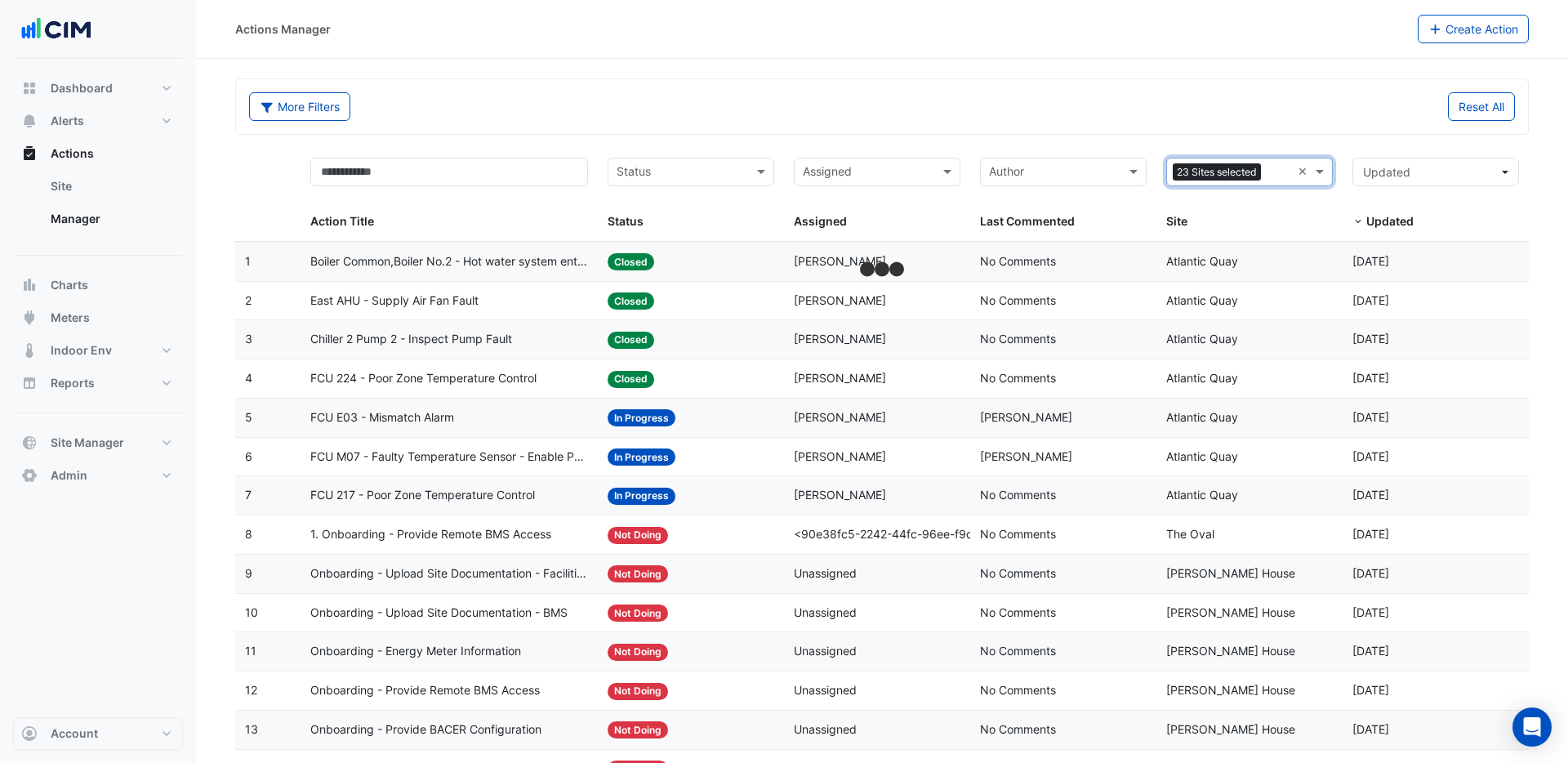
click at [1273, 176] on input "text" at bounding box center [1279, 173] width 24 height 19
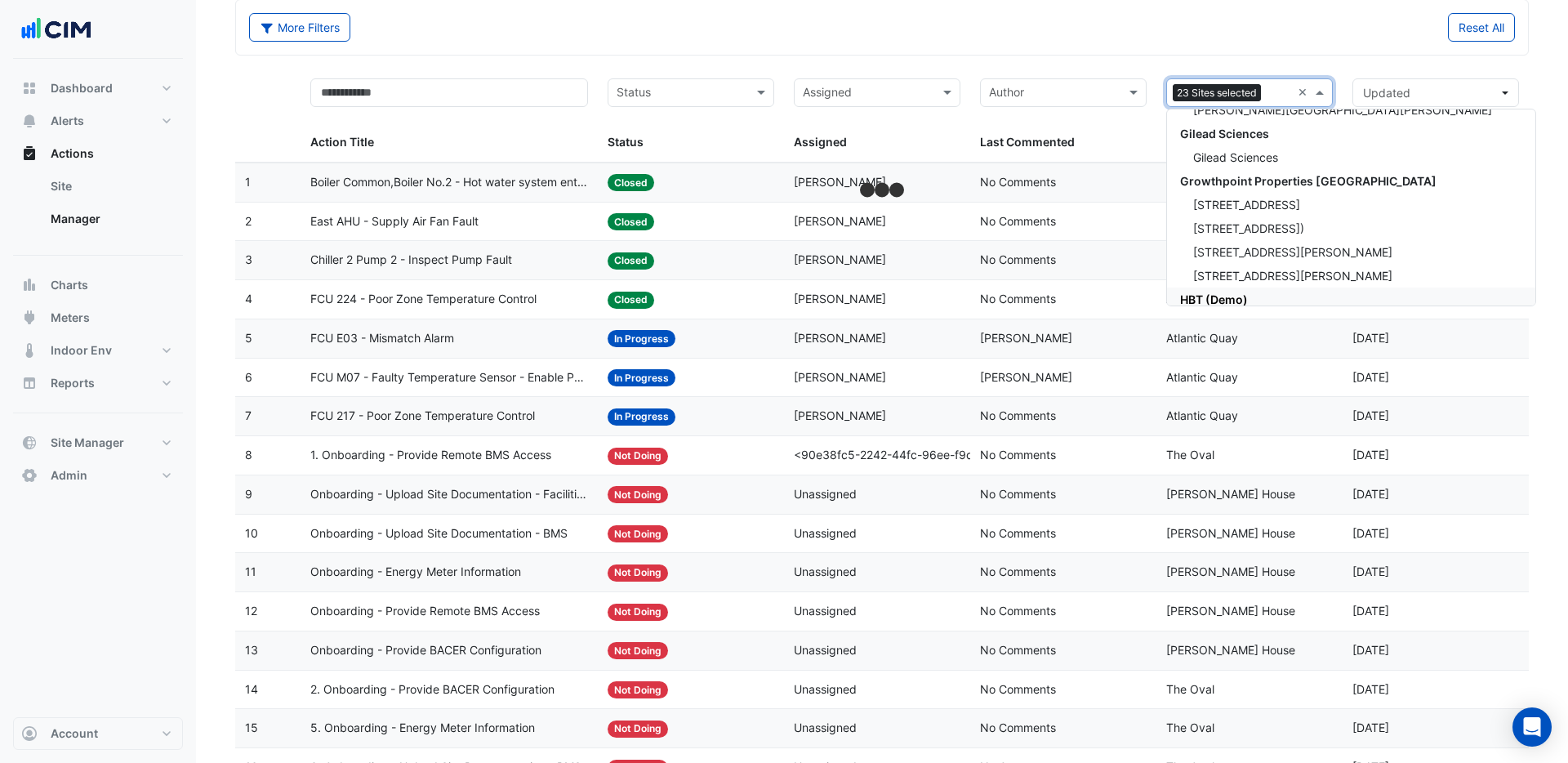
scroll to position [13237, 0]
click at [1241, 159] on span "Gilead Sciences" at bounding box center [1236, 160] width 85 height 14
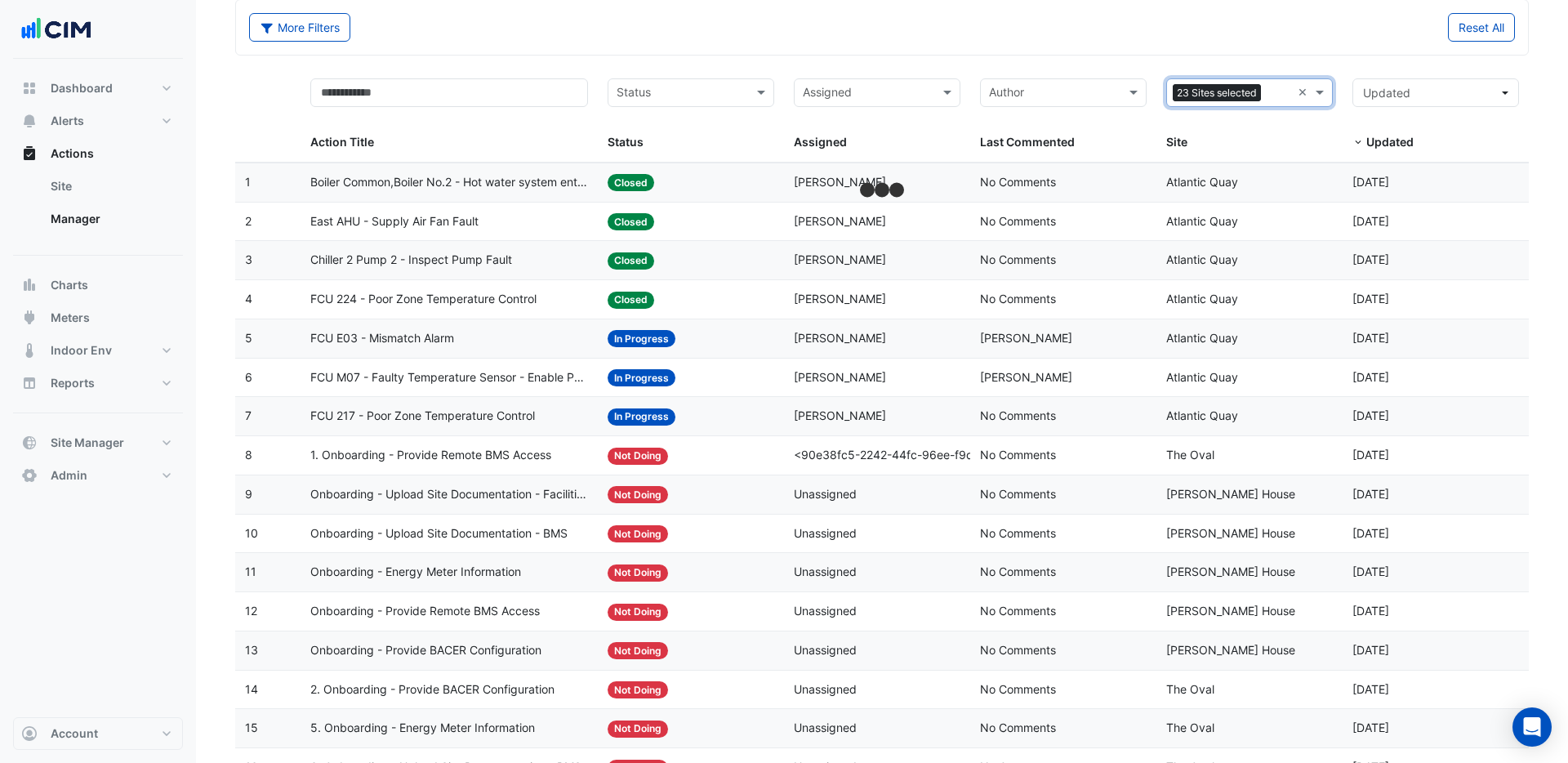
click at [1283, 89] on input "text" at bounding box center [1279, 94] width 24 height 19
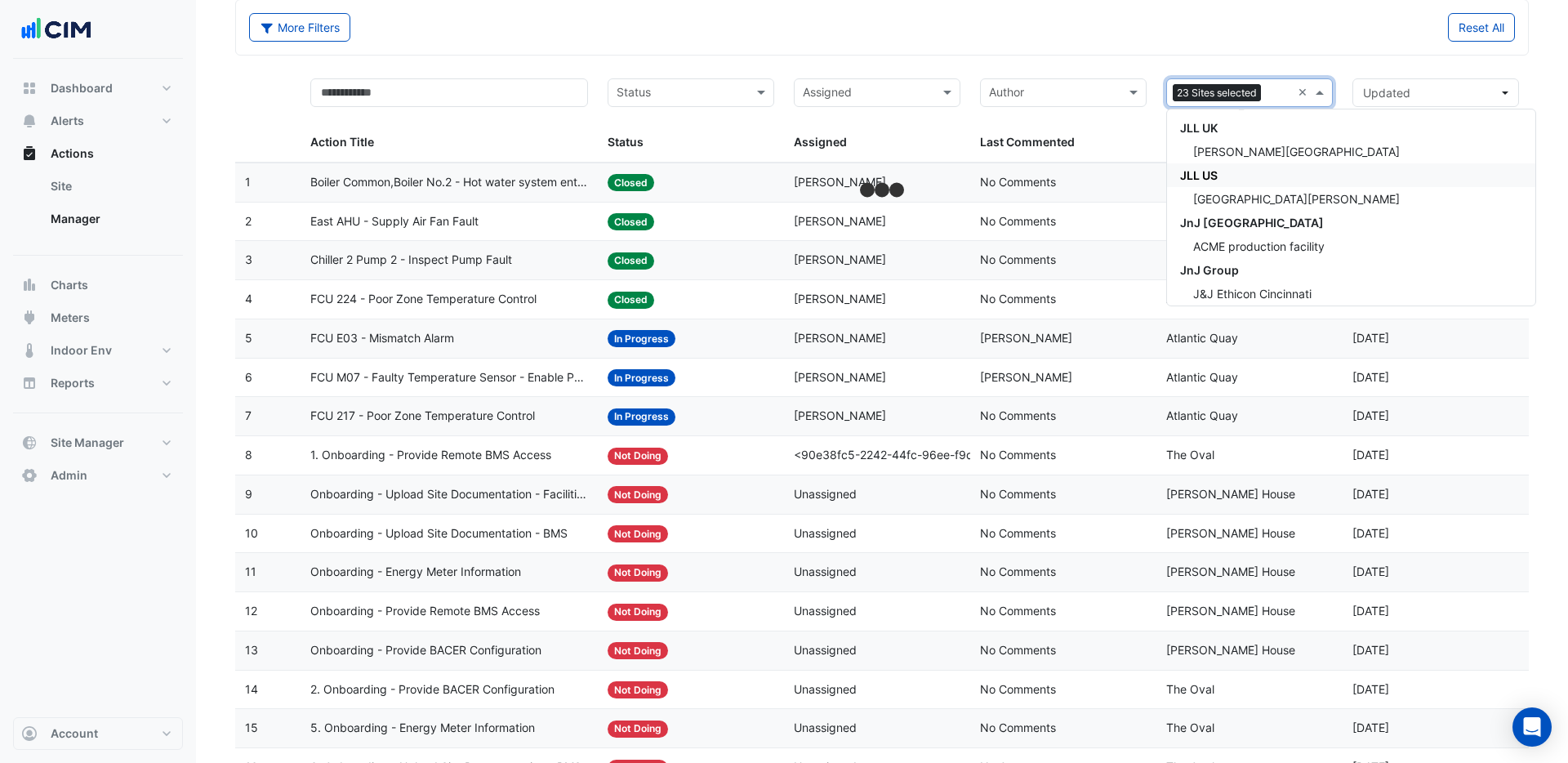
scroll to position [15038, 0]
click at [1246, 163] on span "[PERSON_NAME][GEOGRAPHIC_DATA]" at bounding box center [1296, 160] width 206 height 14
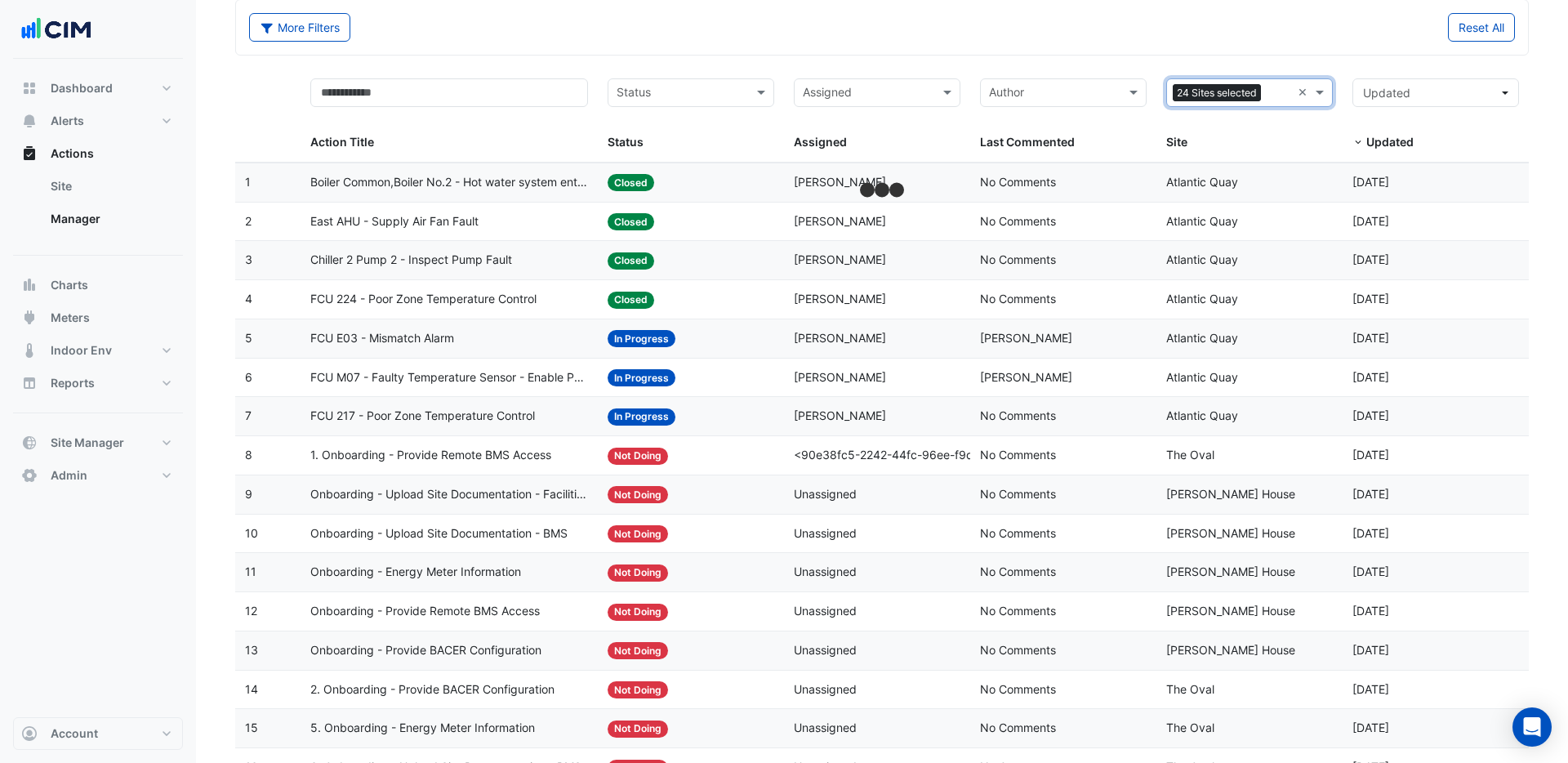
click at [1272, 90] on input "text" at bounding box center [1279, 94] width 24 height 19
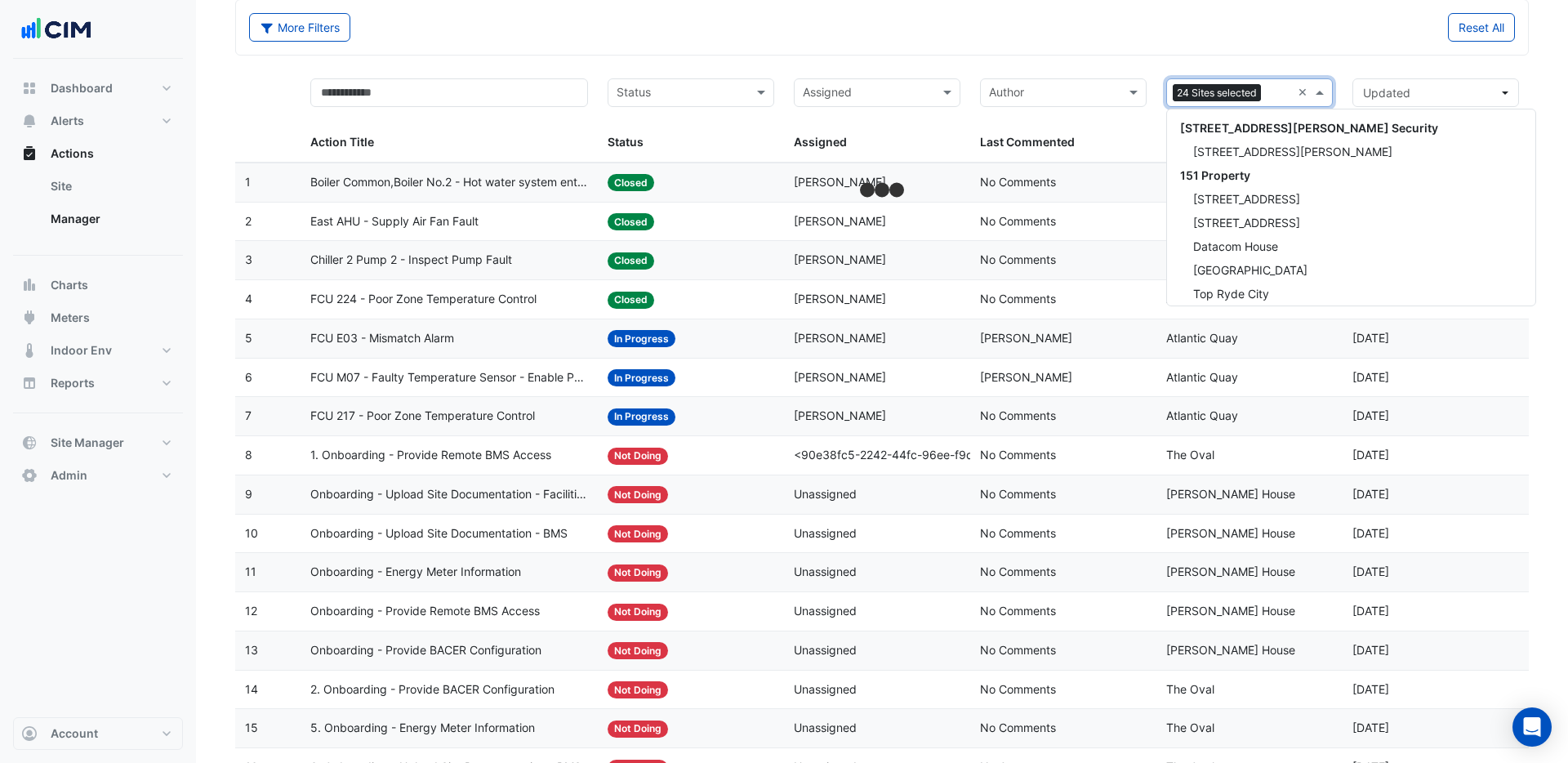
scroll to position [15077, 0]
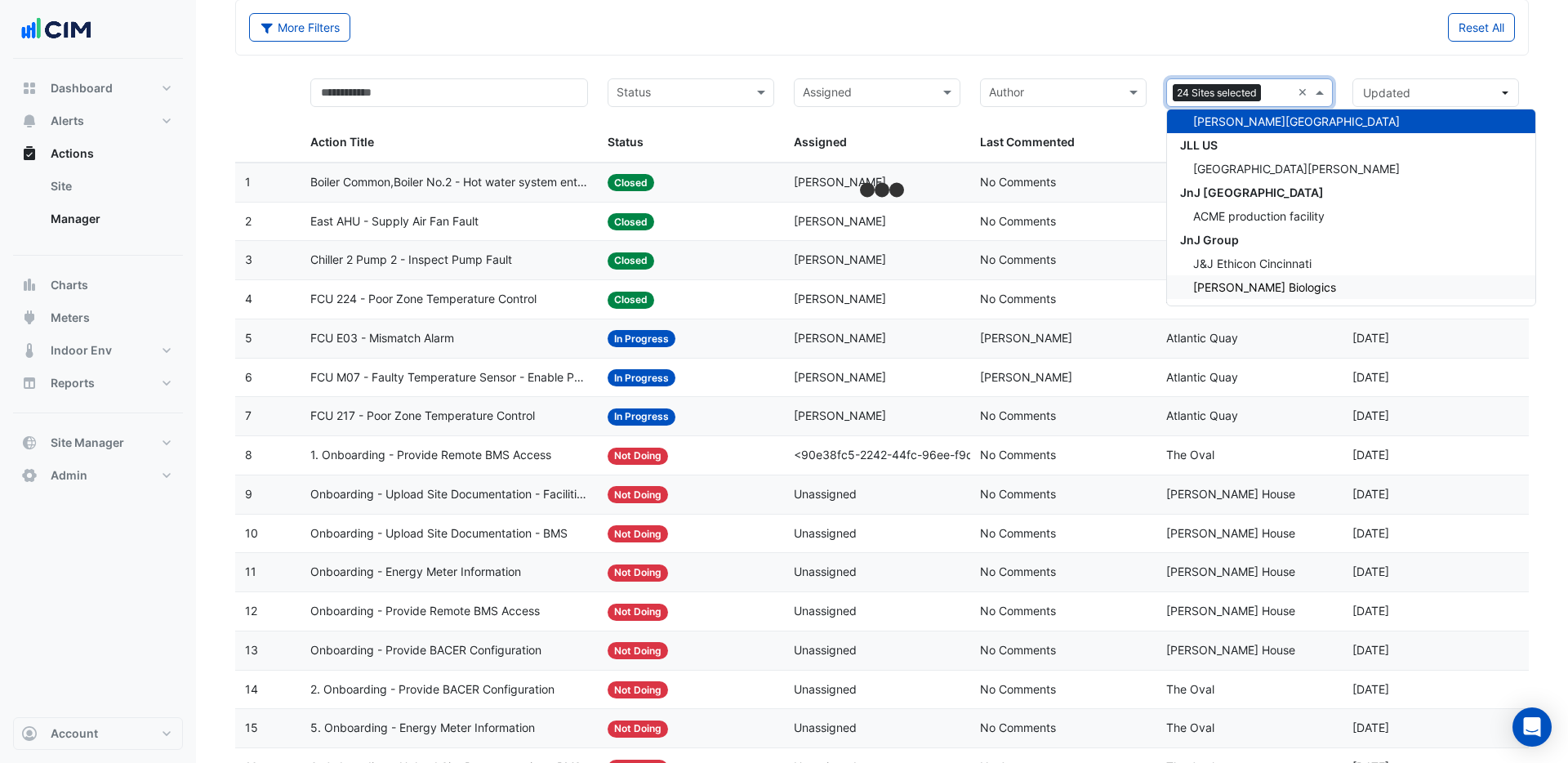
click at [1241, 288] on span "[PERSON_NAME] Biologics" at bounding box center [1264, 287] width 143 height 14
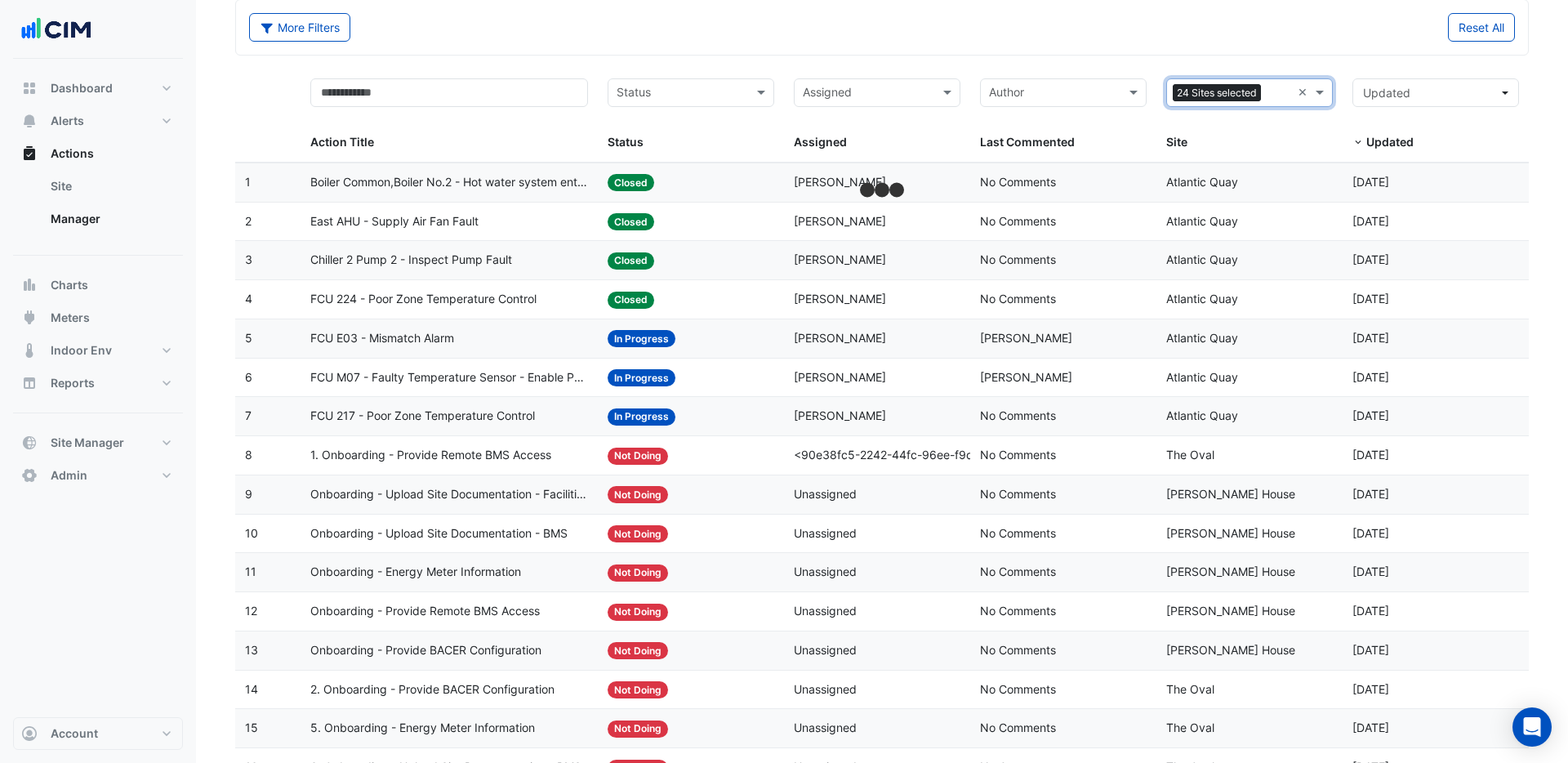
click at [1277, 98] on input "text" at bounding box center [1279, 94] width 24 height 19
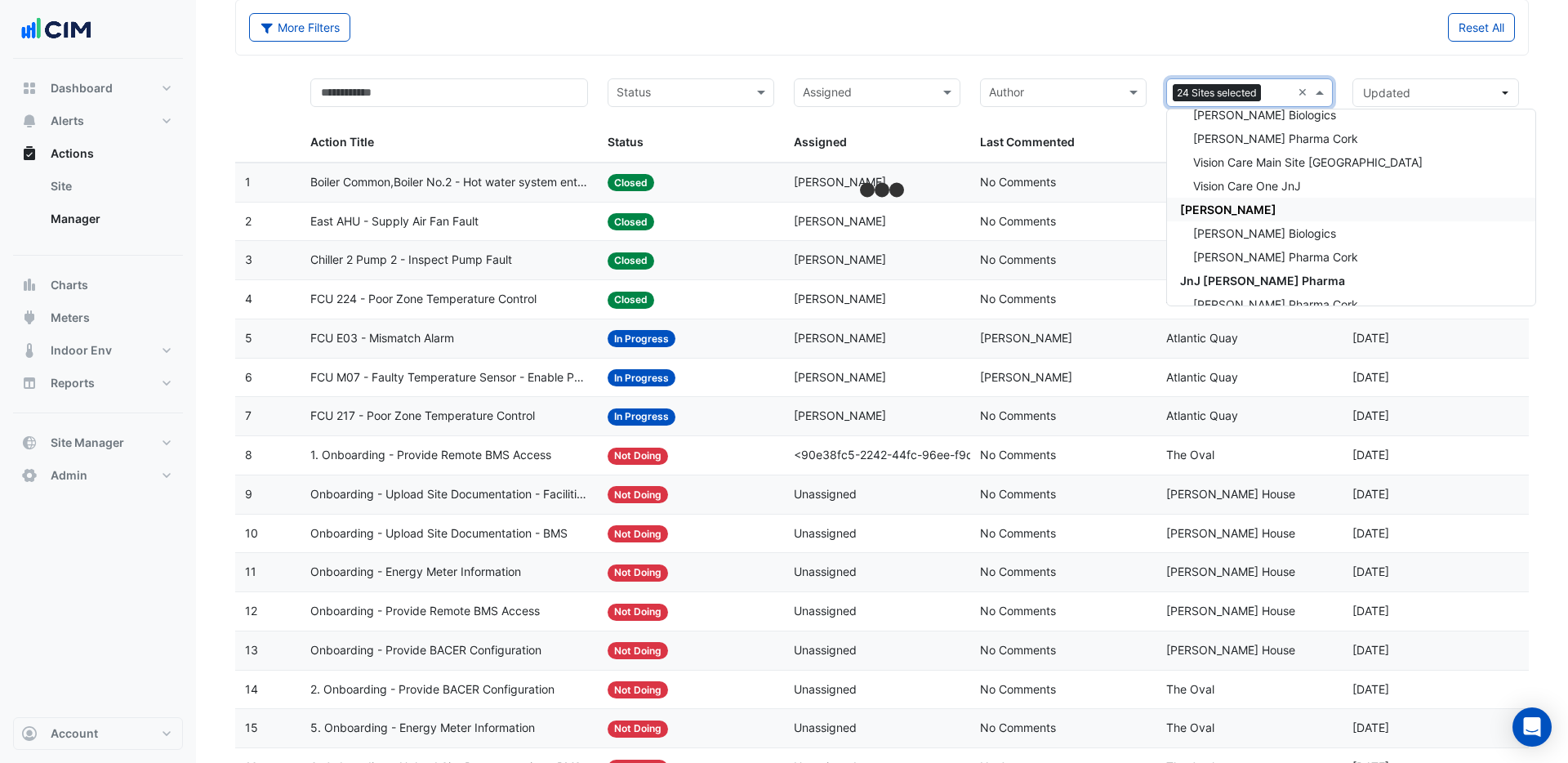
scroll to position [15446, 0]
click at [1237, 205] on span "[PERSON_NAME]" at bounding box center [1228, 201] width 97 height 14
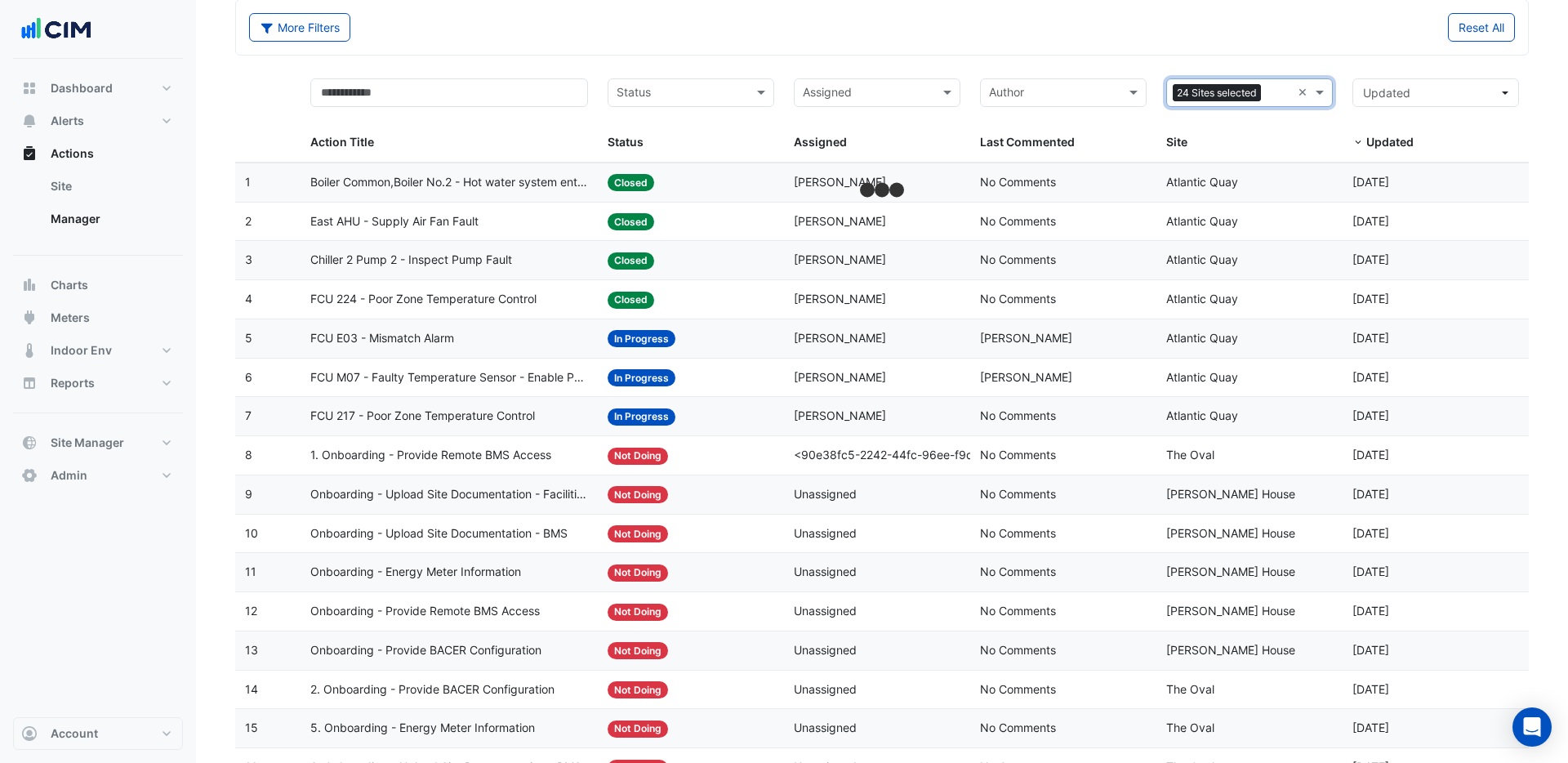
click at [1273, 97] on input "text" at bounding box center [1279, 94] width 24 height 19
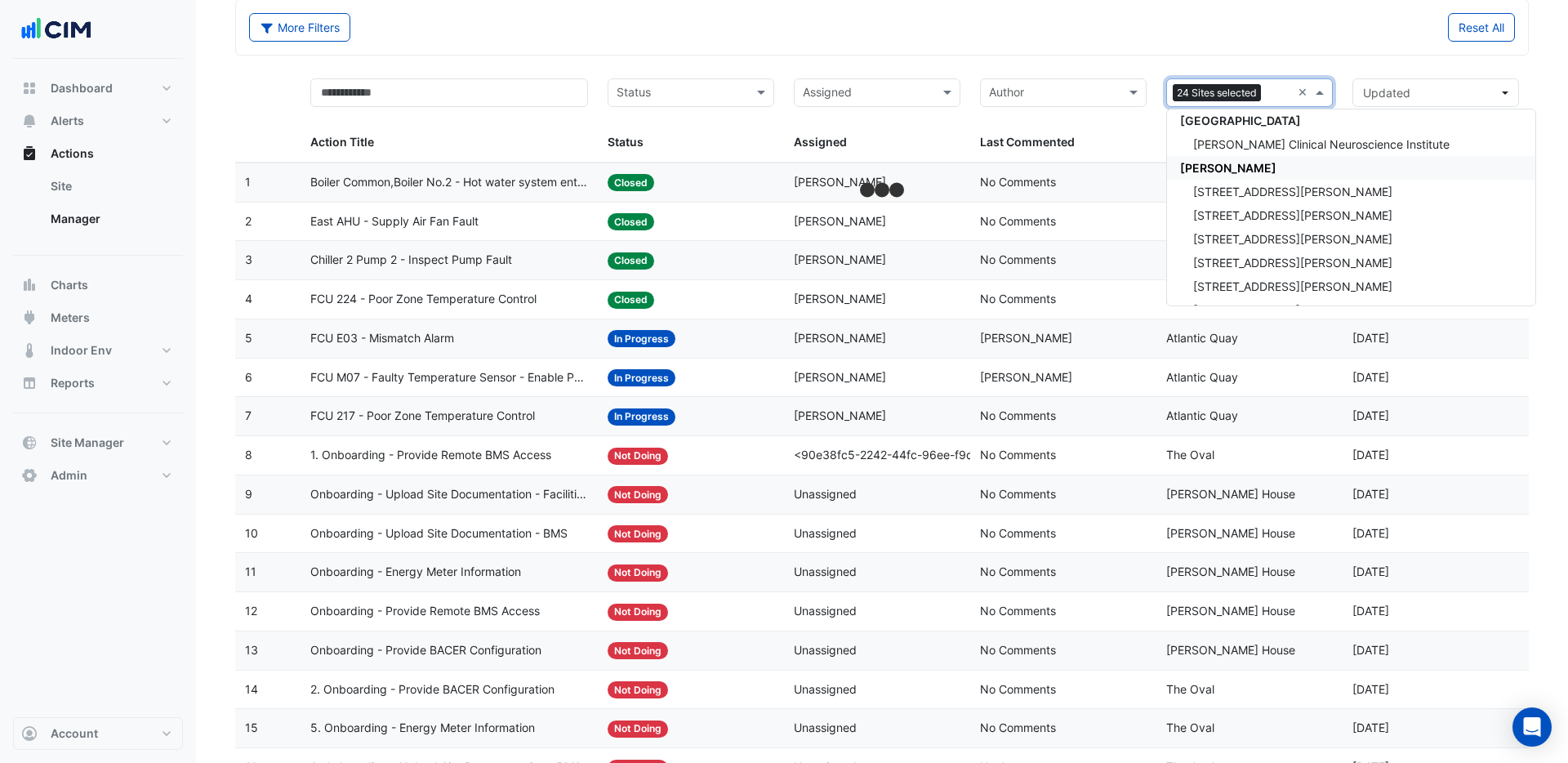
scroll to position [16002, 0]
click at [1236, 151] on div "[PERSON_NAME] Clinical Neuroscience Institute" at bounding box center [1352, 143] width 369 height 24
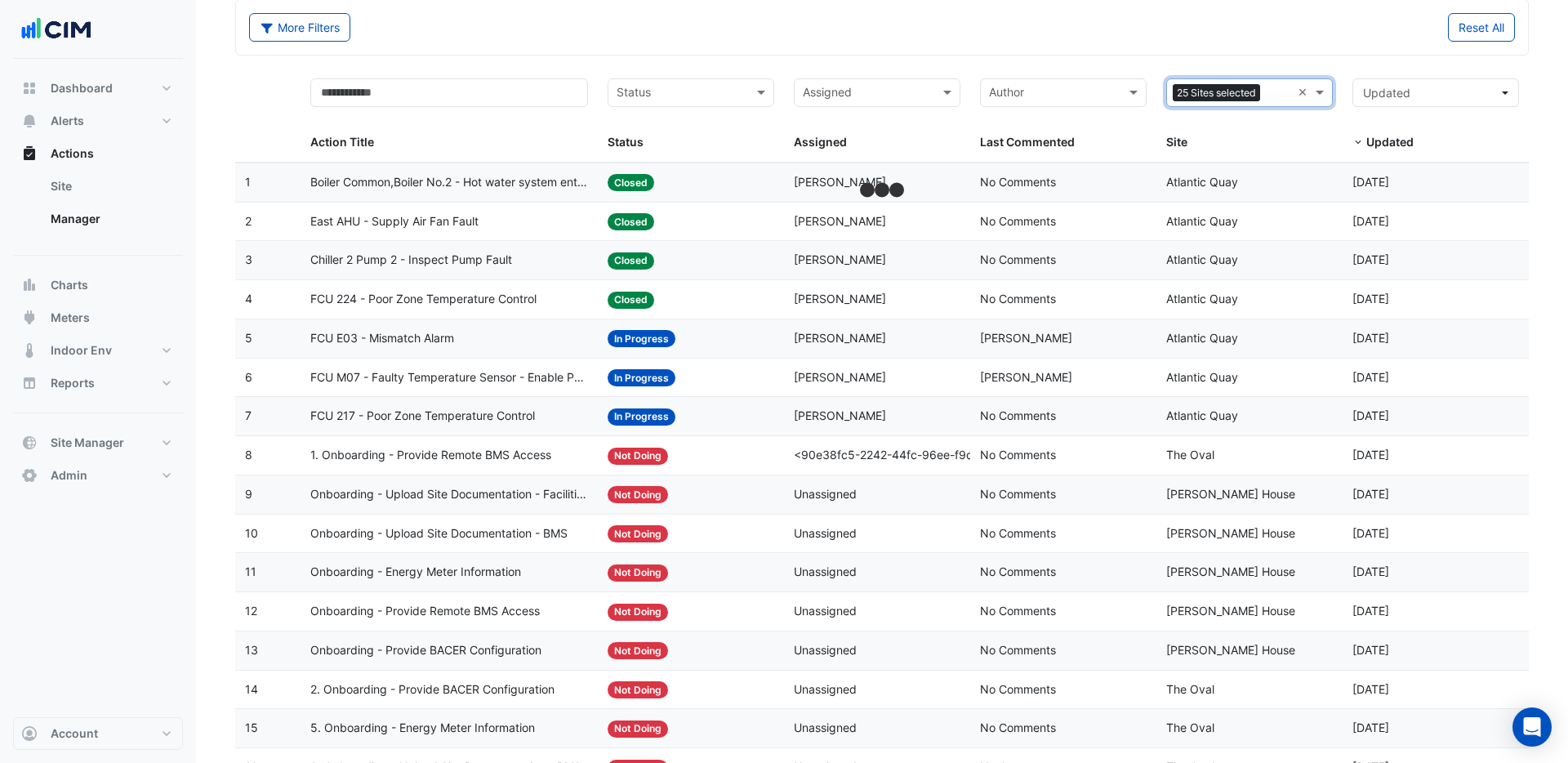
click at [1275, 94] on input "text" at bounding box center [1279, 94] width 25 height 19
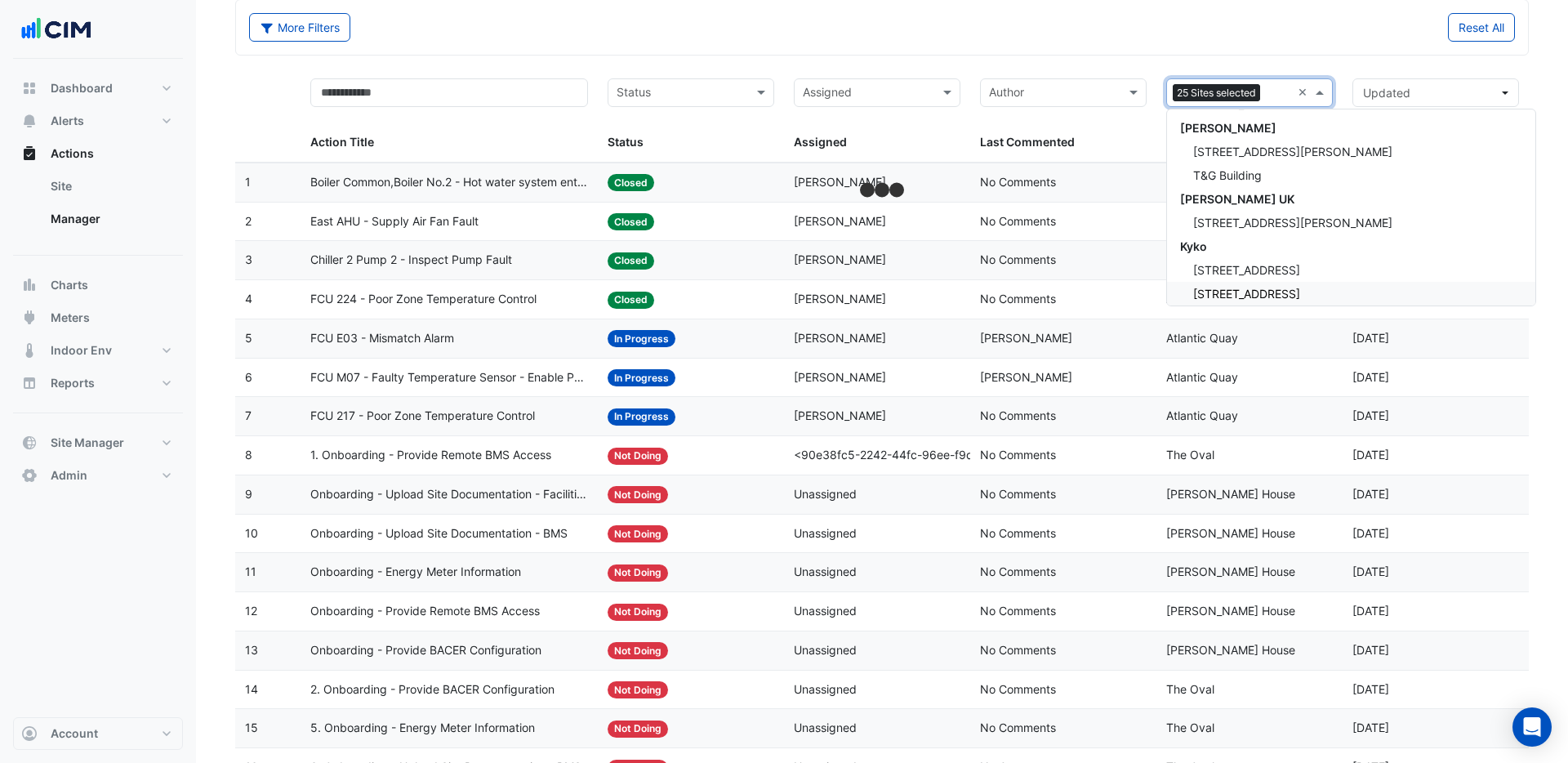
scroll to position [16461, 0]
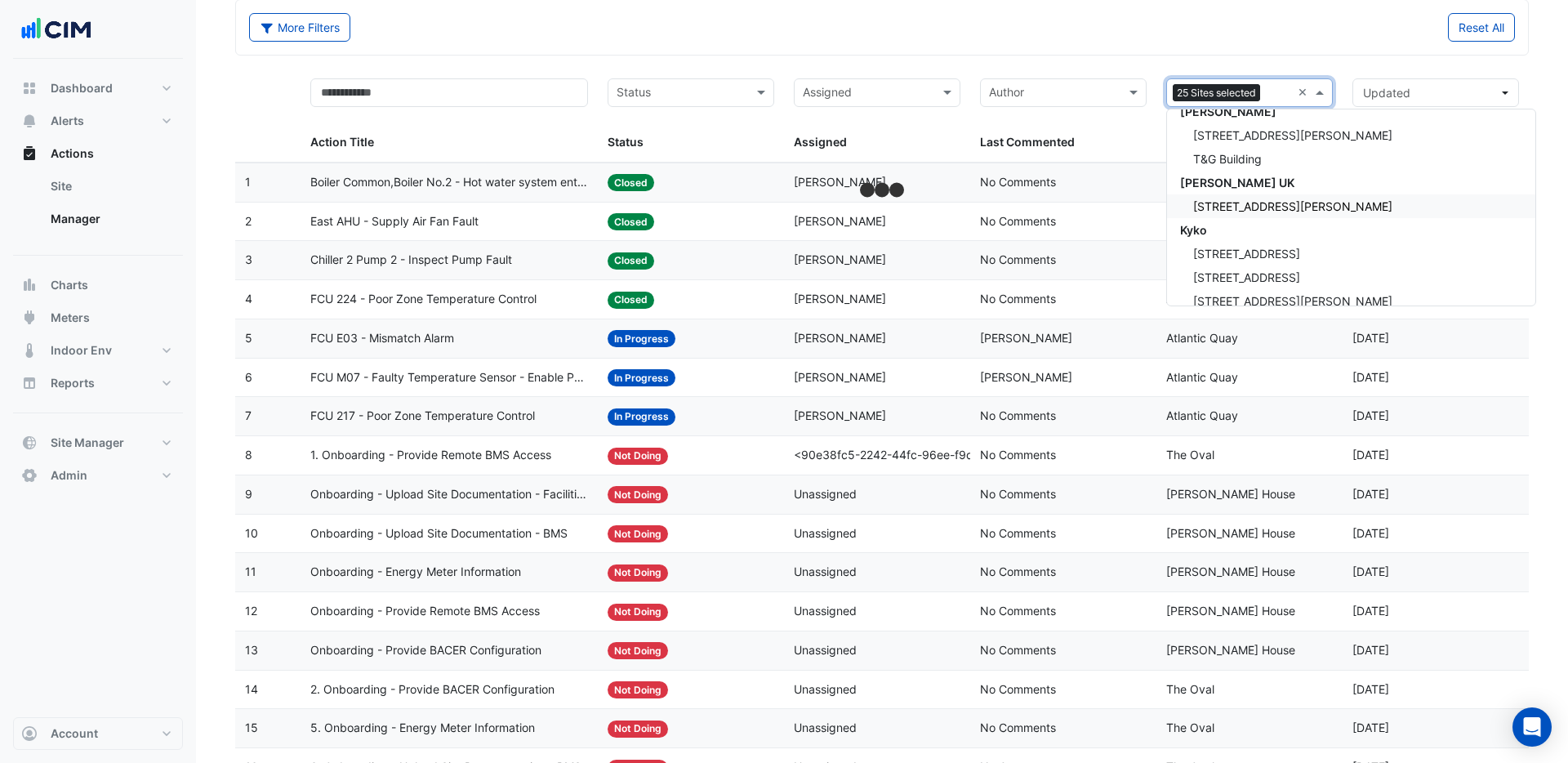
click at [1236, 205] on span "[STREET_ADDRESS][PERSON_NAME]" at bounding box center [1292, 206] width 199 height 14
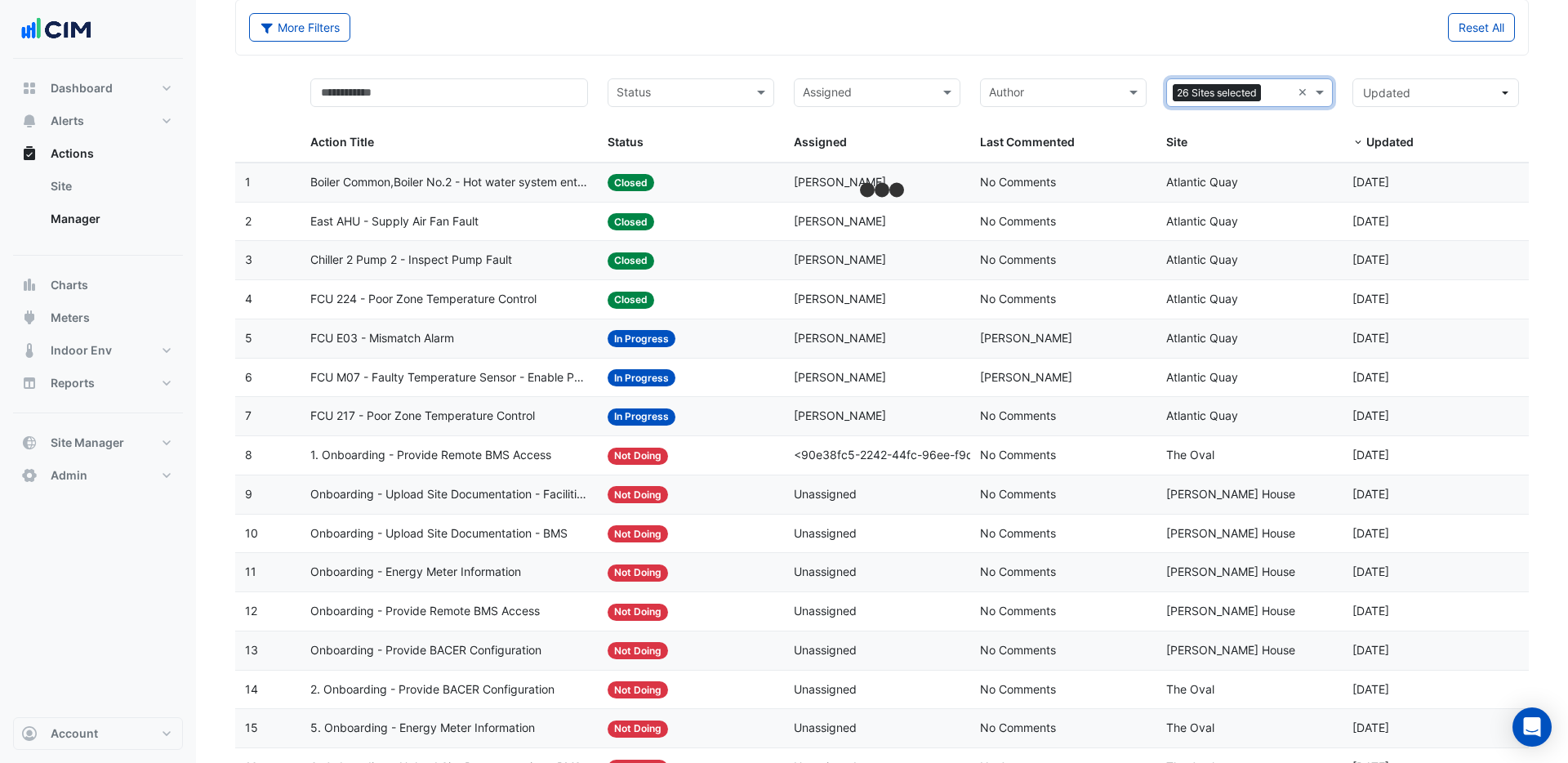
click at [1279, 99] on input "text" at bounding box center [1279, 94] width 24 height 19
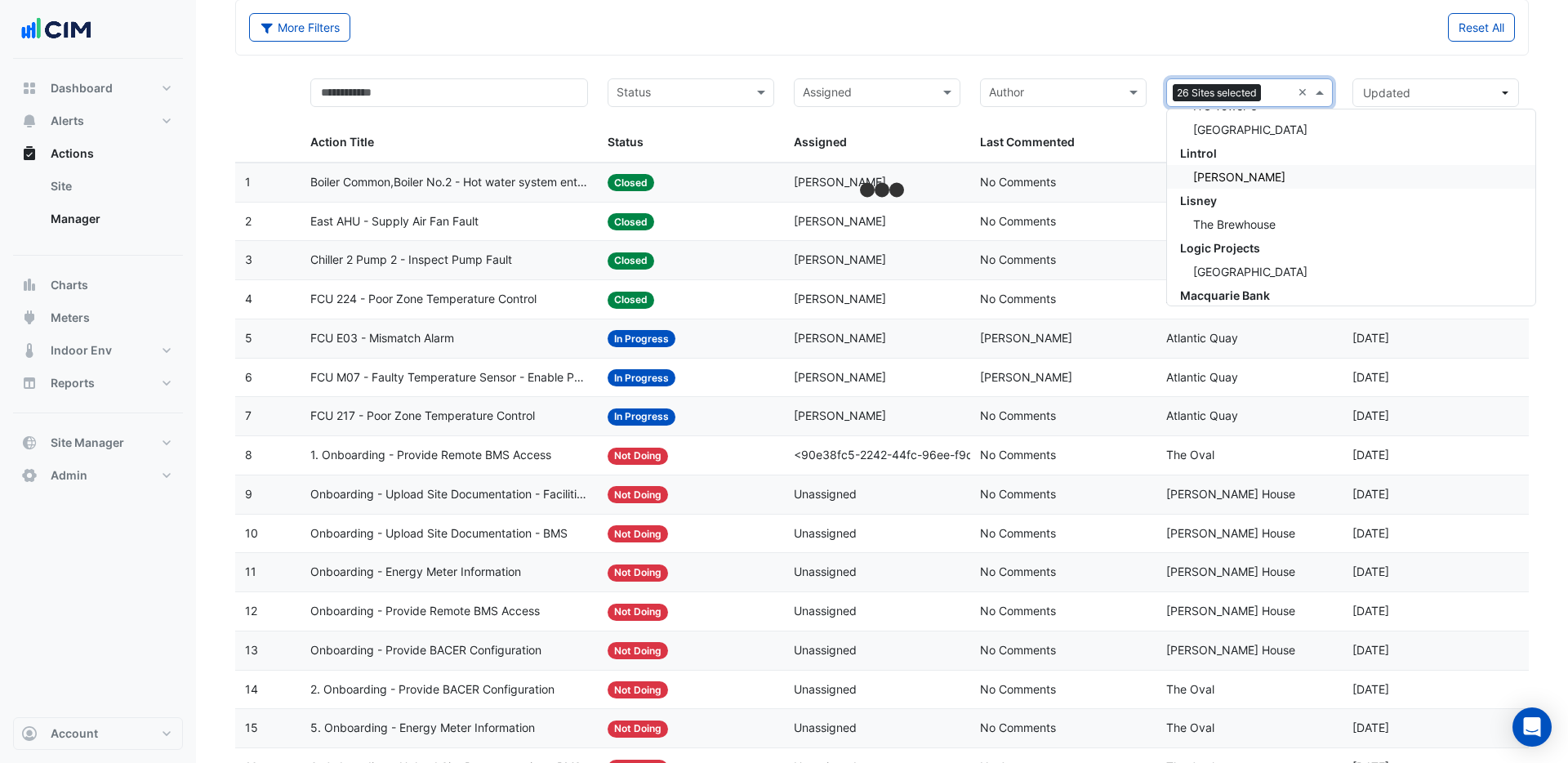
scroll to position [18170, 0]
click at [1233, 203] on span "The Brewhouse" at bounding box center [1234, 202] width 82 height 14
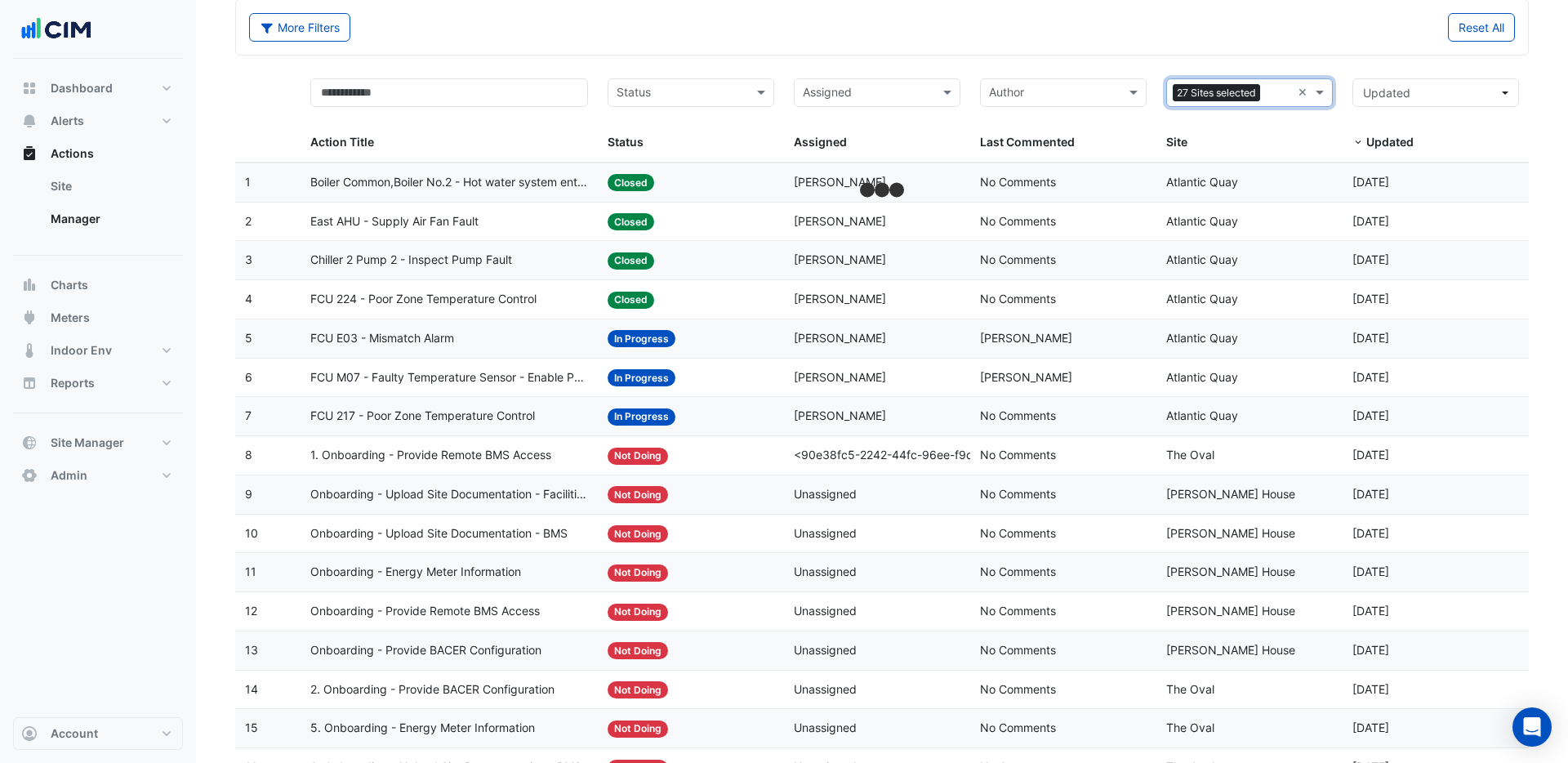
click at [1276, 96] on input "text" at bounding box center [1279, 94] width 25 height 19
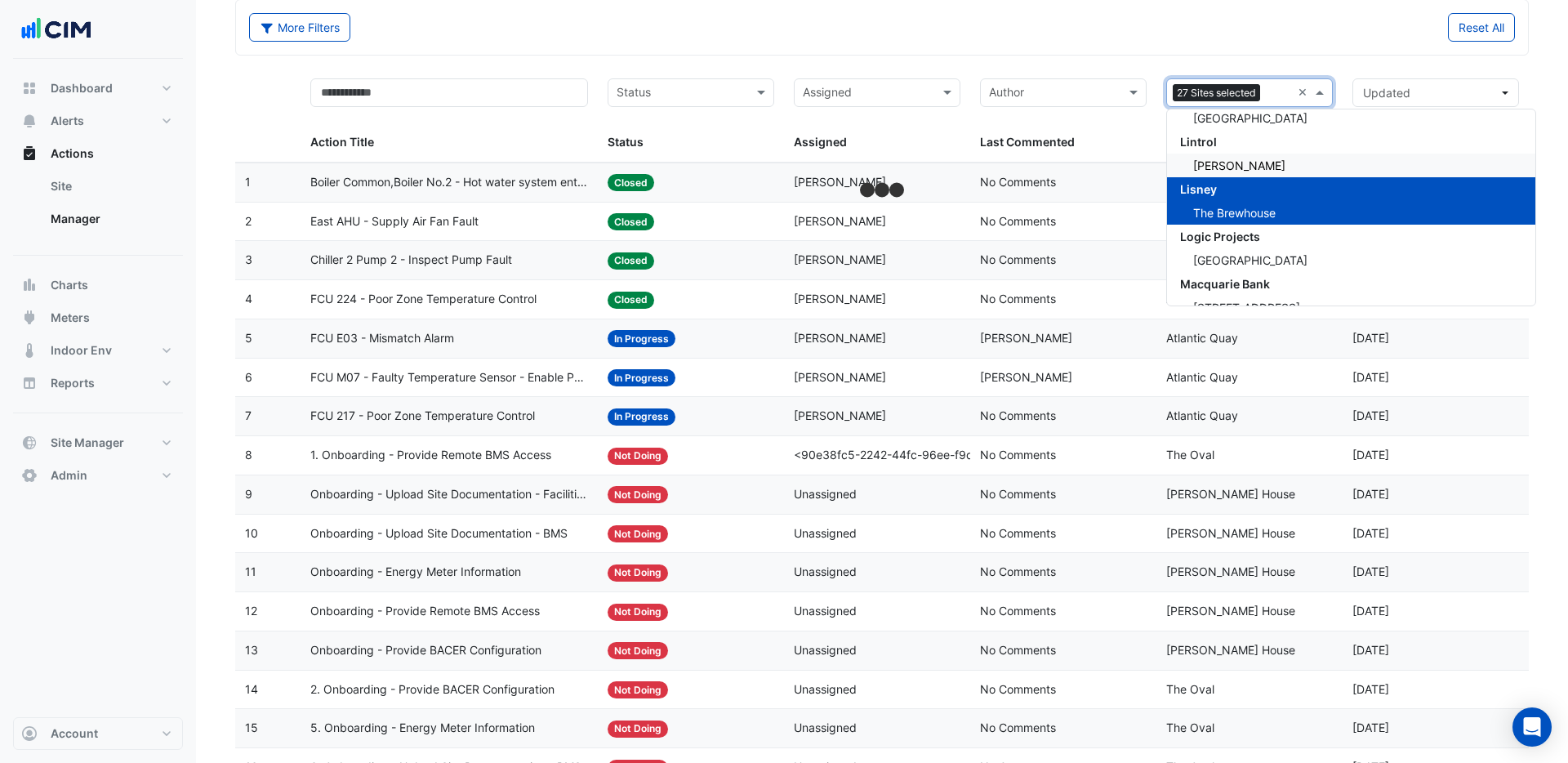
scroll to position [18168, 0]
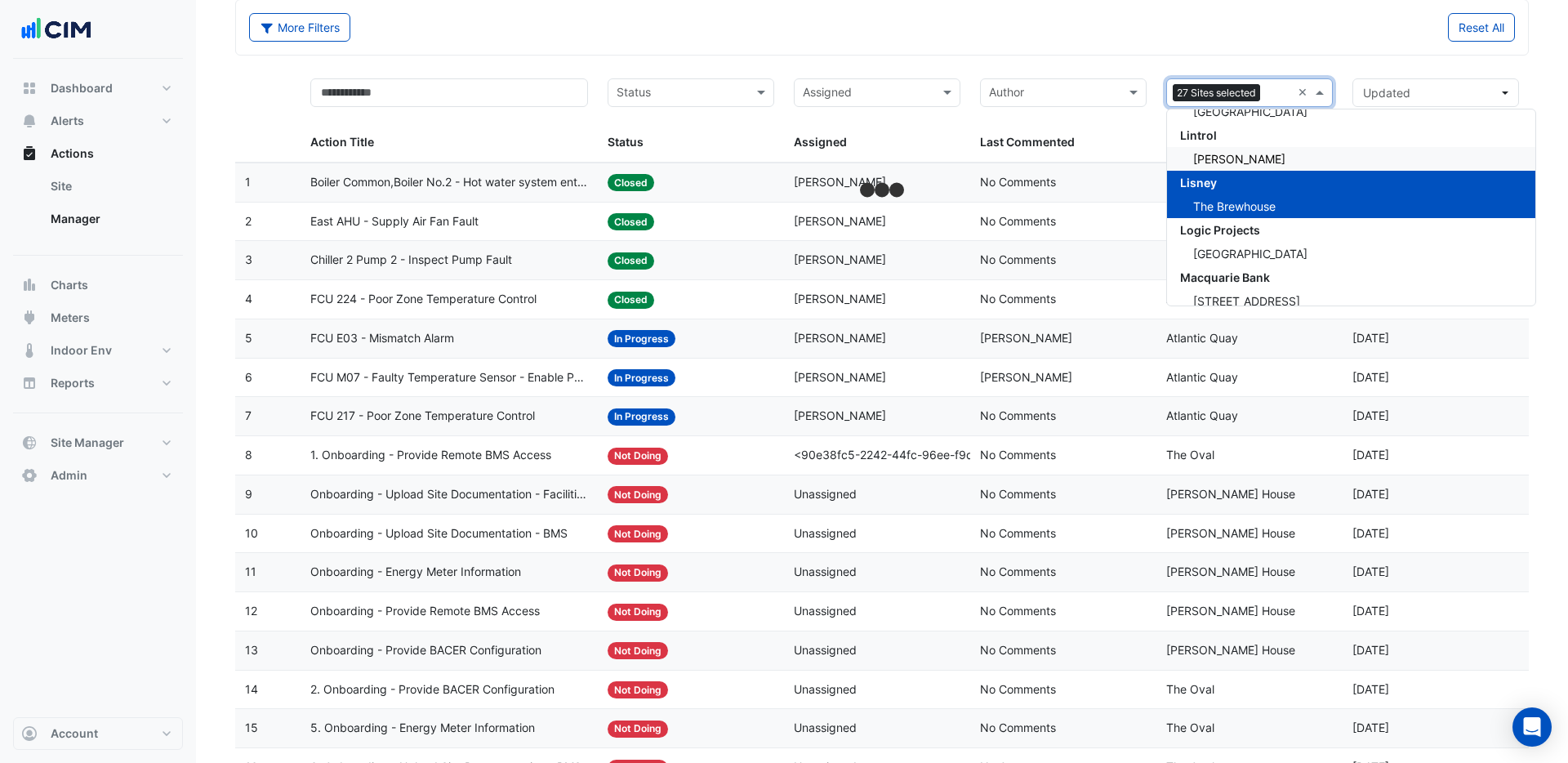
click at [1235, 162] on span "[PERSON_NAME]" at bounding box center [1239, 159] width 92 height 14
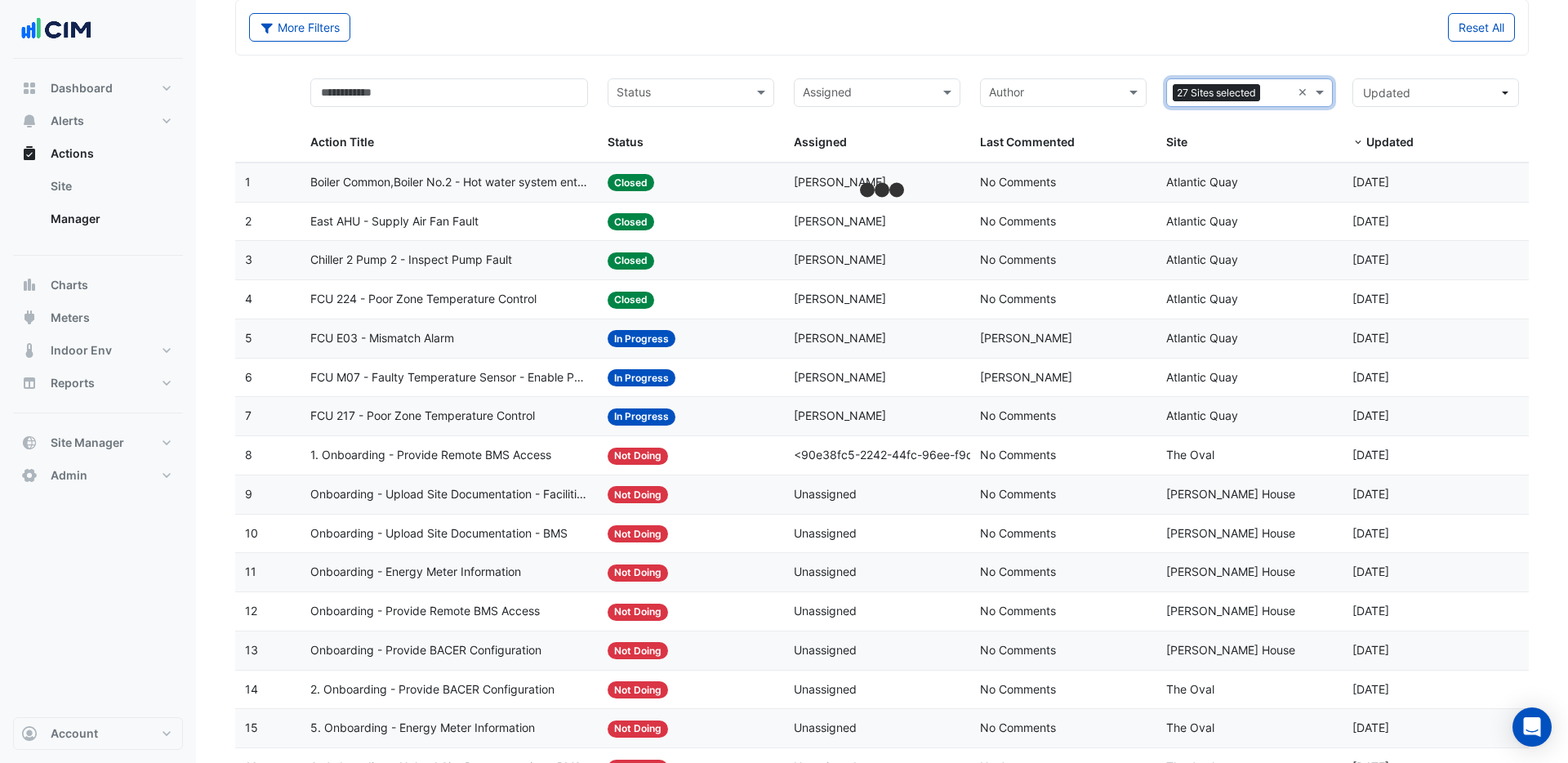
click at [1272, 97] on input "text" at bounding box center [1279, 94] width 25 height 19
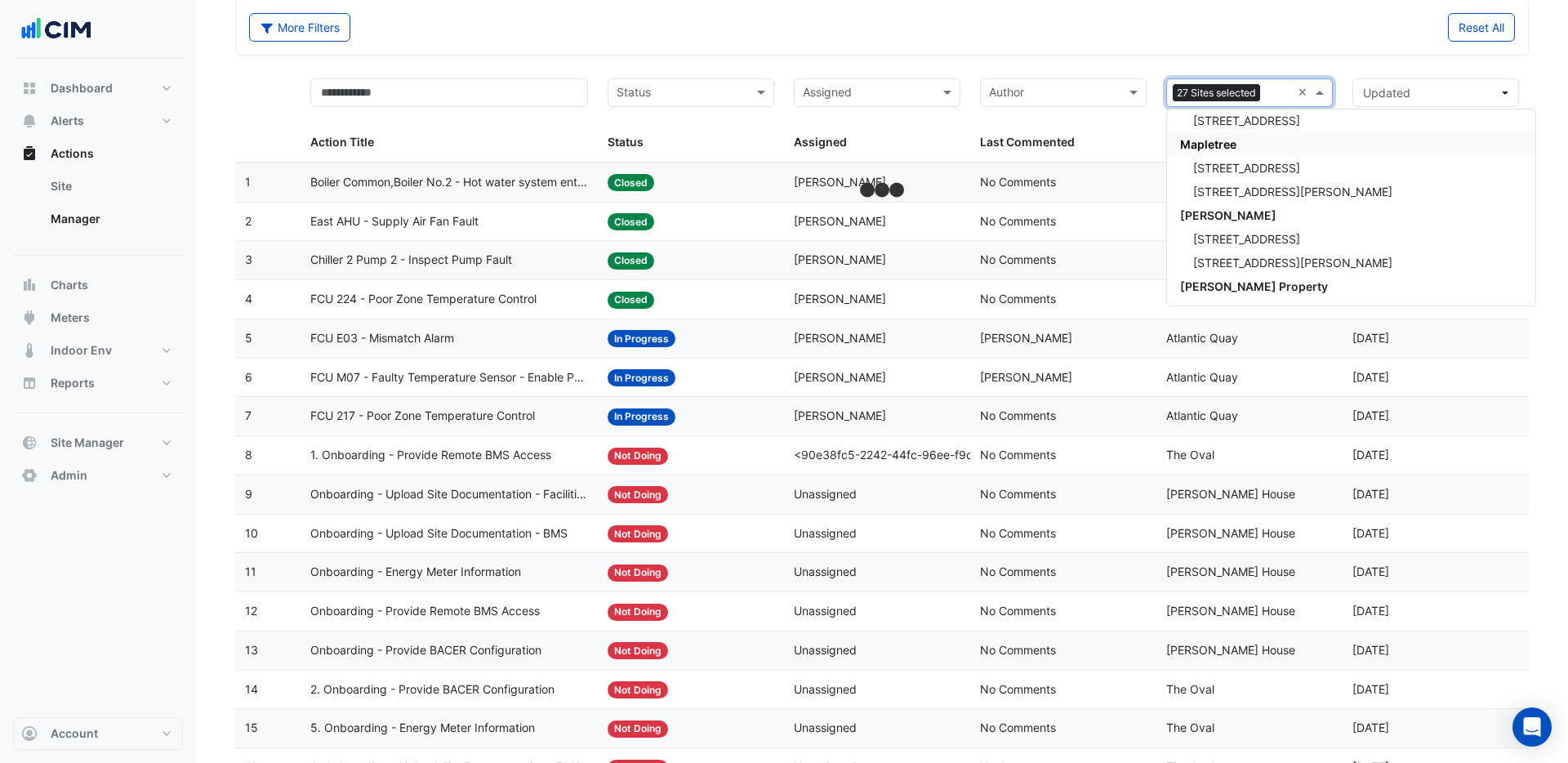
scroll to position [18419, 0]
click at [1243, 166] on span "[STREET_ADDRESS]" at bounding box center [1246, 167] width 107 height 14
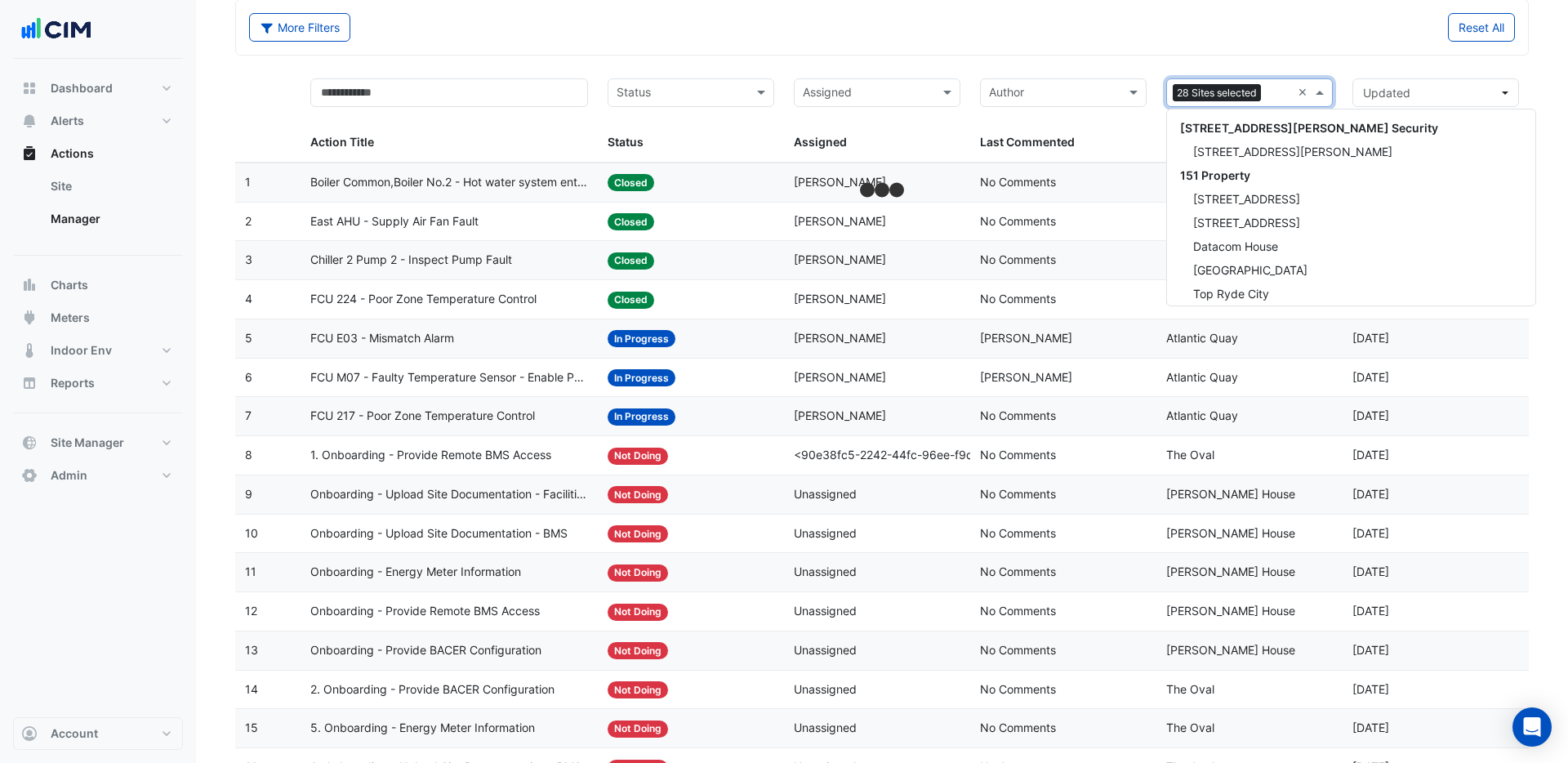
click at [1276, 95] on input "text" at bounding box center [1279, 94] width 24 height 19
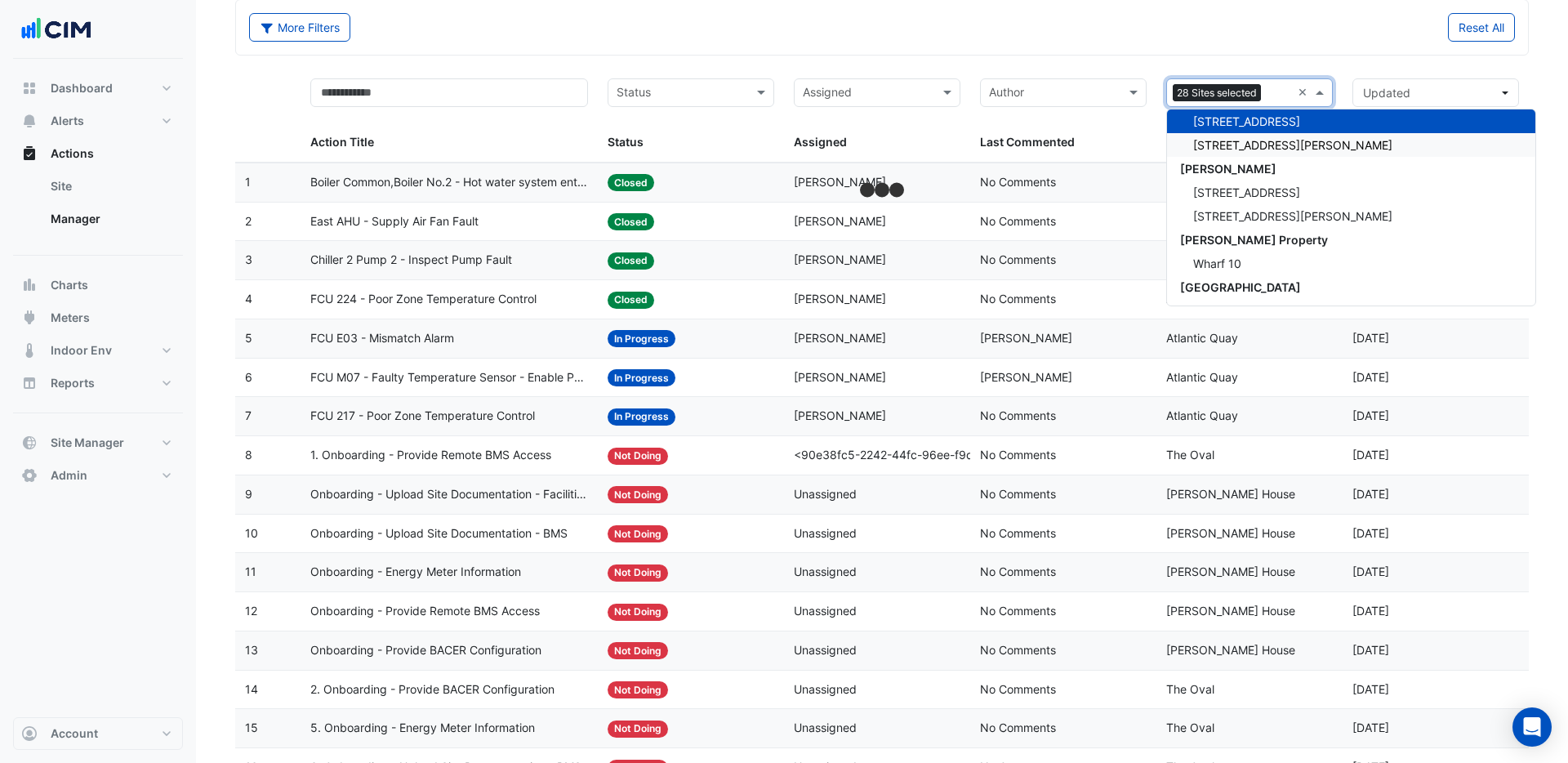
click at [1250, 149] on span "[STREET_ADDRESS][PERSON_NAME]" at bounding box center [1292, 145] width 199 height 14
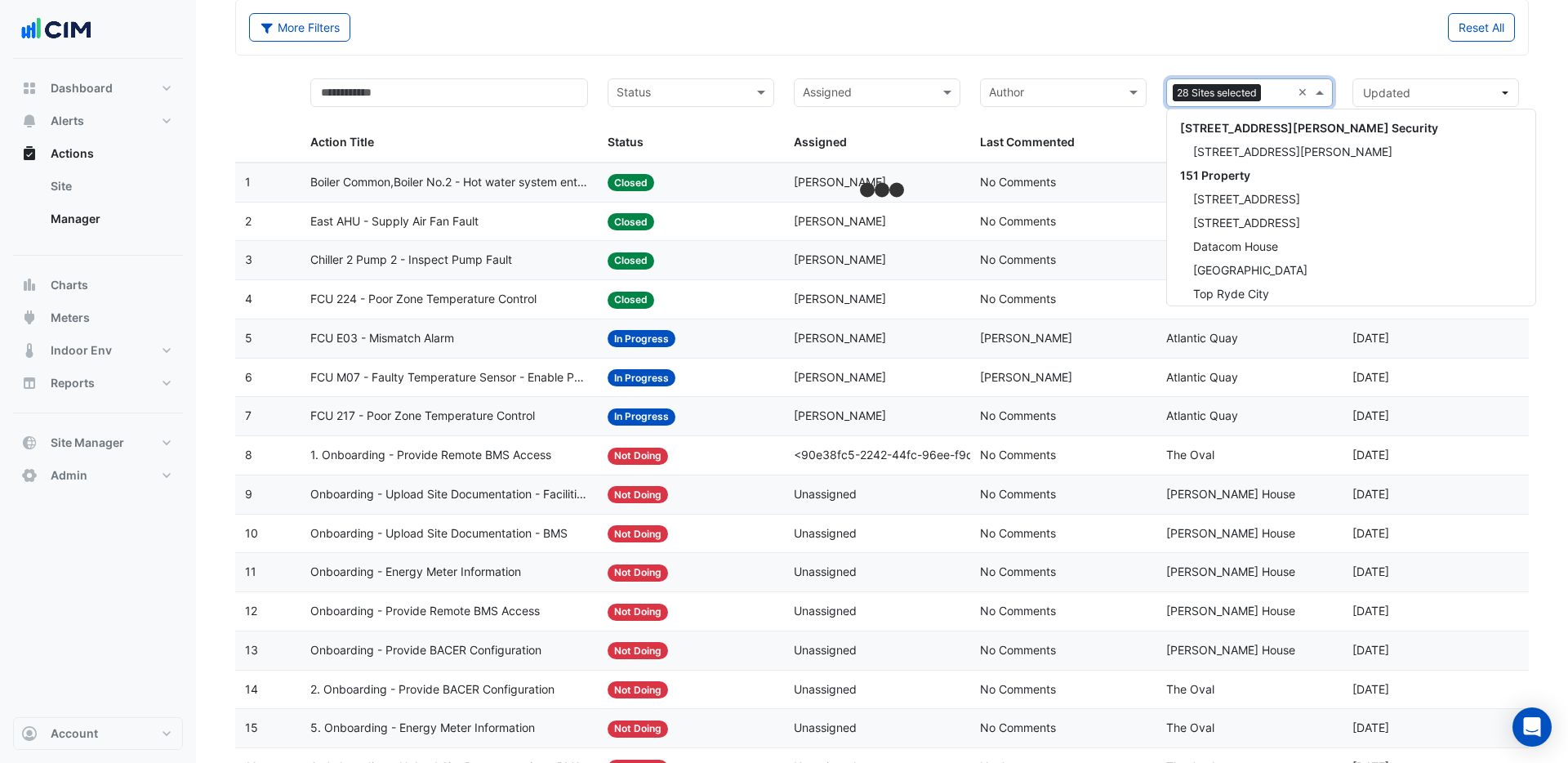
click at [1276, 94] on input "text" at bounding box center [1279, 94] width 24 height 19
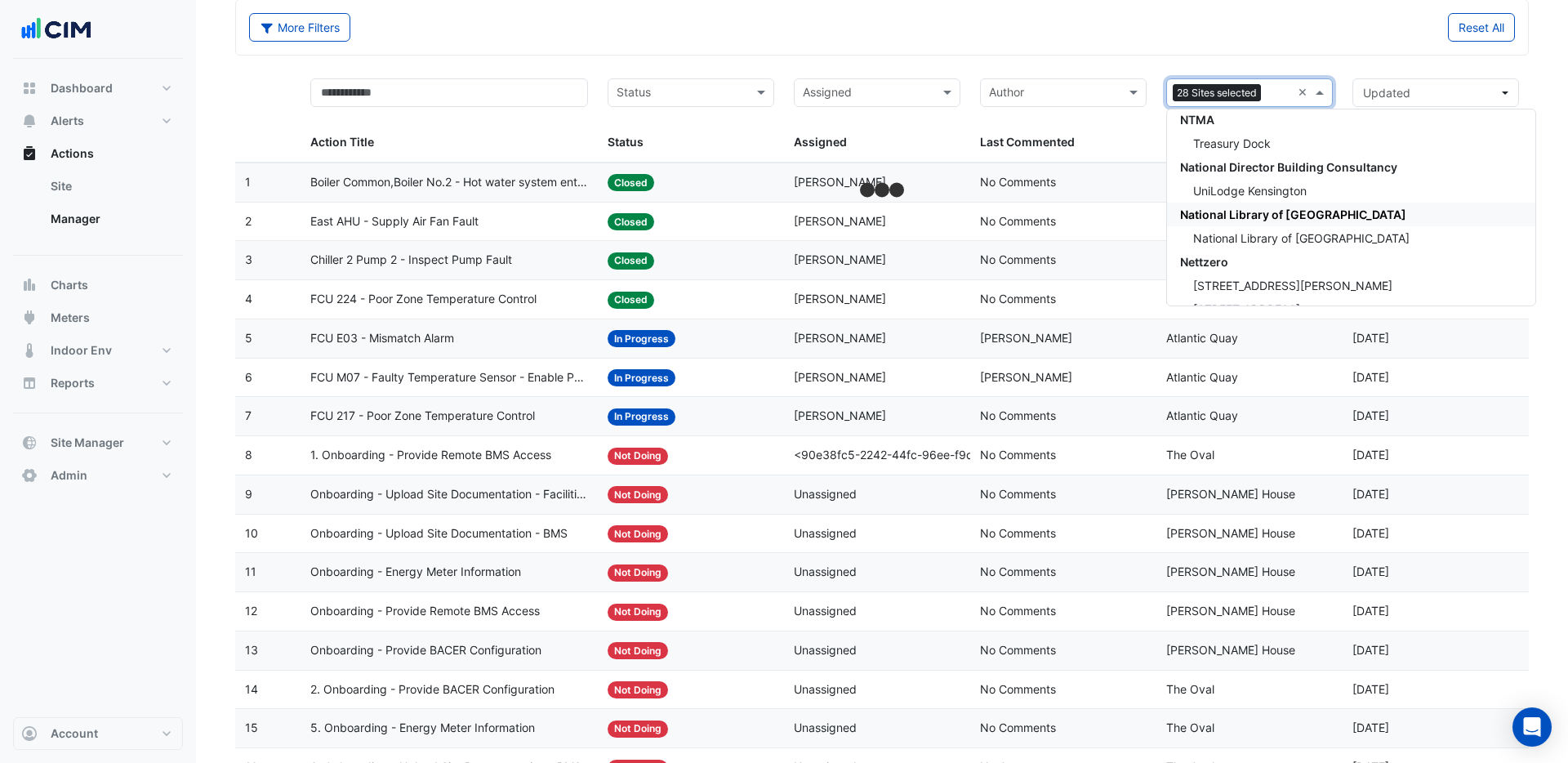
scroll to position [19060, 0]
click at [1229, 136] on span "Treasury Dock" at bounding box center [1232, 143] width 78 height 14
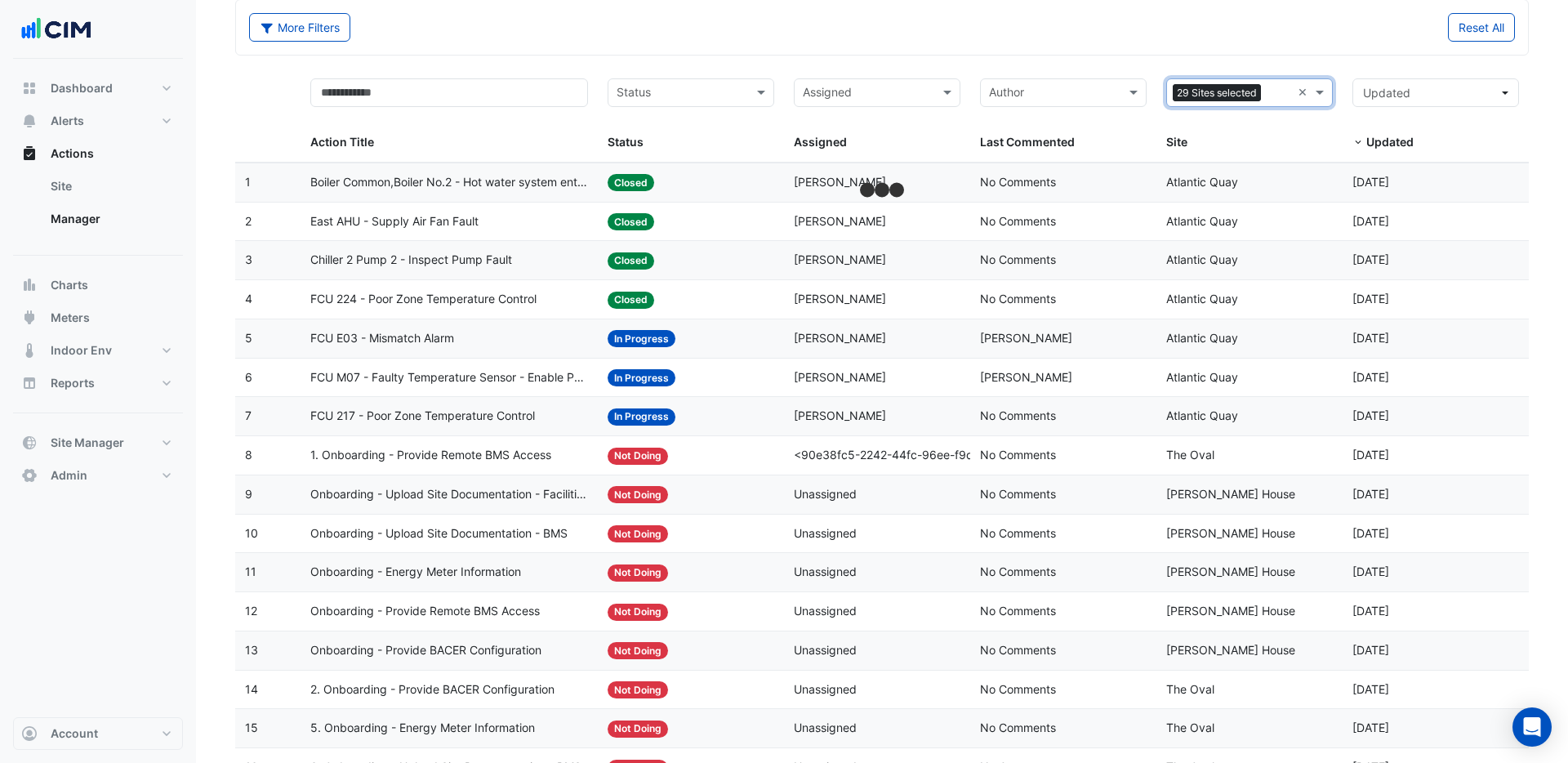
click at [1277, 93] on input "text" at bounding box center [1279, 94] width 24 height 19
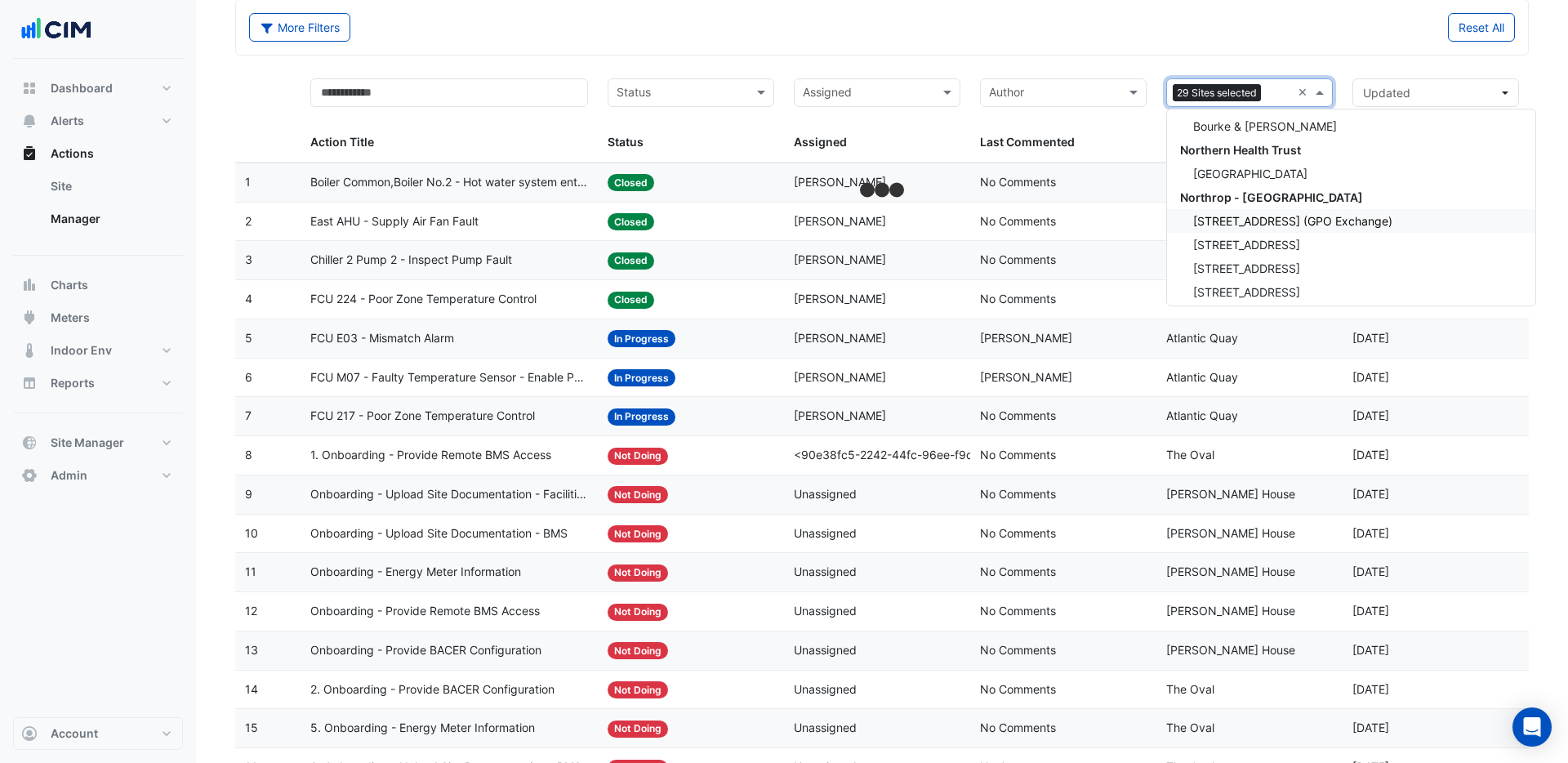
scroll to position [19314, 0]
click at [1237, 168] on span "[GEOGRAPHIC_DATA]" at bounding box center [1250, 172] width 114 height 14
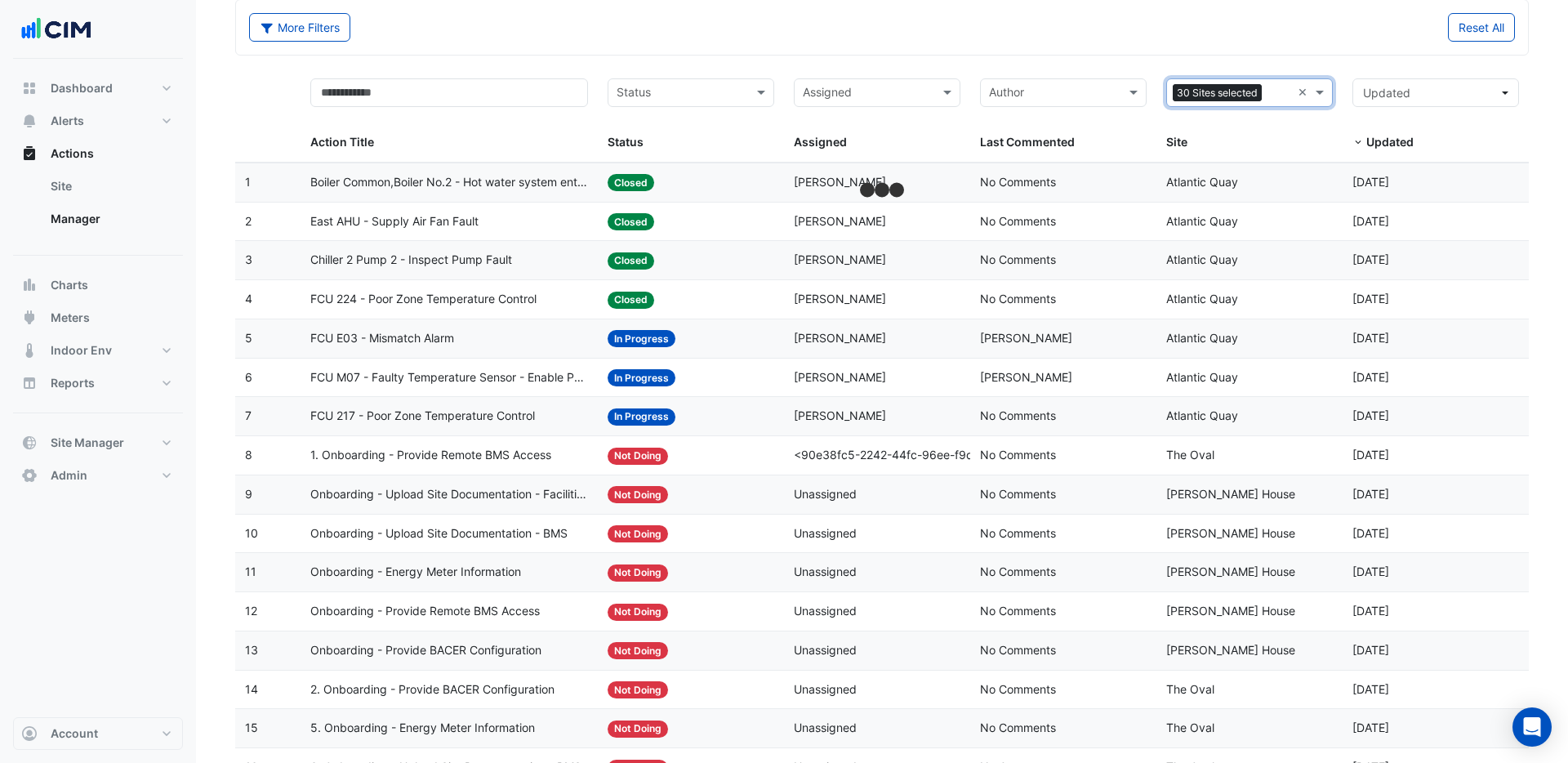
click at [1273, 95] on input "text" at bounding box center [1280, 94] width 23 height 19
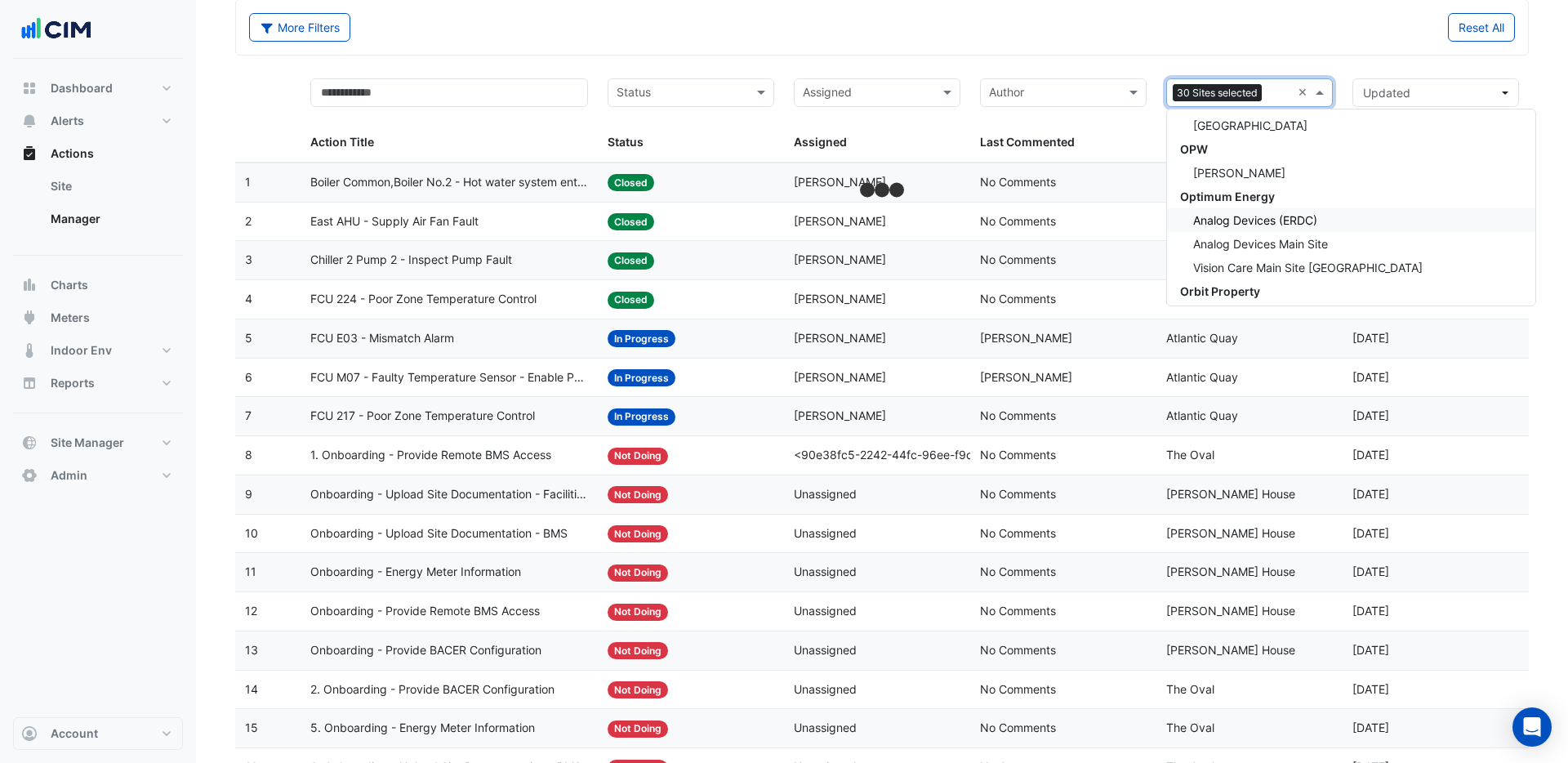
scroll to position [20089, 0]
click at [1224, 181] on span "[PERSON_NAME]" at bounding box center [1239, 180] width 92 height 14
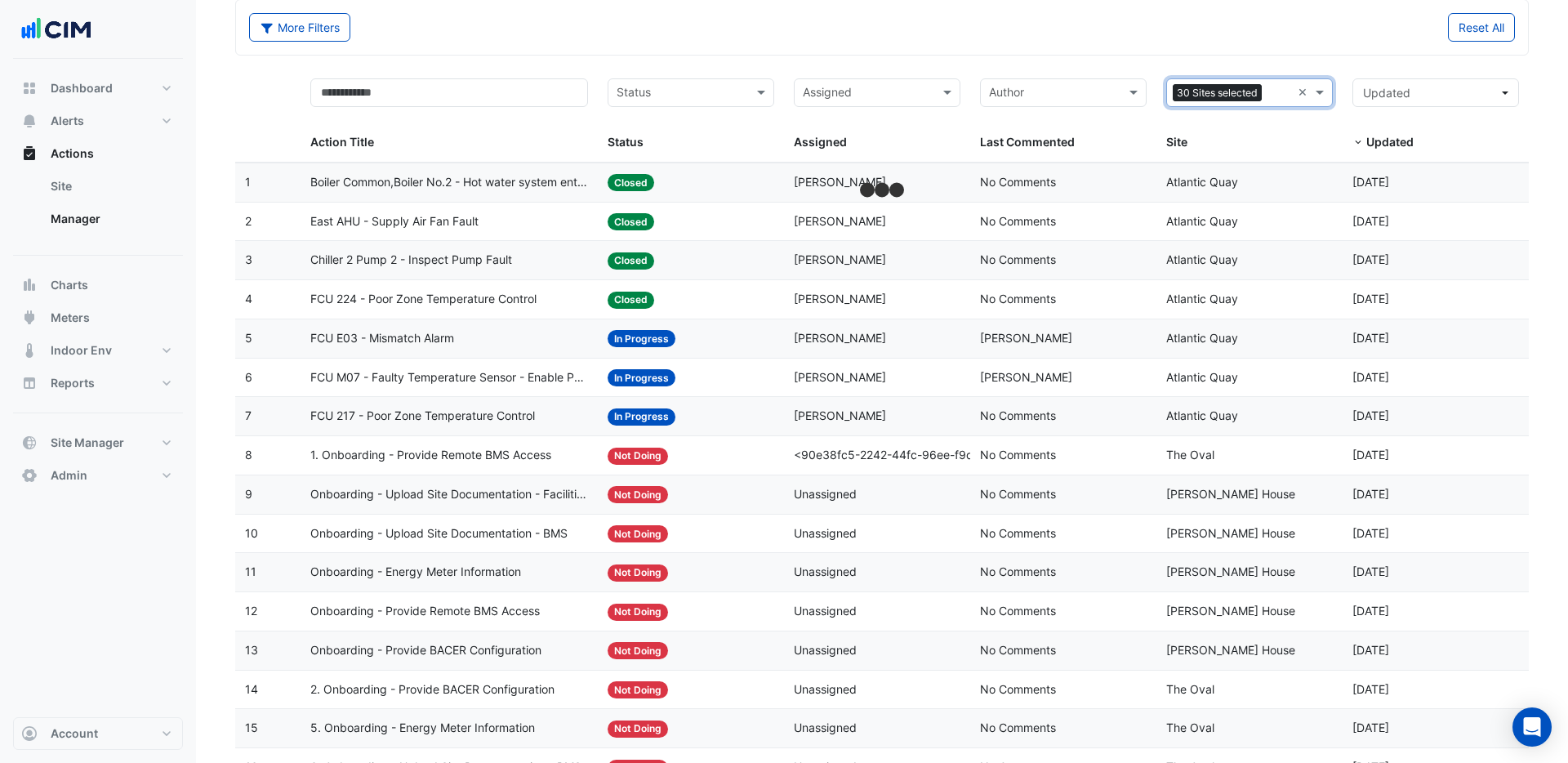
click at [1283, 93] on input "text" at bounding box center [1280, 94] width 23 height 19
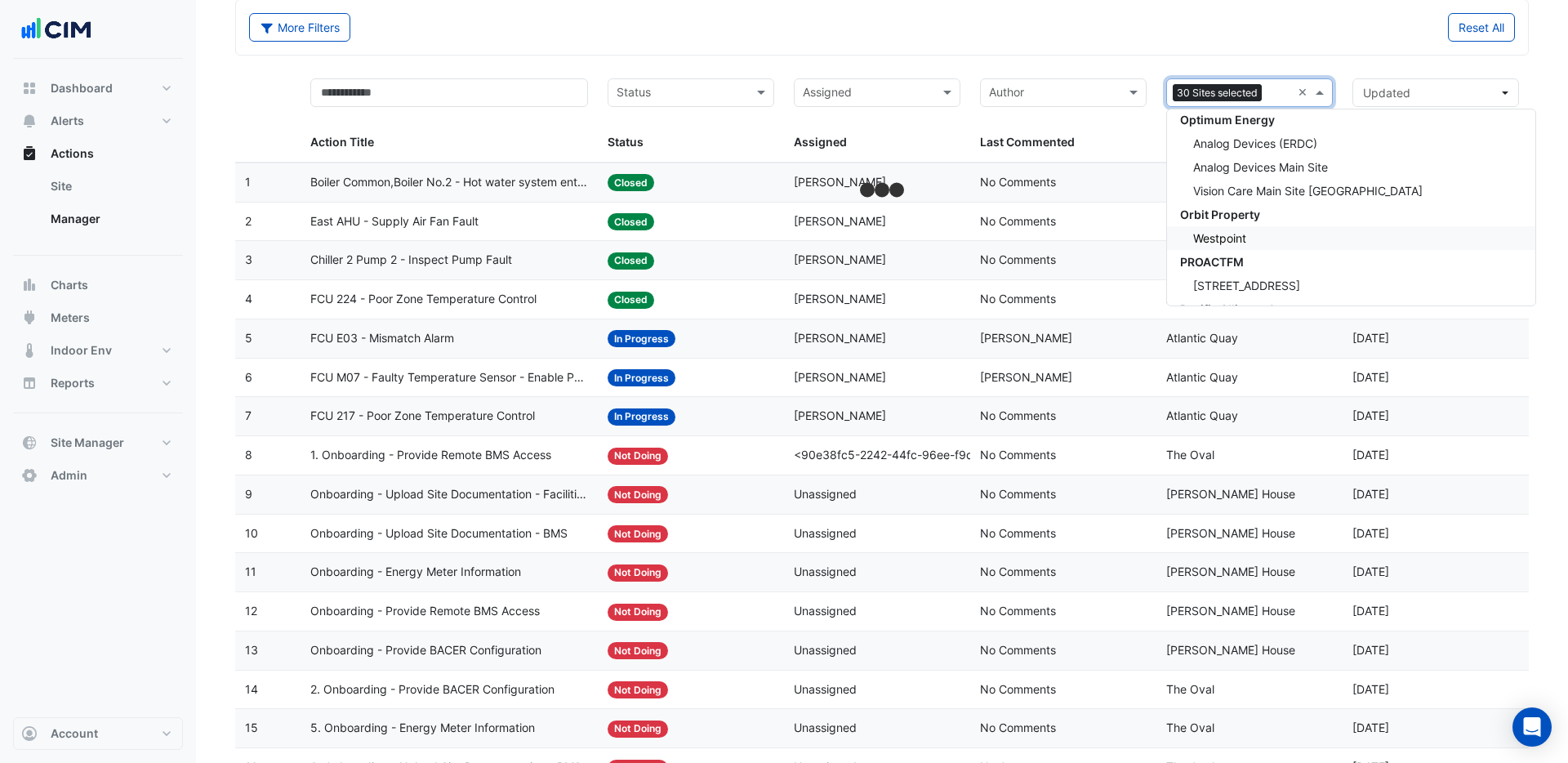
scroll to position [20174, 0]
click at [1225, 239] on span "Westpoint" at bounding box center [1220, 237] width 53 height 14
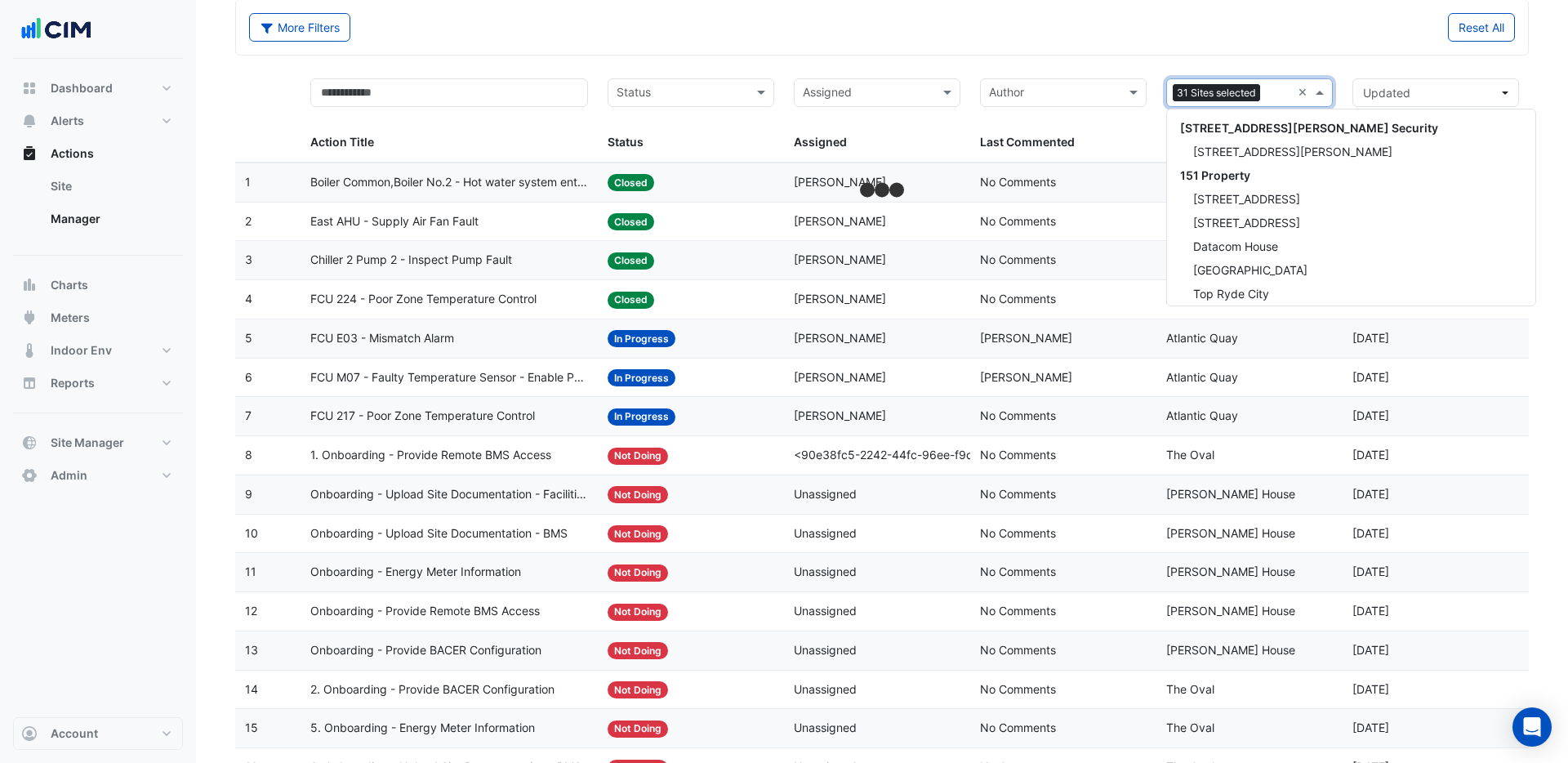
click at [1283, 96] on input "text" at bounding box center [1279, 94] width 25 height 19
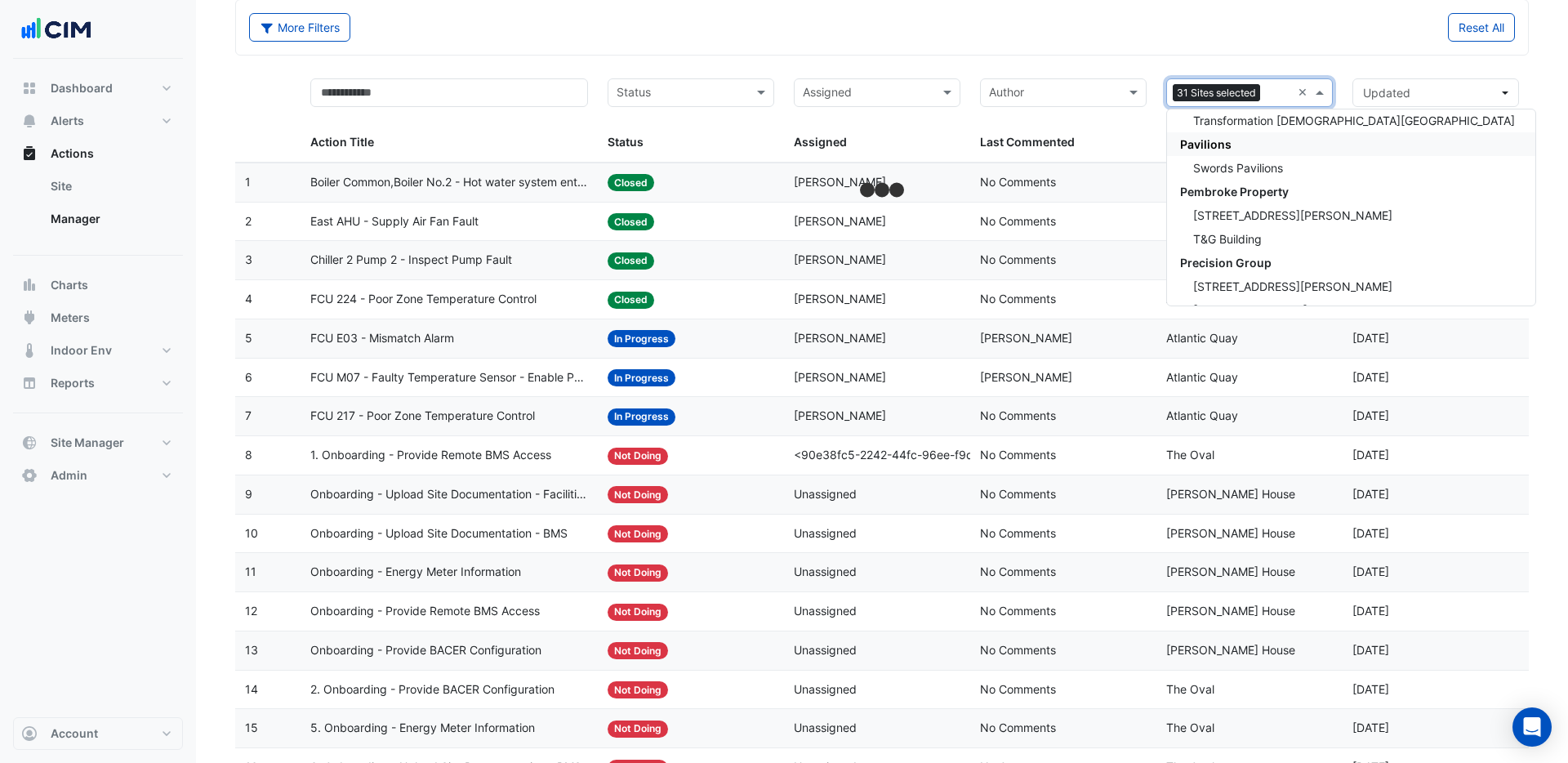
scroll to position [20445, 0]
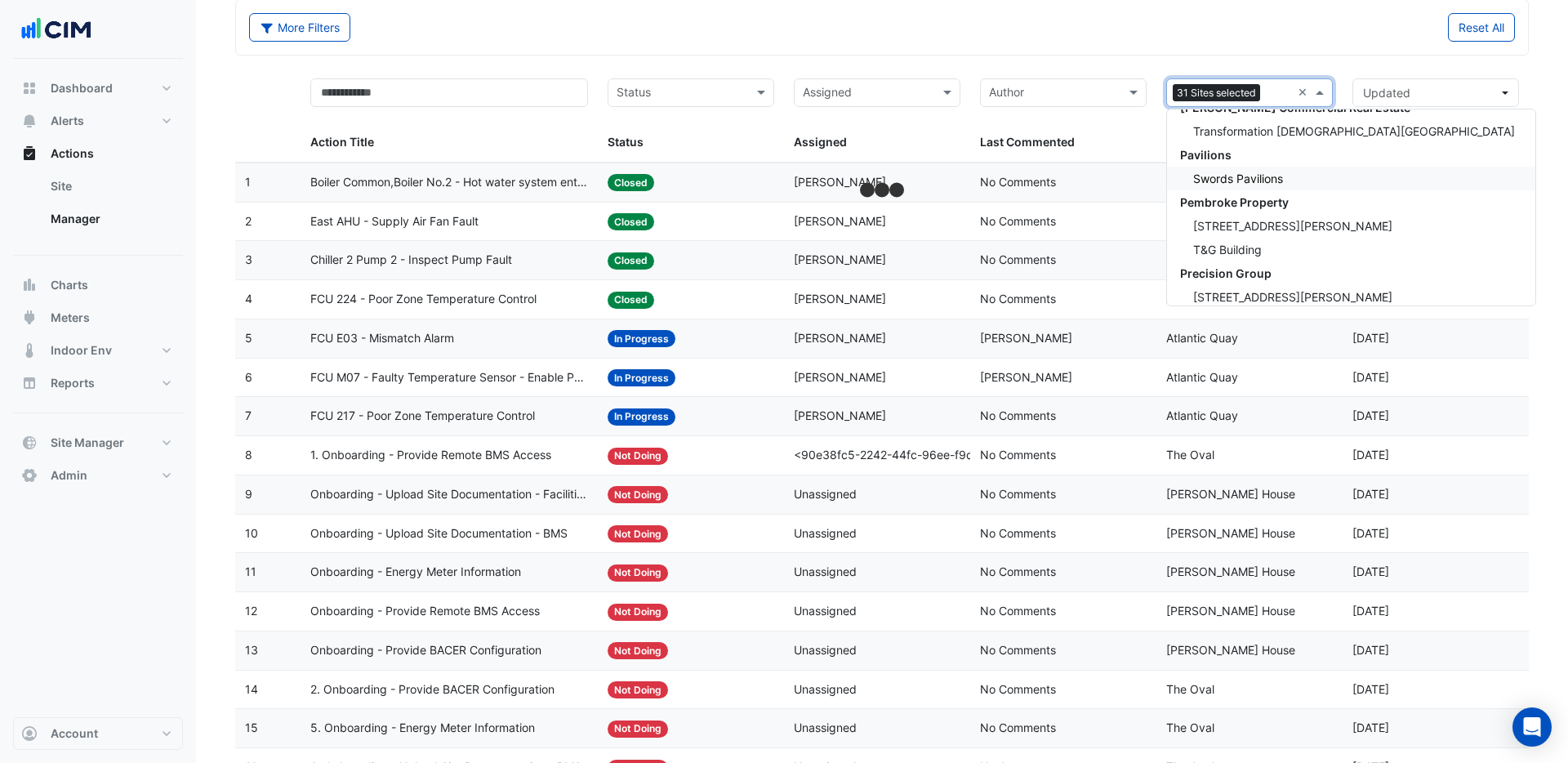
click at [1206, 178] on span "Swords Pavilions" at bounding box center [1238, 179] width 89 height 14
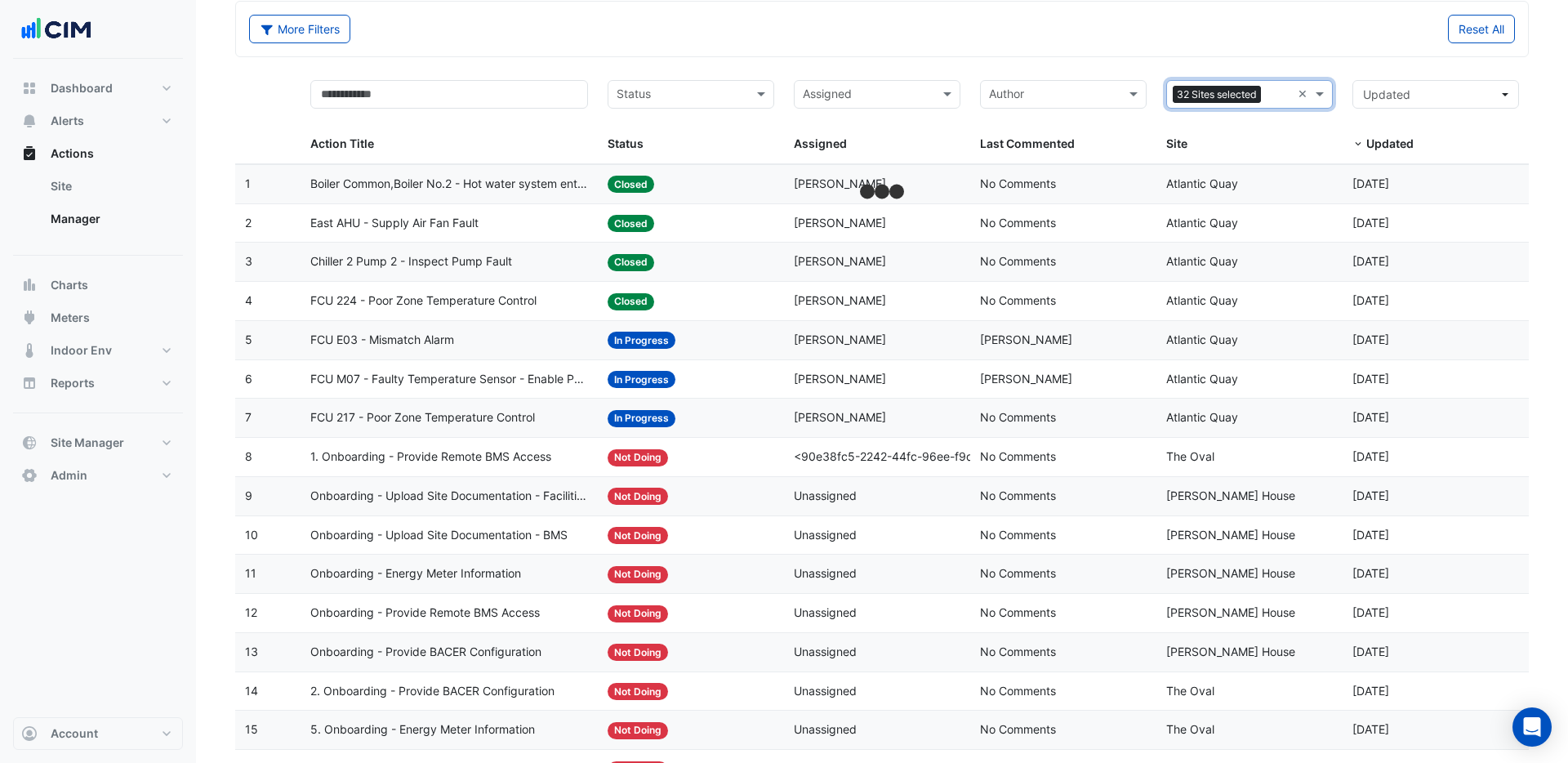
click at [1275, 98] on input "text" at bounding box center [1279, 96] width 24 height 19
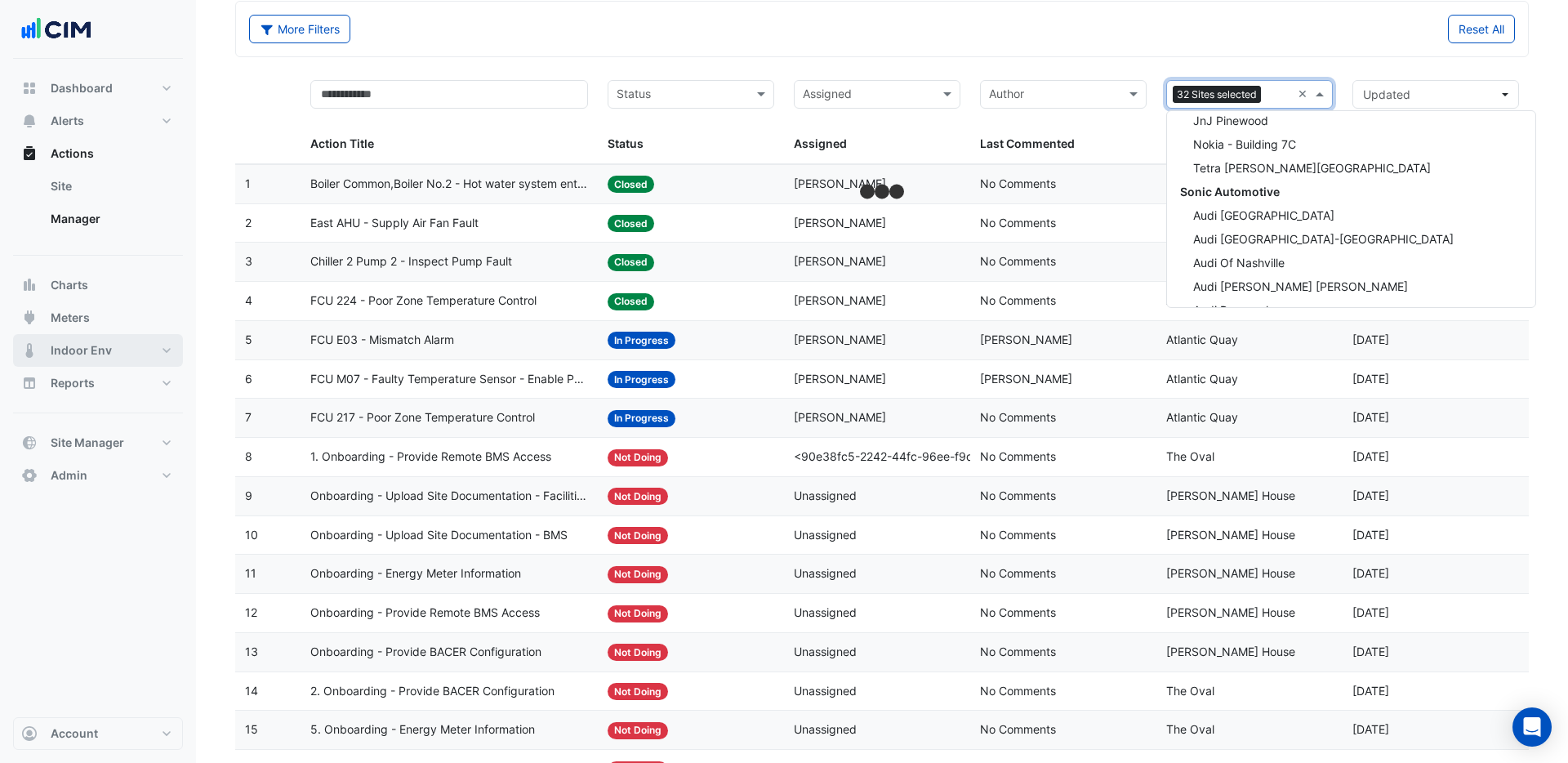
scroll to position [23517, 0]
click at [1251, 144] on span "Nokia - Building 7C" at bounding box center [1245, 142] width 103 height 14
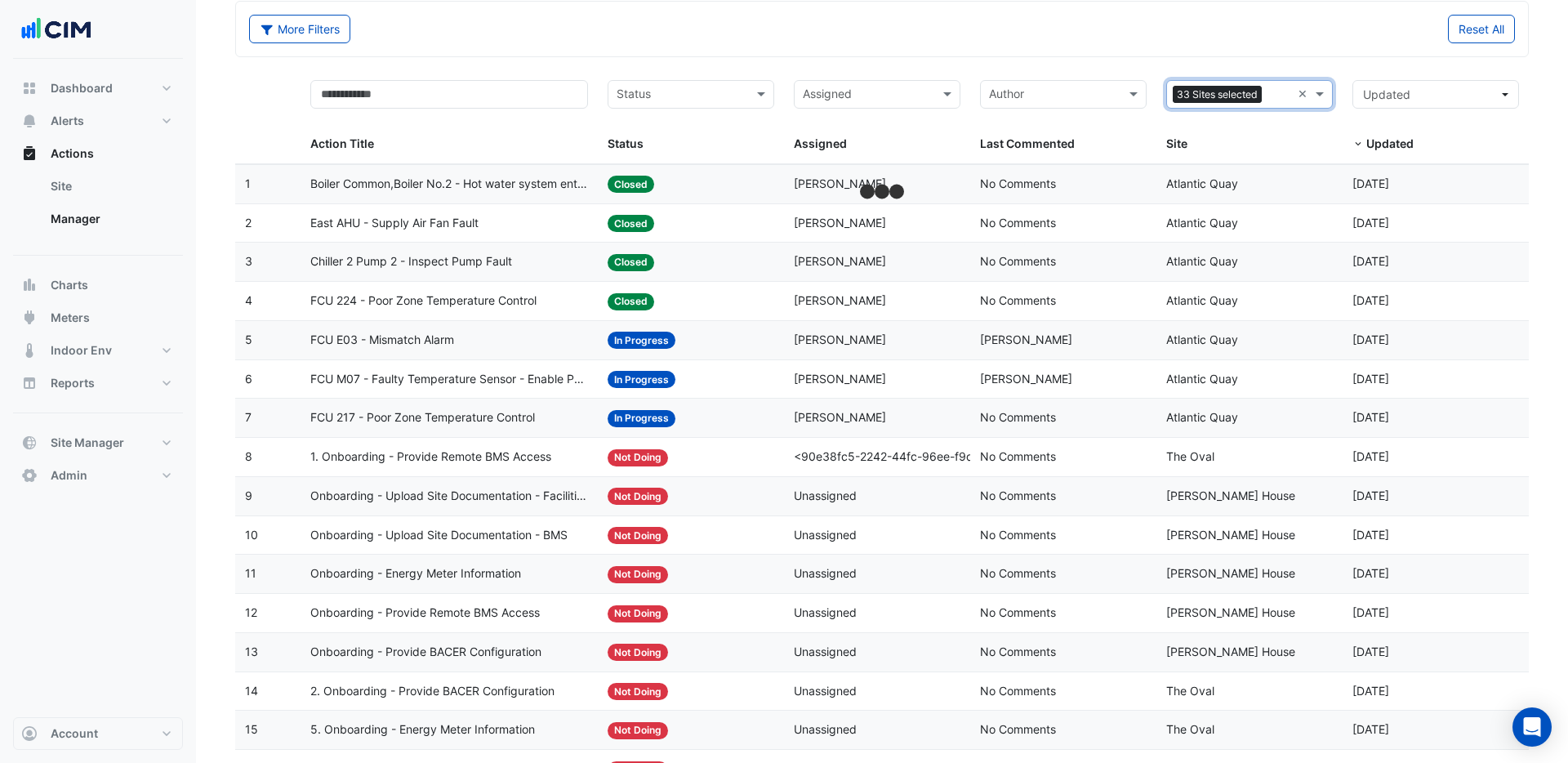
click at [1277, 101] on input "text" at bounding box center [1280, 96] width 23 height 19
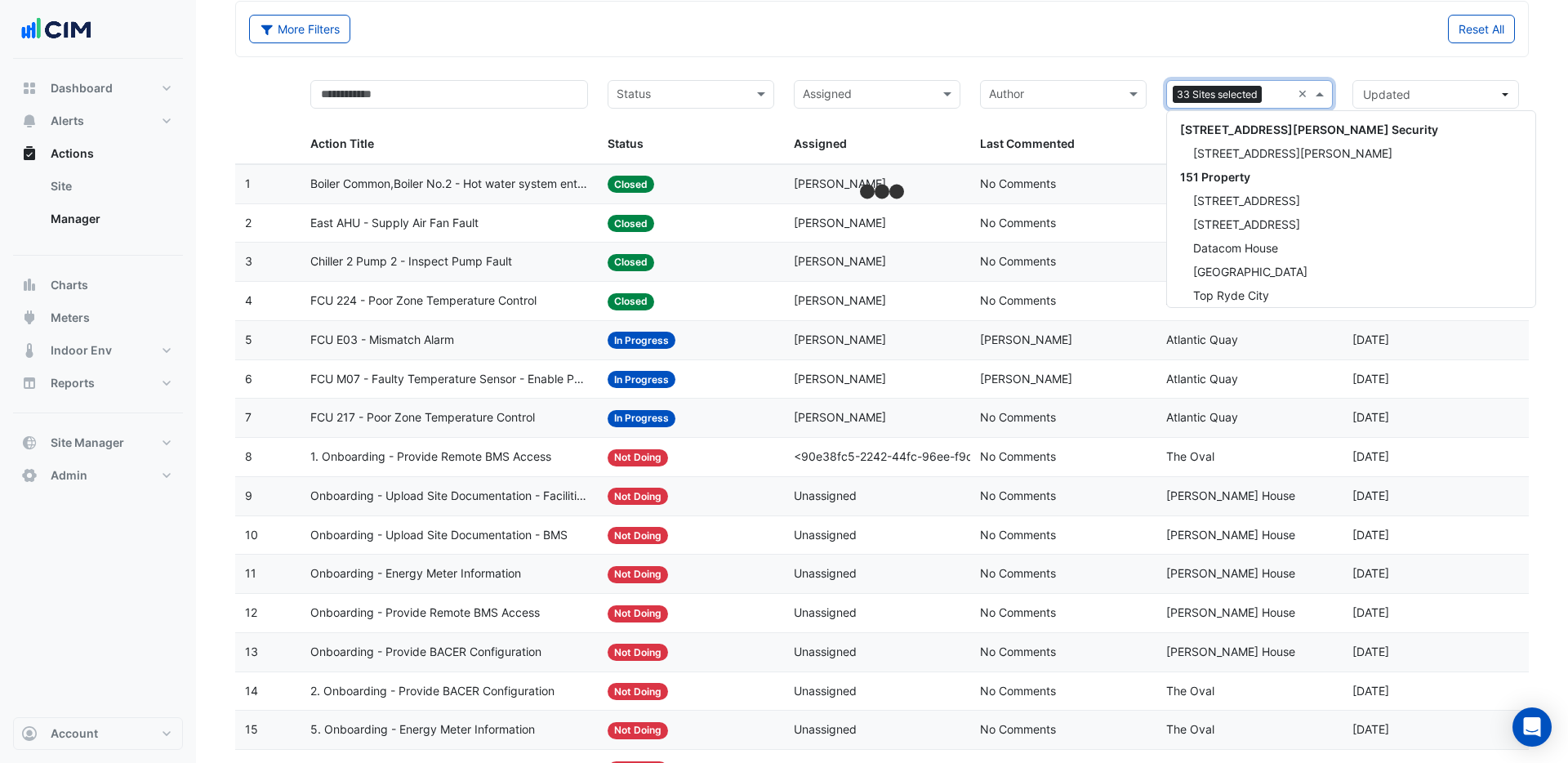
scroll to position [23535, 0]
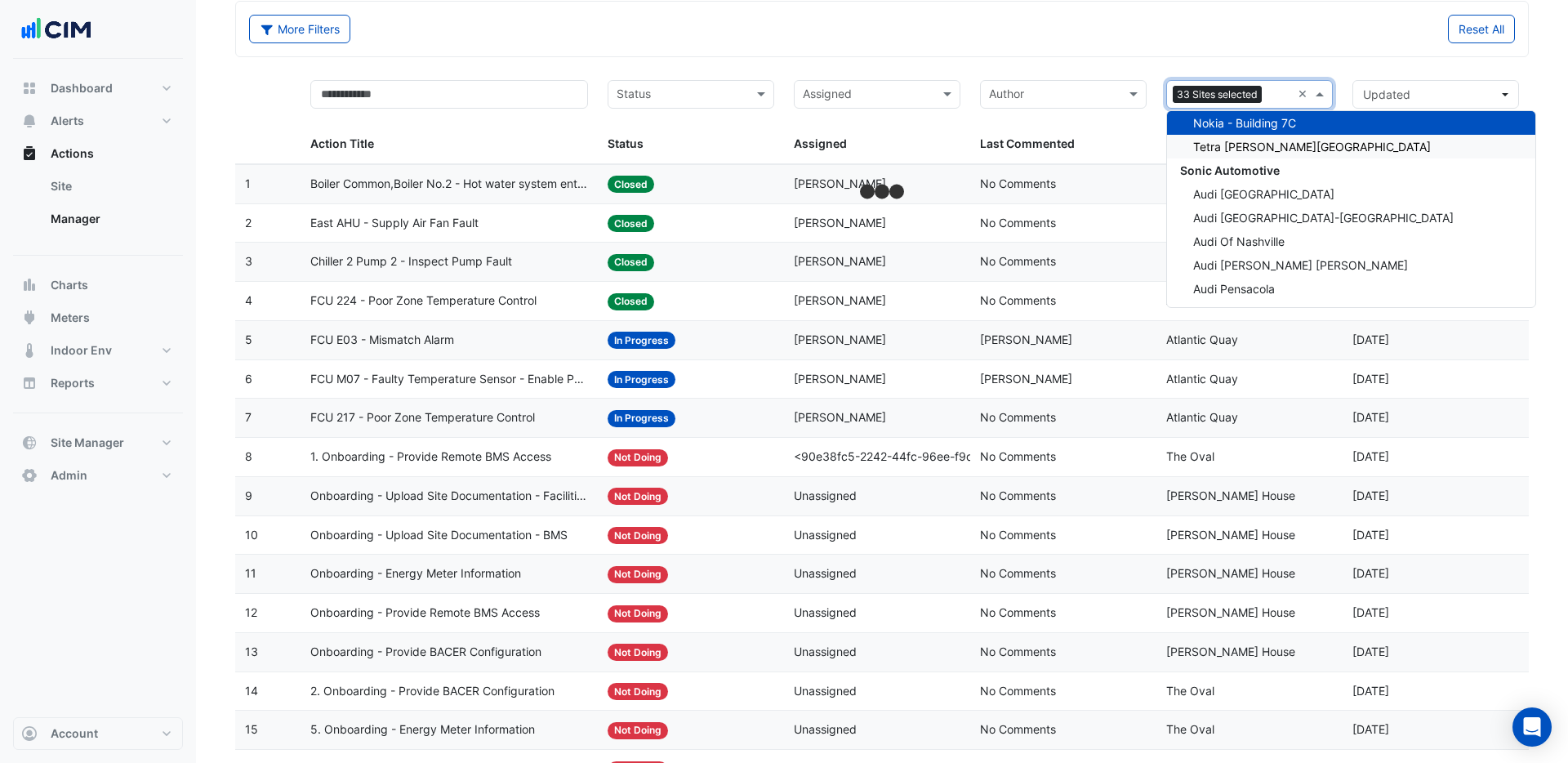
click at [1266, 145] on span "Tetra [PERSON_NAME][GEOGRAPHIC_DATA]" at bounding box center [1312, 147] width 237 height 14
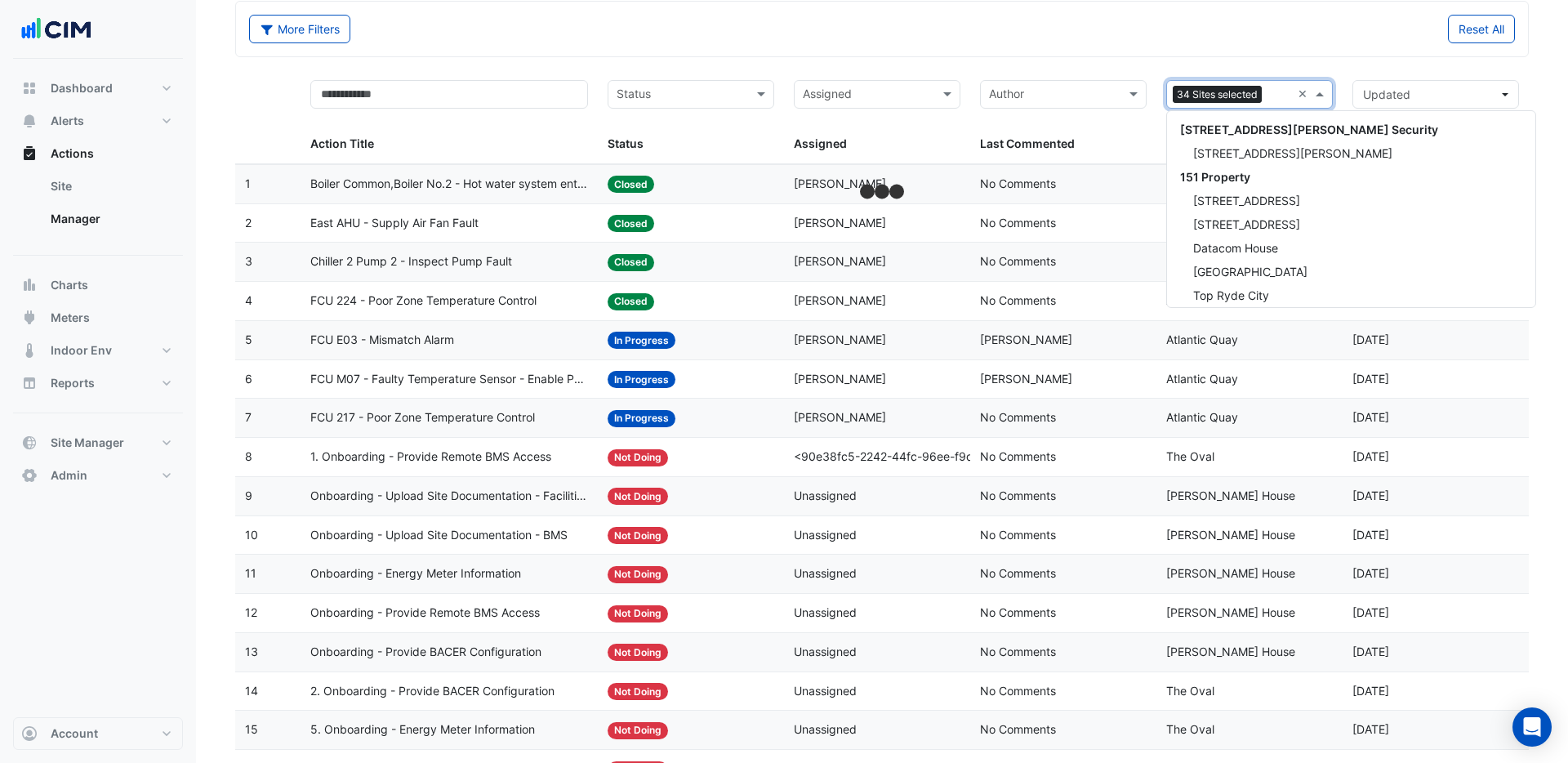
click at [1276, 97] on input "text" at bounding box center [1280, 96] width 23 height 19
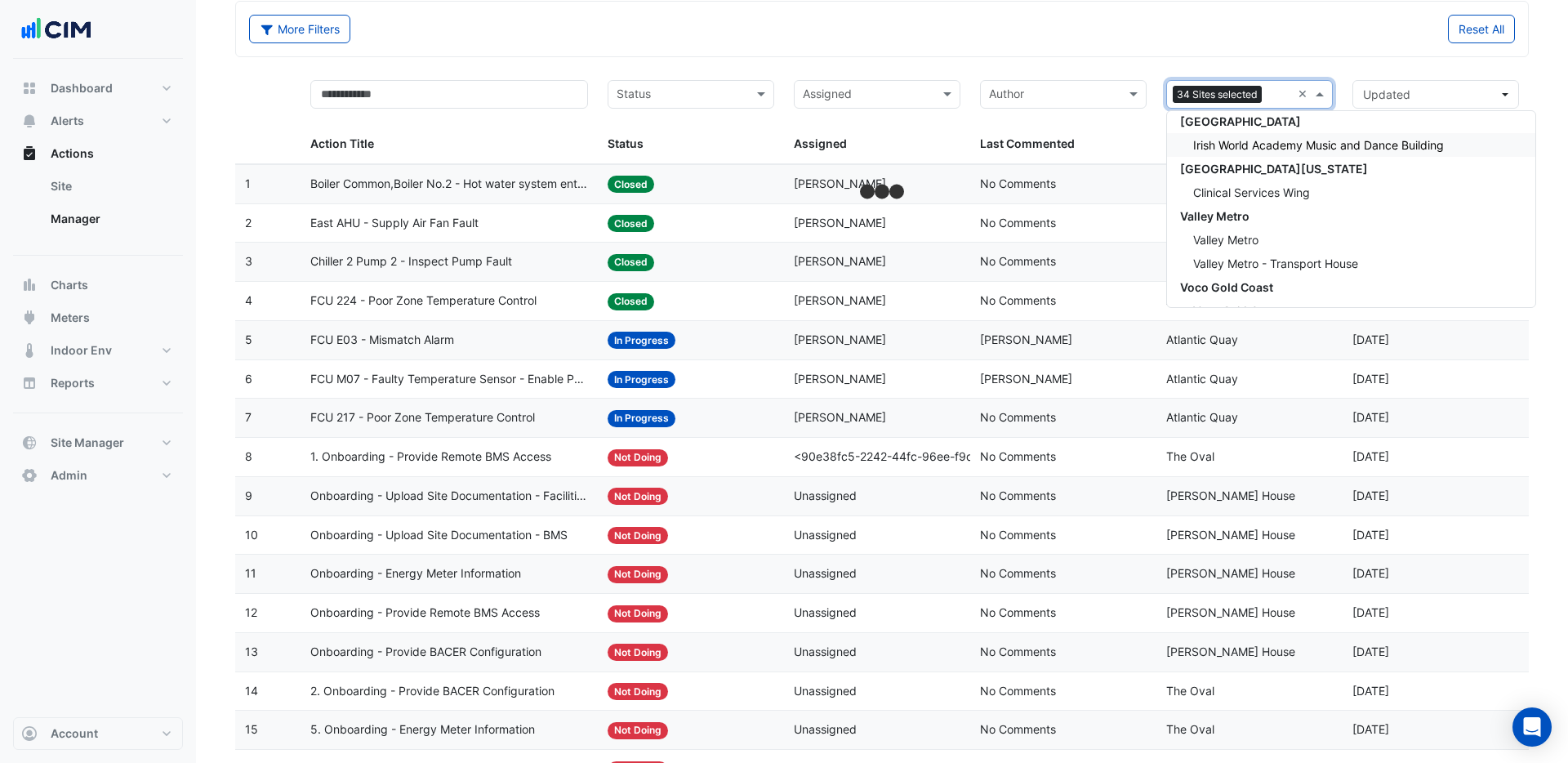
click at [1277, 144] on span "Irish World Academy Music and Dance Building" at bounding box center [1318, 145] width 251 height 14
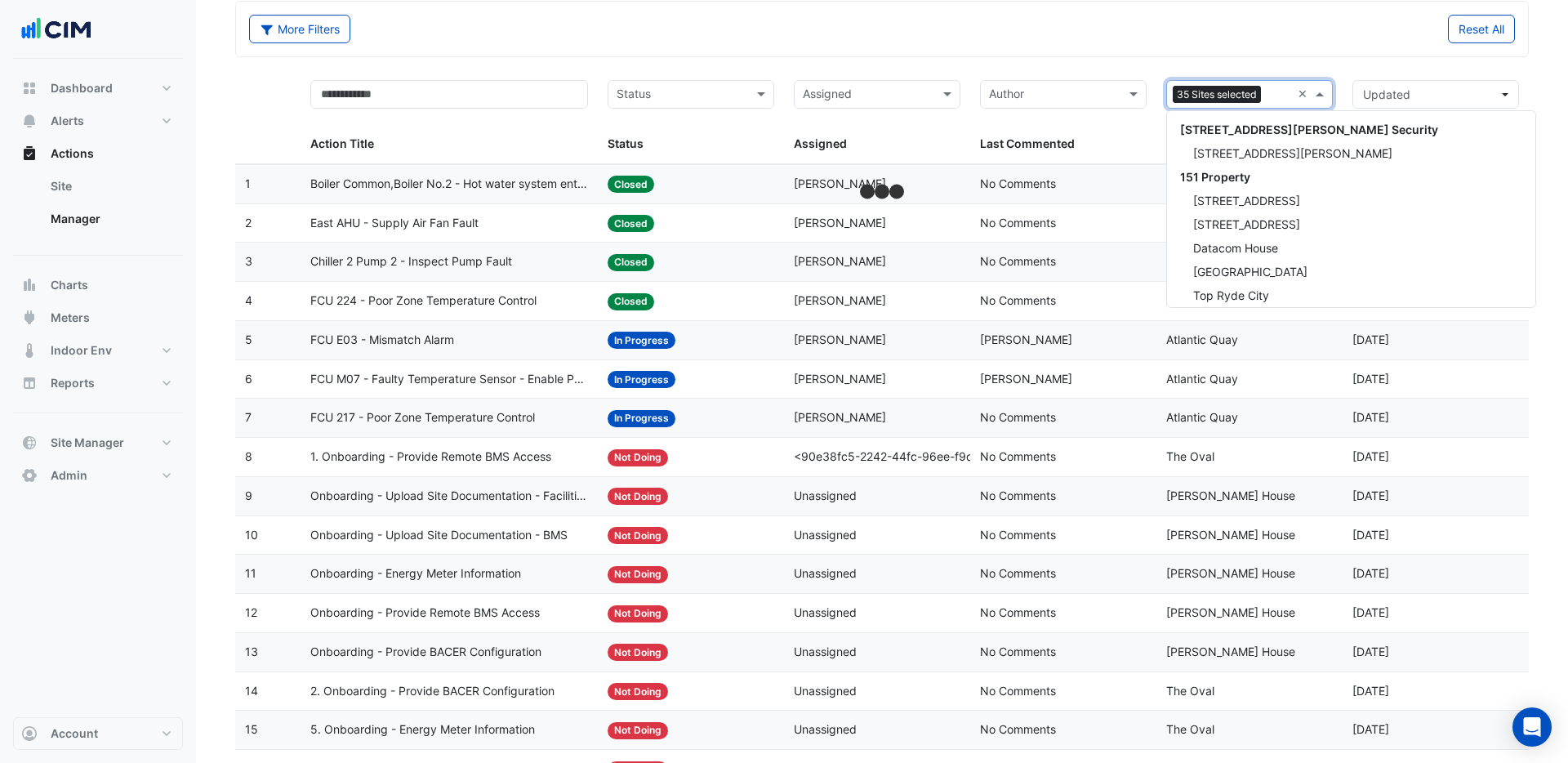
click at [1280, 99] on input "text" at bounding box center [1279, 96] width 24 height 19
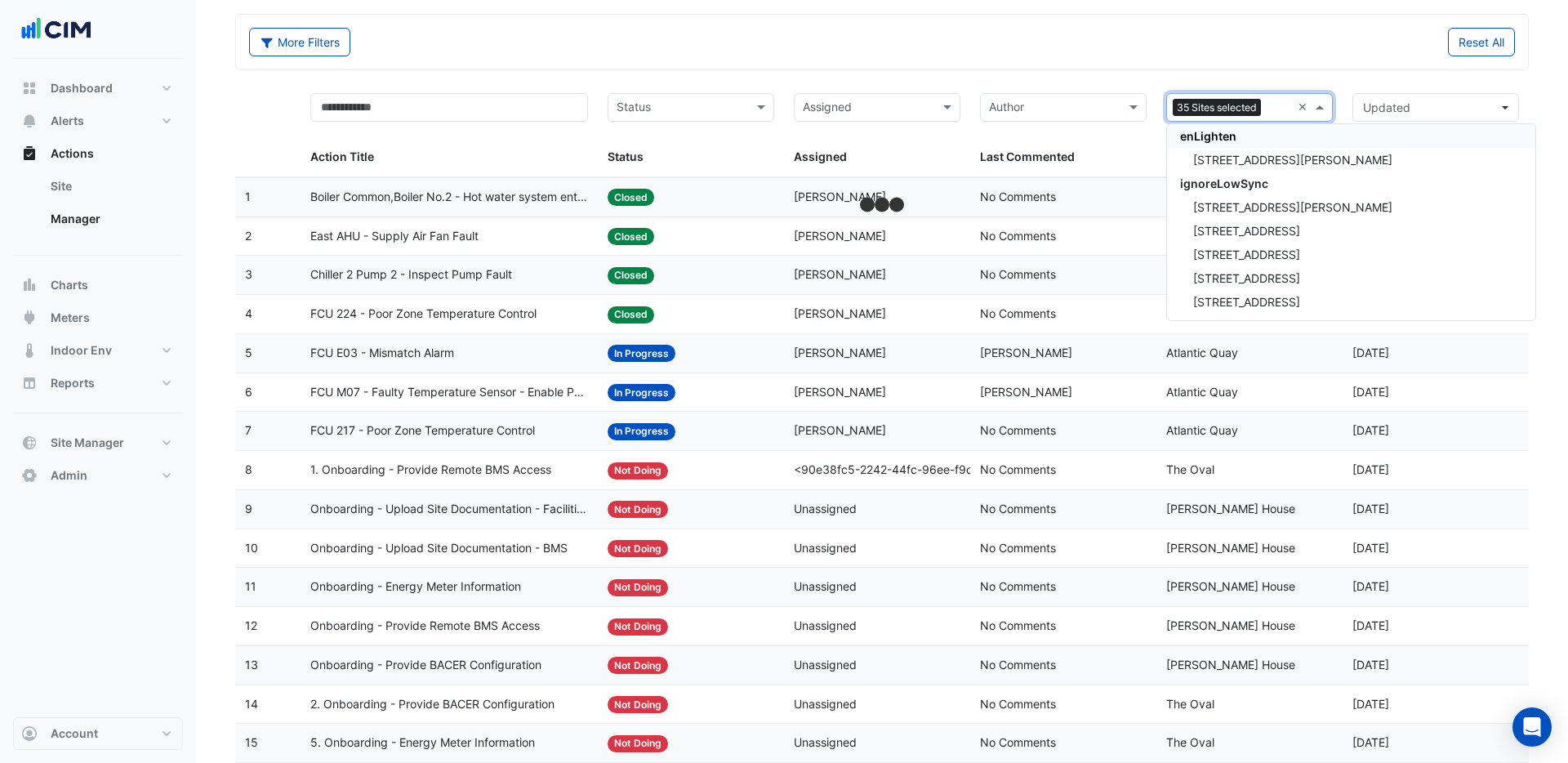
scroll to position [64, 0]
click at [1133, 152] on div "Last Commented" at bounding box center [1060, 158] width 160 height 19
